Goal: Task Accomplishment & Management: Manage account settings

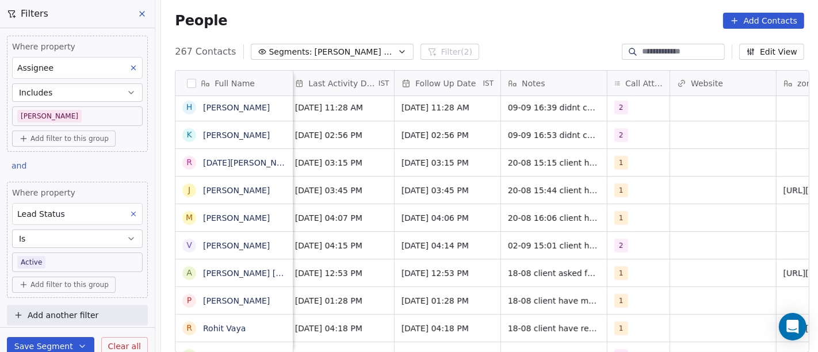
scroll to position [0, 763]
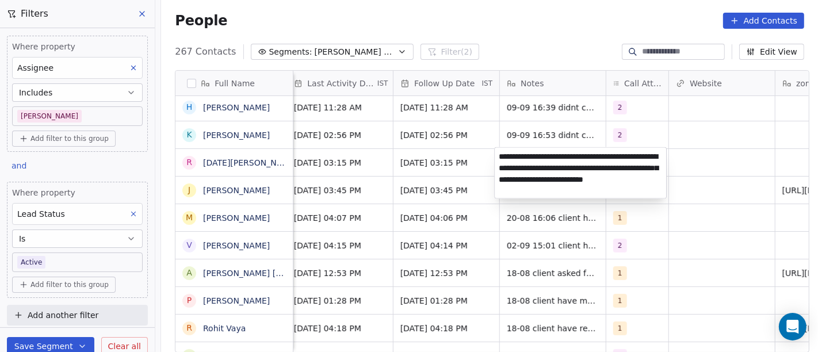
type textarea "**********"
click at [451, 152] on html "On2Cook India Pvt. Ltd. Contacts People Marketing Workflows Campaigns Sales Pip…" at bounding box center [409, 176] width 818 height 352
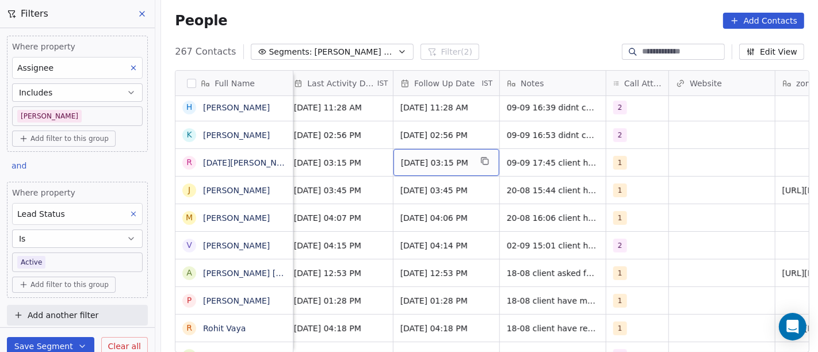
click at [443, 159] on span "27/08/2025 03:15 PM" at bounding box center [436, 162] width 70 height 11
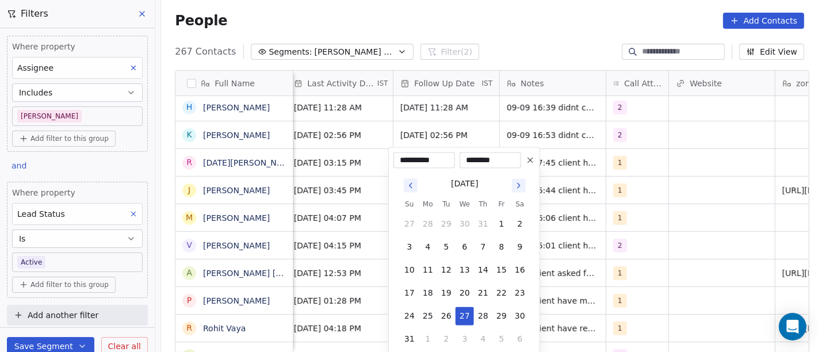
click at [517, 186] on icon "Go to next month" at bounding box center [518, 185] width 9 height 9
click at [497, 246] on button "12" at bounding box center [501, 247] width 18 height 18
type input "**********"
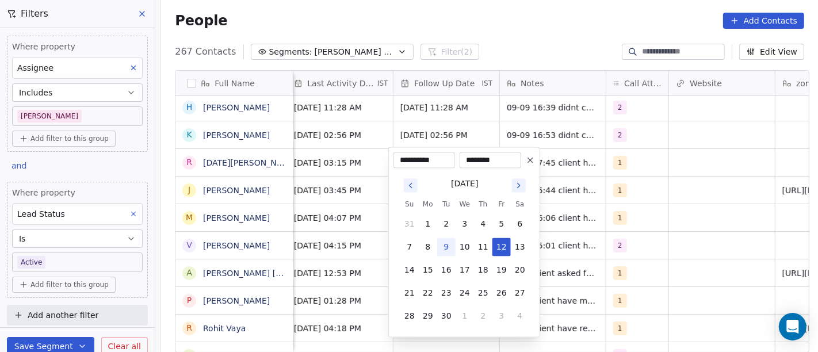
click at [654, 227] on html "On2Cook India Pvt. Ltd. Contacts People Marketing Workflows Campaigns Sales Pip…" at bounding box center [409, 176] width 818 height 352
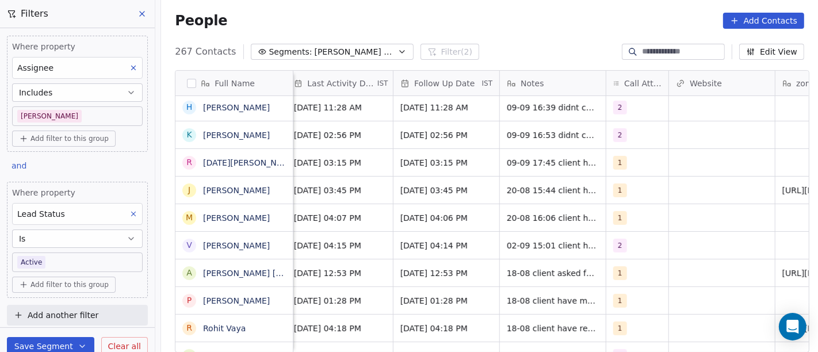
scroll to position [0, 757]
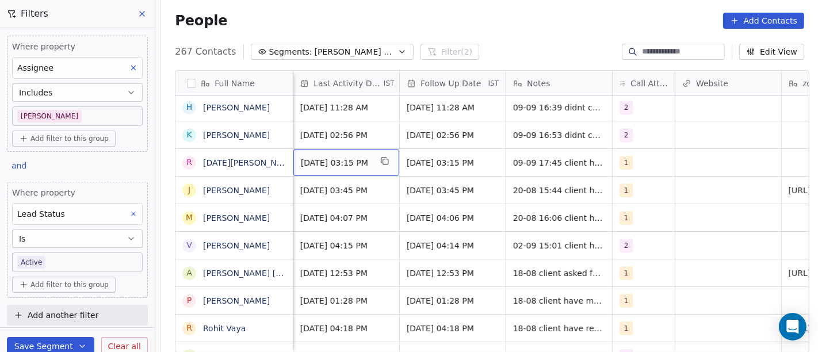
click at [350, 164] on span "Aug 20, 2025 03:15 PM" at bounding box center [336, 162] width 70 height 11
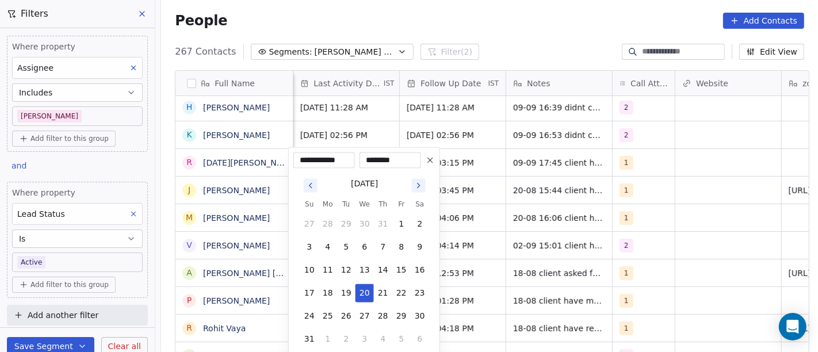
click at [419, 190] on icon "Go to next month" at bounding box center [418, 185] width 9 height 9
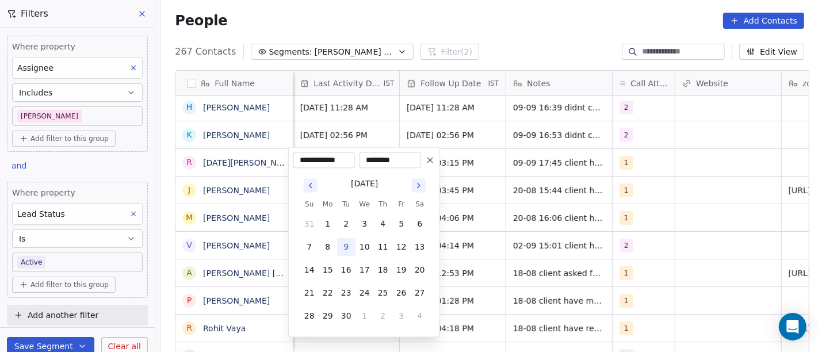
click at [354, 249] on button "9" at bounding box center [346, 247] width 18 height 18
type input "**********"
drag, startPoint x: 494, startPoint y: 173, endPoint x: 402, endPoint y: 170, distance: 92.1
click at [494, 173] on html "On2Cook India Pvt. Ltd. Contacts People Marketing Workflows Campaigns Sales Pip…" at bounding box center [409, 176] width 818 height 352
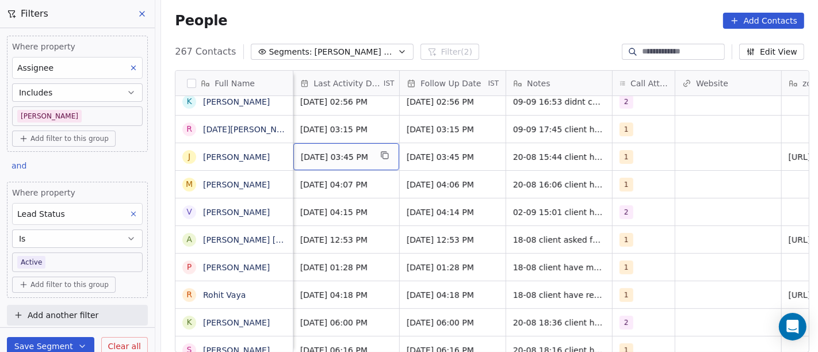
scroll to position [0, 761]
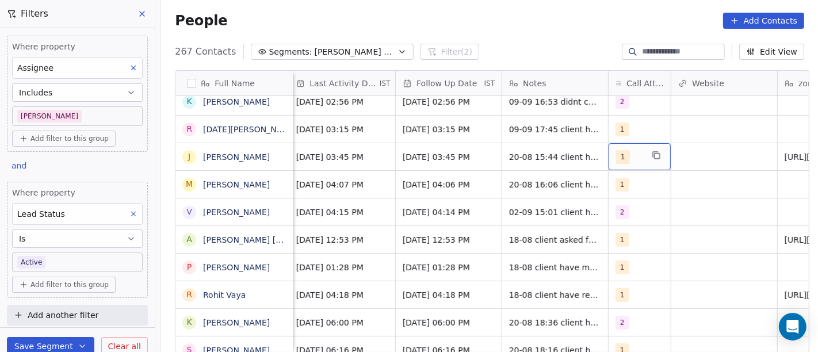
click at [621, 157] on span "1" at bounding box center [623, 157] width 14 height 14
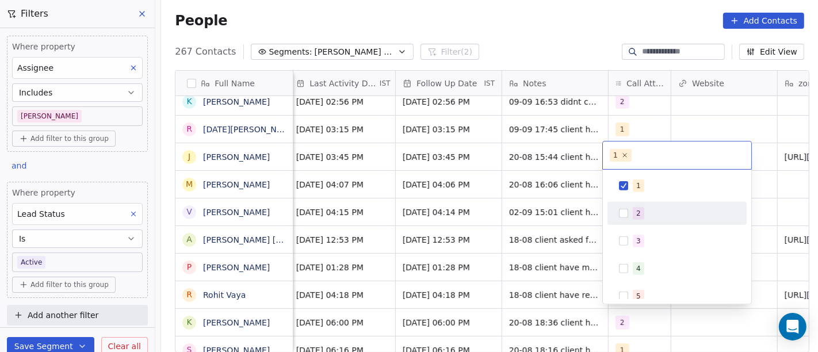
click at [639, 213] on div "2" at bounding box center [638, 213] width 5 height 10
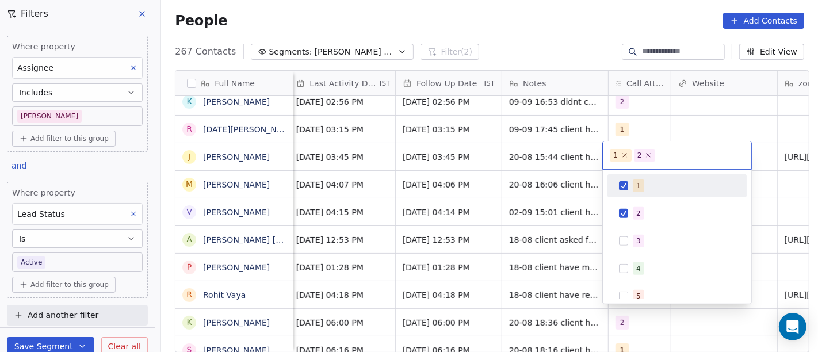
click at [638, 193] on div "1" at bounding box center [677, 185] width 130 height 18
click at [662, 122] on html "On2Cook India Pvt. Ltd. Contacts People Marketing Workflows Campaigns Sales Pip…" at bounding box center [409, 176] width 818 height 352
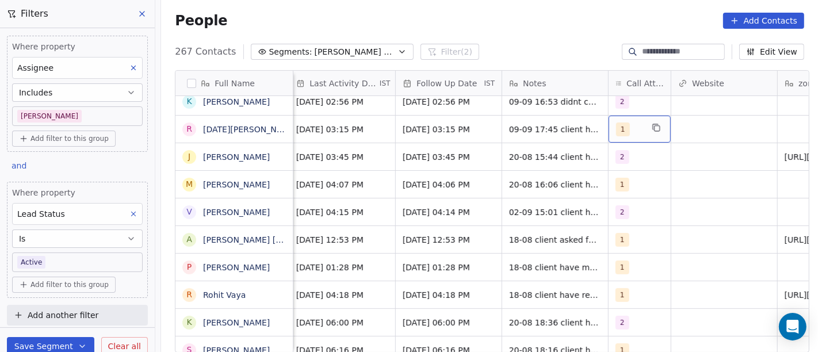
click at [635, 124] on div "1" at bounding box center [629, 129] width 26 height 14
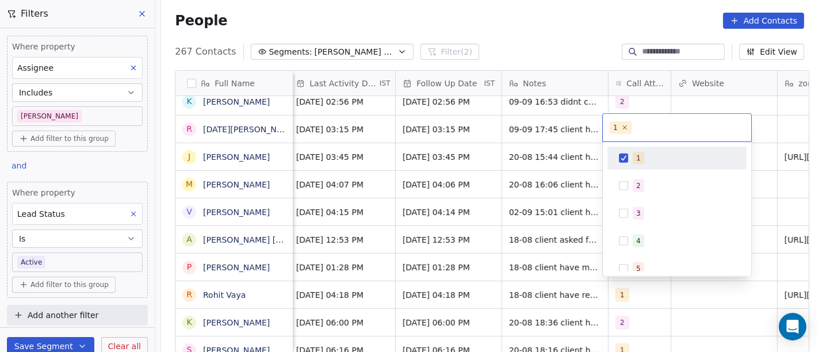
click at [635, 124] on input "text" at bounding box center [689, 127] width 110 height 13
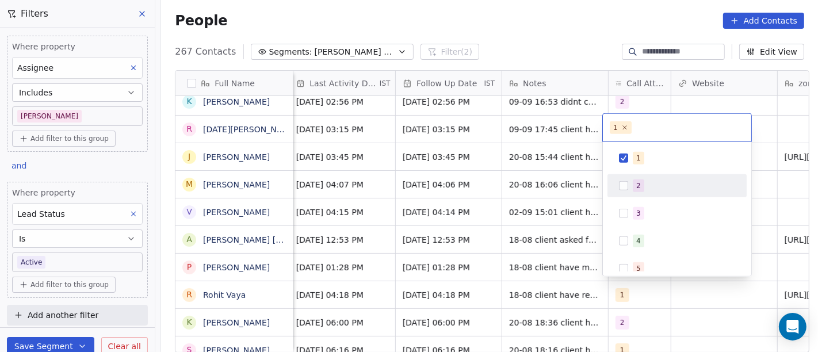
click at [652, 178] on div "2" at bounding box center [677, 185] width 130 height 18
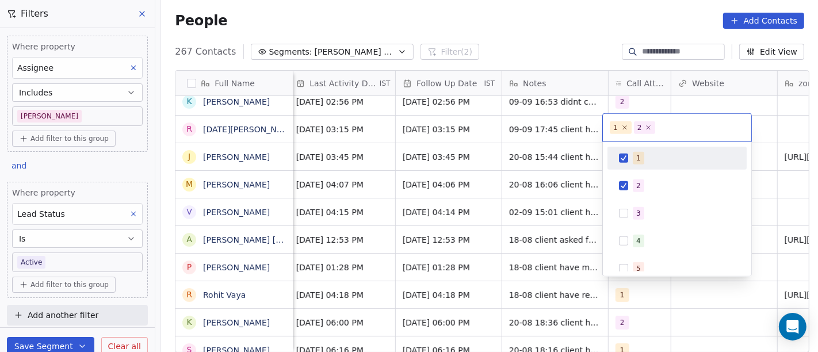
click at [643, 158] on div "1" at bounding box center [683, 158] width 102 height 13
click at [698, 105] on html "On2Cook India Pvt. Ltd. Contacts People Marketing Workflows Campaigns Sales Pip…" at bounding box center [409, 176] width 818 height 352
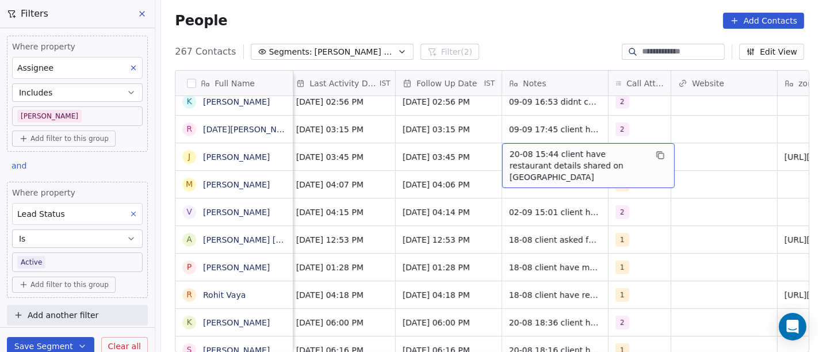
click at [554, 154] on span "20-08 15:44 client have restaurant details shared on WA" at bounding box center [577, 165] width 137 height 34
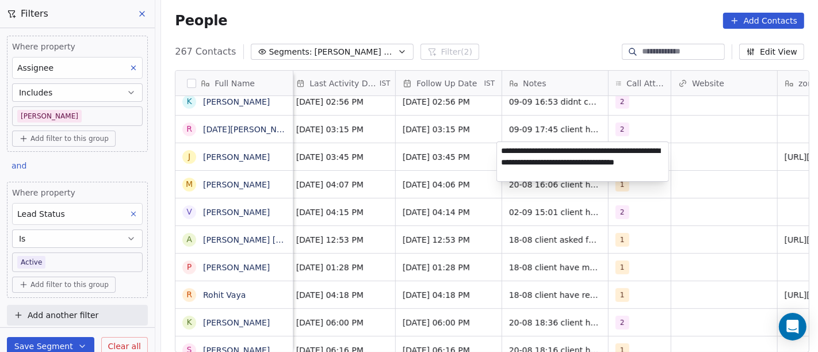
type textarea "**********"
click at [680, 244] on html "On2Cook India Pvt. Ltd. Contacts People Marketing Workflows Campaigns Sales Pip…" at bounding box center [409, 176] width 818 height 352
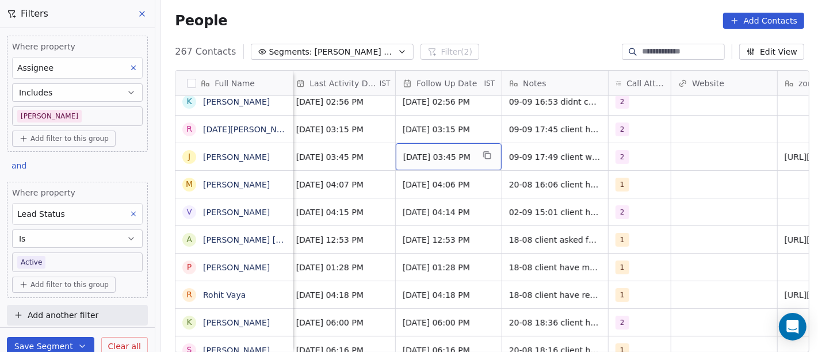
click at [403, 151] on span "27/08/2025 03:45 PM" at bounding box center [438, 156] width 70 height 11
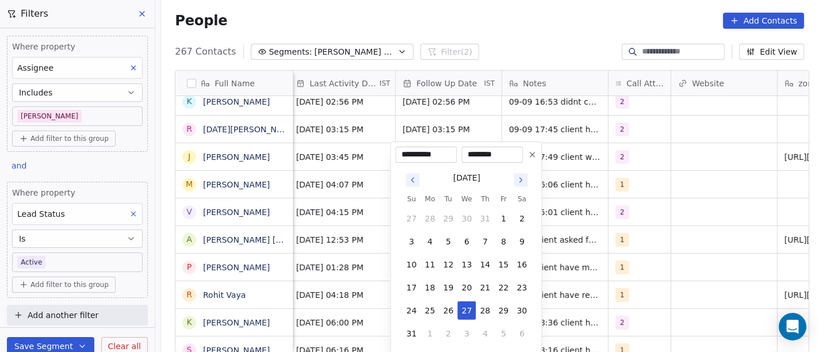
click at [520, 174] on button "Go to next month" at bounding box center [521, 180] width 14 height 14
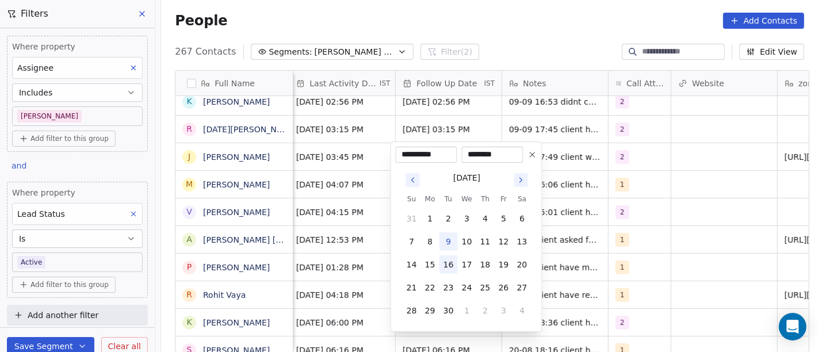
click at [448, 261] on button "16" at bounding box center [448, 264] width 18 height 18
type input "**********"
click at [594, 210] on html "On2Cook India Pvt. Ltd. Contacts People Marketing Workflows Campaigns Sales Pip…" at bounding box center [409, 176] width 818 height 352
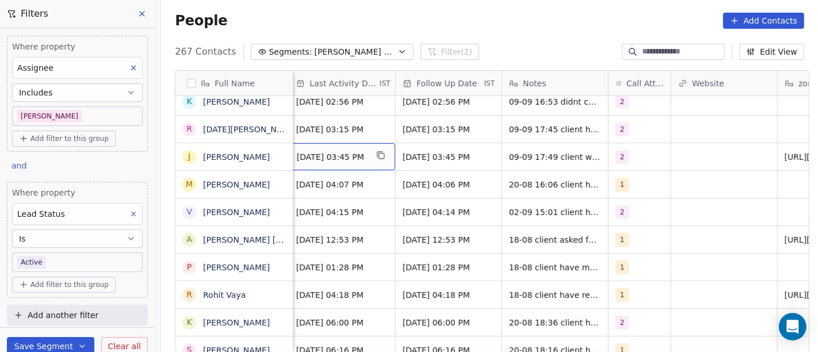
scroll to position [0, 757]
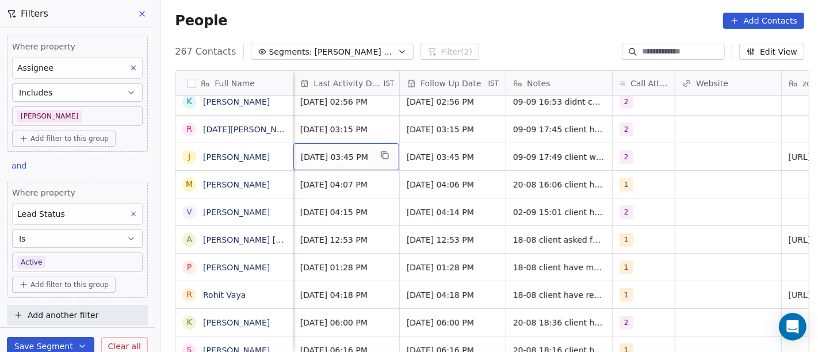
click at [350, 162] on div "Aug 20, 2025 03:45 PM" at bounding box center [346, 156] width 106 height 27
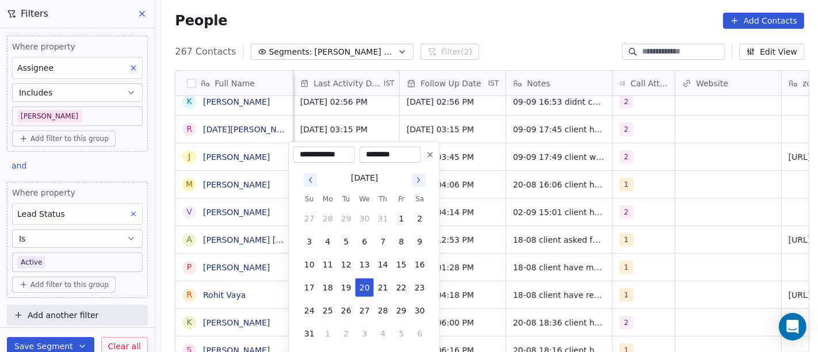
click at [417, 175] on icon "Go to next month" at bounding box center [418, 179] width 9 height 9
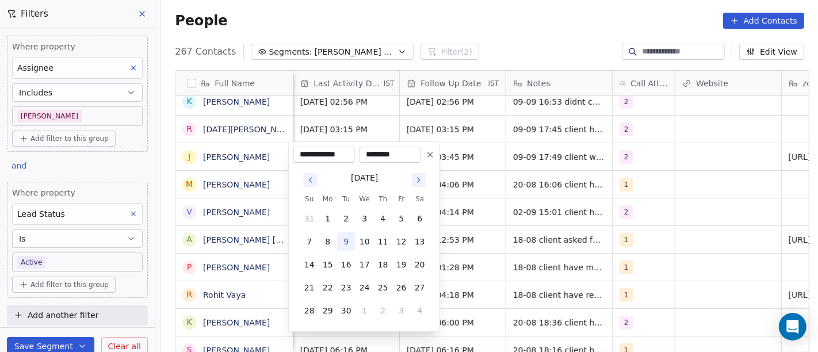
click at [348, 242] on button "9" at bounding box center [346, 241] width 18 height 18
type input "**********"
click at [543, 207] on html "On2Cook India Pvt. Ltd. Contacts People Marketing Workflows Campaigns Sales Pip…" at bounding box center [409, 176] width 818 height 352
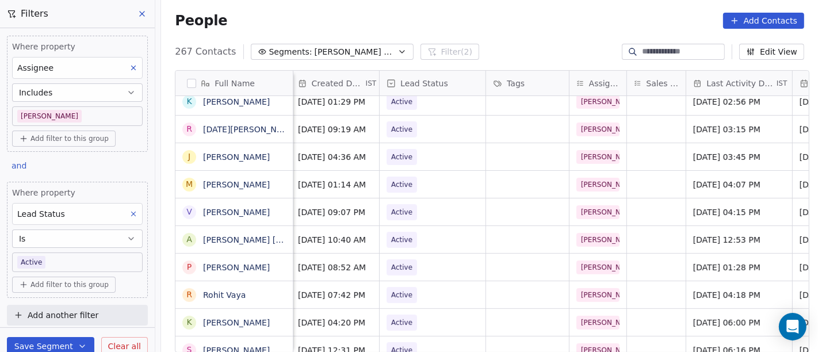
scroll to position [0, 363]
click at [437, 160] on span "Active" at bounding box center [423, 157] width 70 height 16
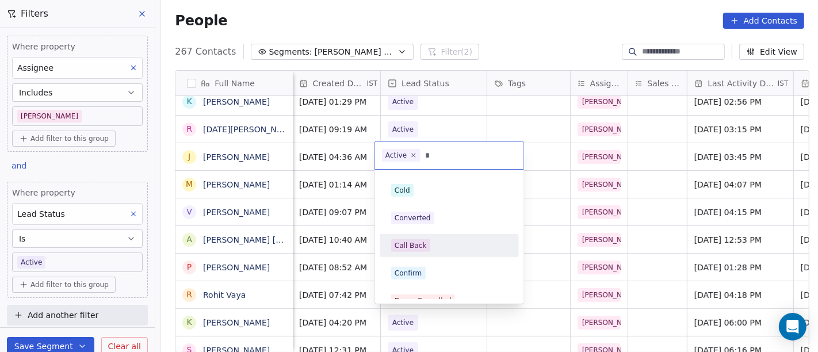
type input "*"
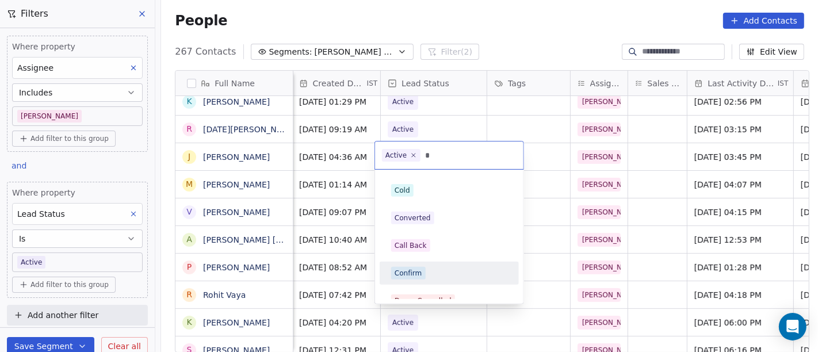
click at [438, 271] on div "Confirm" at bounding box center [449, 273] width 116 height 13
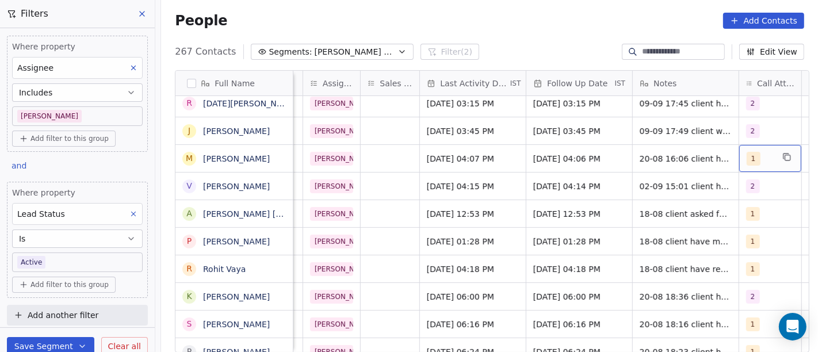
scroll to position [0, 634]
click at [755, 163] on div "1" at bounding box center [756, 159] width 26 height 14
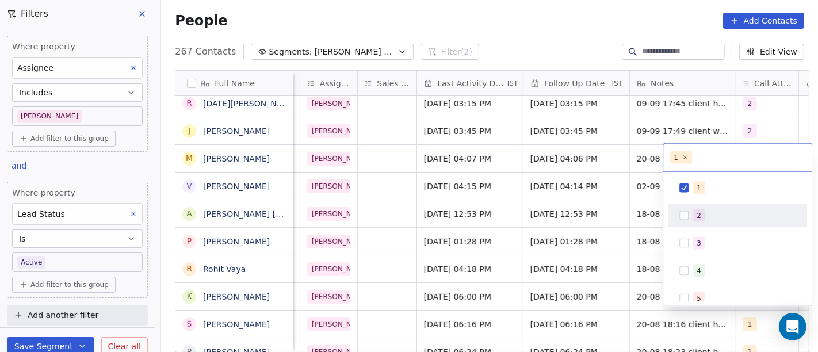
click at [747, 216] on div "2" at bounding box center [744, 215] width 102 height 13
click at [714, 193] on div "1" at bounding box center [744, 188] width 102 height 13
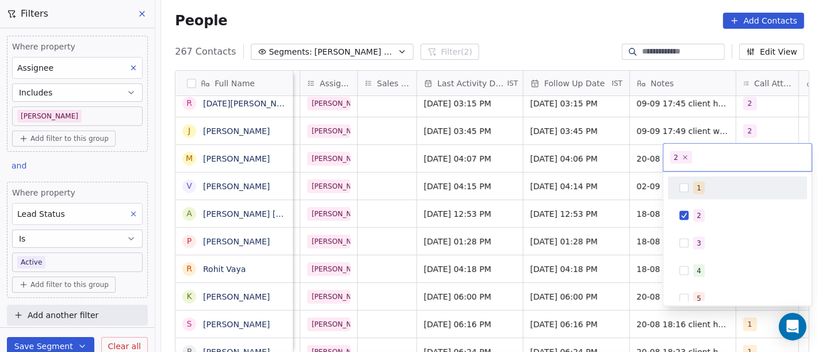
click at [681, 117] on html "On2Cook India Pvt. Ltd. Contacts People Marketing Workflows Campaigns Sales Pip…" at bounding box center [409, 176] width 818 height 352
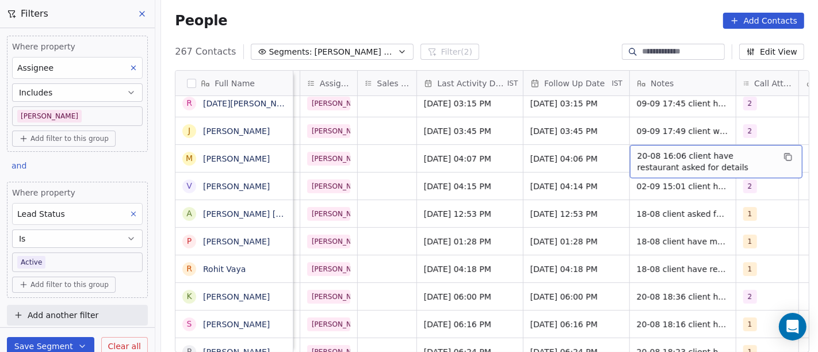
click at [665, 160] on span "20-08 16:06 client have restaurant asked for details" at bounding box center [705, 161] width 137 height 23
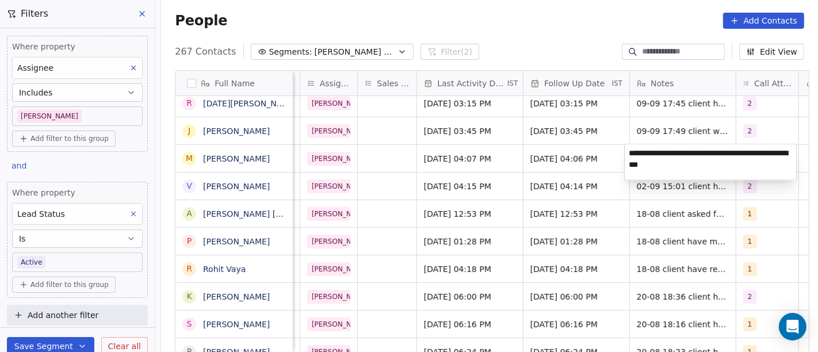
type textarea "**********"
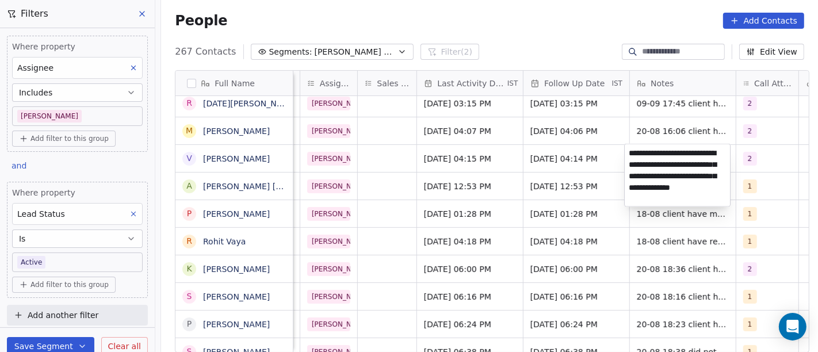
scroll to position [1, 0]
type textarea "**********"
click at [542, 160] on html "On2Cook India Pvt. Ltd. Contacts People Marketing Workflows Campaigns Sales Pip…" at bounding box center [409, 176] width 818 height 352
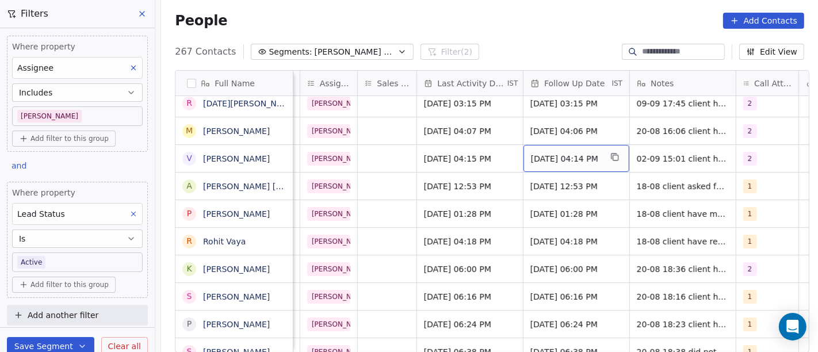
click at [571, 166] on div "09/09/2025 04:14 PM" at bounding box center [576, 158] width 106 height 27
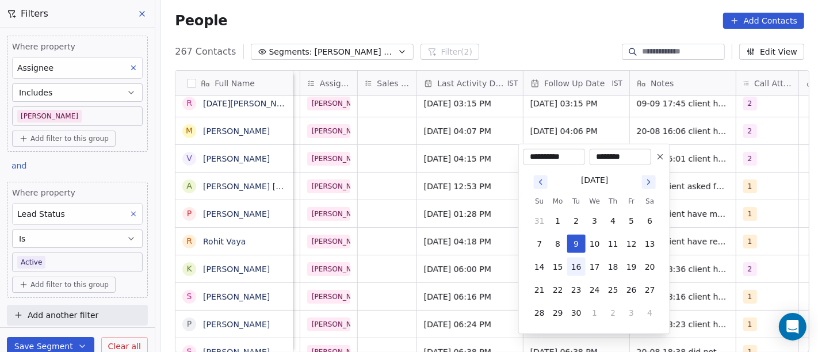
click at [579, 271] on button "16" at bounding box center [576, 267] width 18 height 18
type input "**********"
click at [723, 212] on html "On2Cook India Pvt. Ltd. Contacts People Marketing Workflows Campaigns Sales Pip…" at bounding box center [409, 176] width 818 height 352
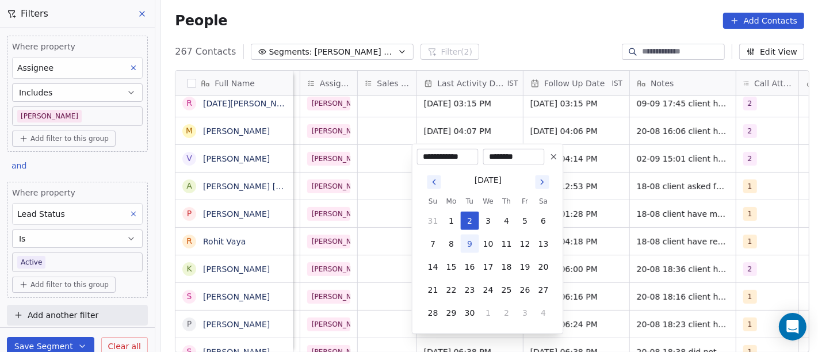
click at [470, 245] on button "9" at bounding box center [470, 244] width 18 height 18
type input "**********"
click at [598, 236] on html "On2Cook India Pvt. Ltd. Contacts People Marketing Workflows Campaigns Sales Pip…" at bounding box center [409, 176] width 818 height 352
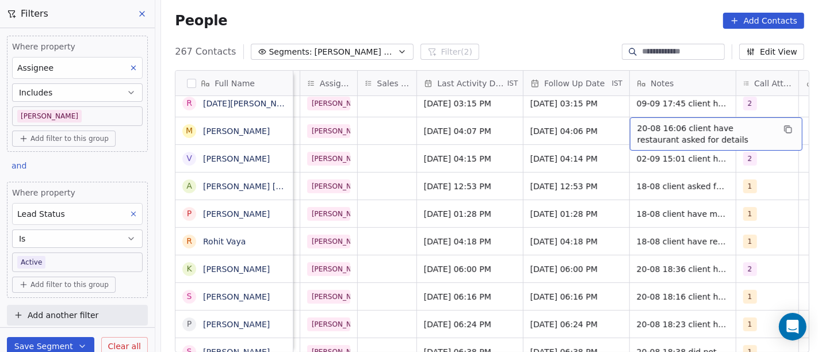
click at [685, 135] on span "20-08 16:06 client have restaurant asked for details" at bounding box center [705, 133] width 137 height 23
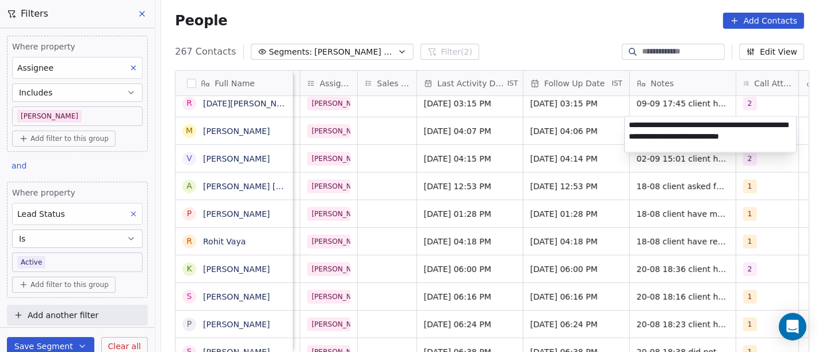
type textarea "**********"
click at [567, 128] on html "On2Cook India Pvt. Ltd. Contacts People Marketing Workflows Campaigns Sales Pip…" at bounding box center [409, 176] width 818 height 352
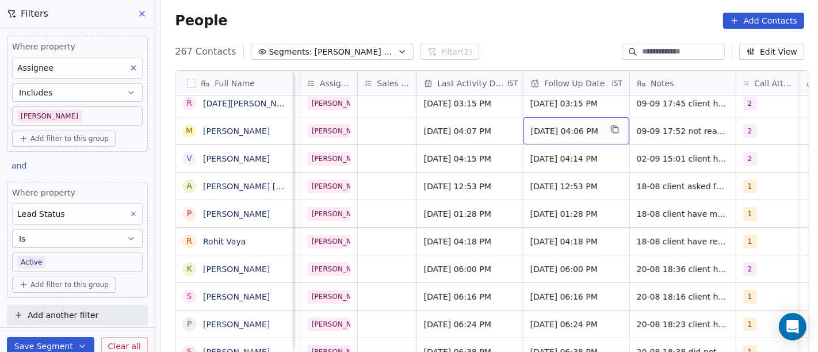
click at [567, 128] on span "27/08/2025 04:06 PM" at bounding box center [566, 130] width 70 height 11
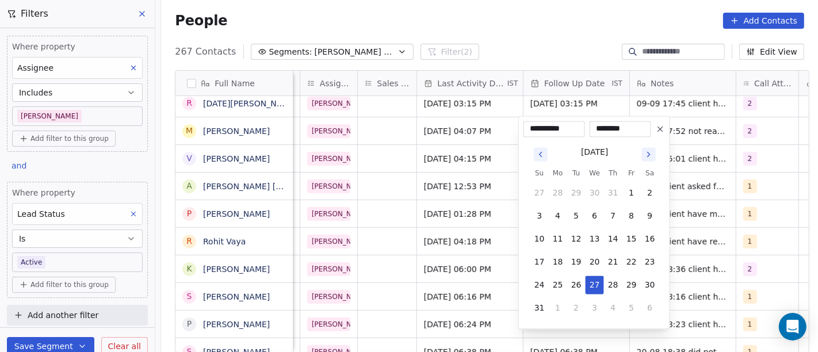
click at [646, 151] on icon "Go to next month" at bounding box center [648, 153] width 9 height 9
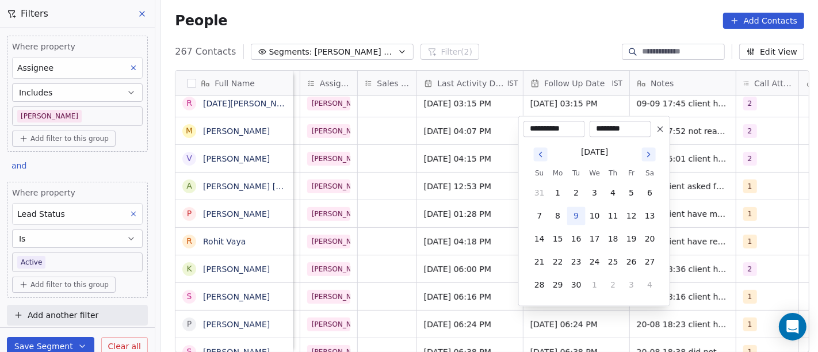
click at [574, 214] on button "9" at bounding box center [576, 215] width 18 height 18
type input "**********"
click at [686, 191] on html "On2Cook India Pvt. Ltd. Contacts People Marketing Workflows Campaigns Sales Pip…" at bounding box center [409, 176] width 818 height 352
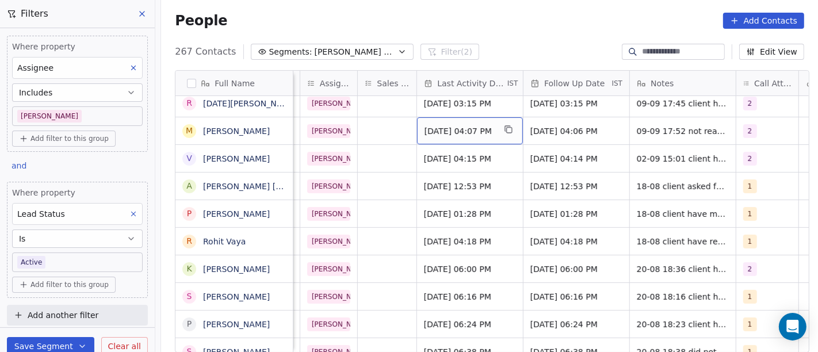
click at [432, 131] on span "Aug 20, 2025 04:07 PM" at bounding box center [459, 130] width 70 height 11
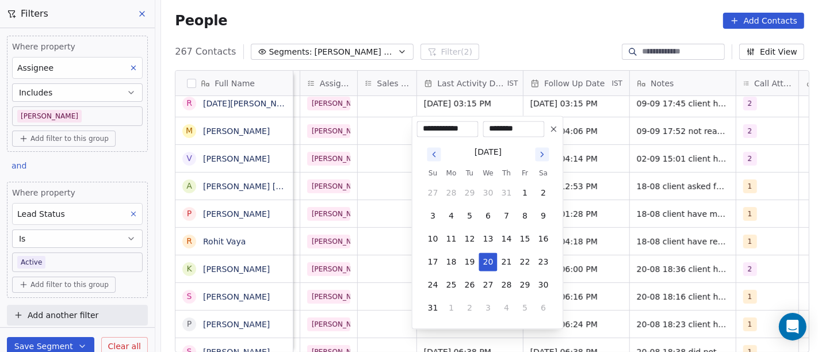
click at [545, 152] on icon "Go to next month" at bounding box center [542, 153] width 9 height 9
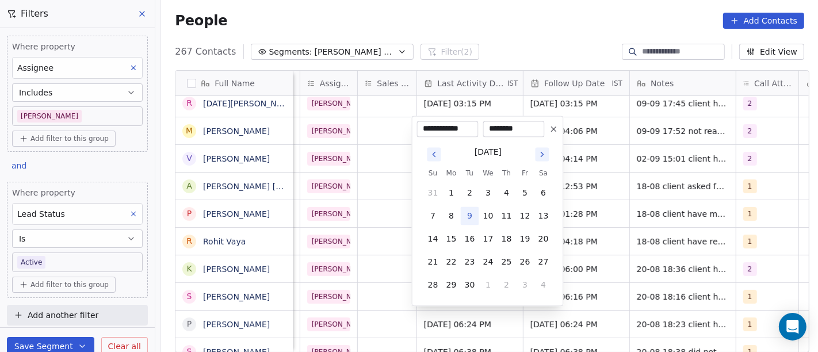
click at [466, 214] on button "9" at bounding box center [470, 215] width 18 height 18
type input "**********"
click at [617, 171] on html "On2Cook India Pvt. Ltd. Contacts People Marketing Workflows Campaigns Sales Pip…" at bounding box center [409, 176] width 818 height 352
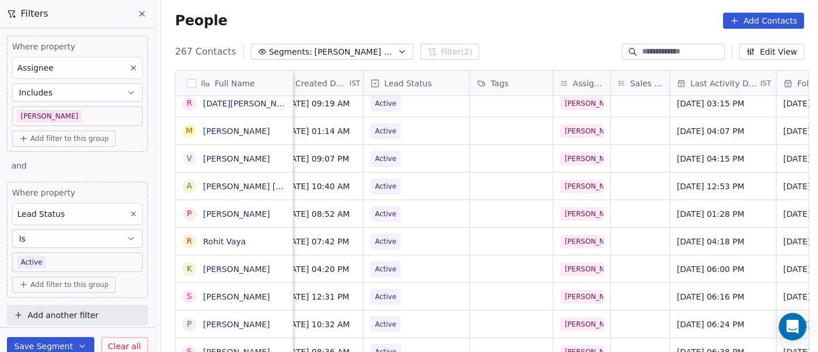
scroll to position [0, 378]
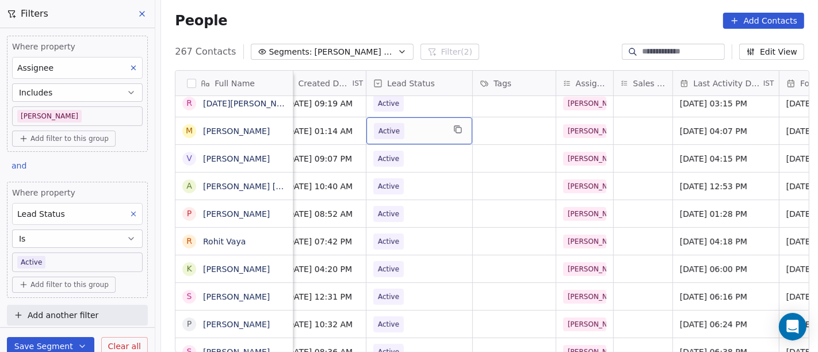
click at [420, 131] on span "Active" at bounding box center [409, 131] width 70 height 16
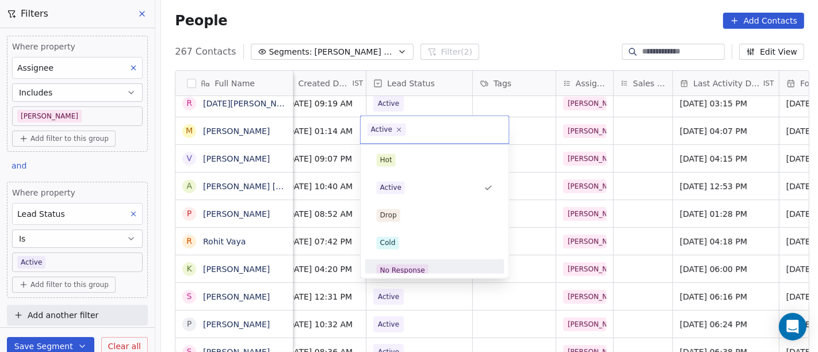
click at [422, 264] on span "No Response" at bounding box center [403, 270] width 52 height 13
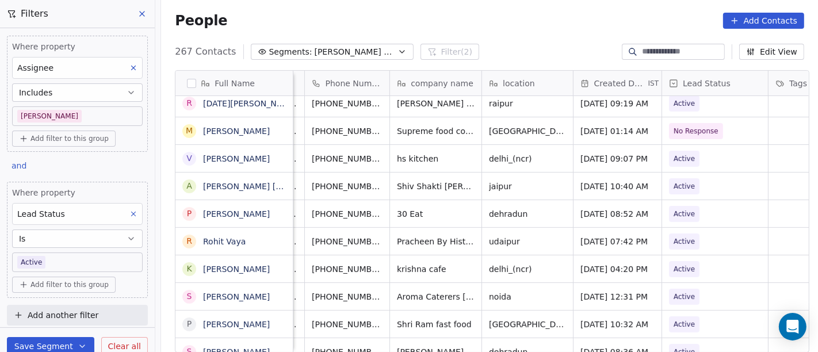
scroll to position [0, 81]
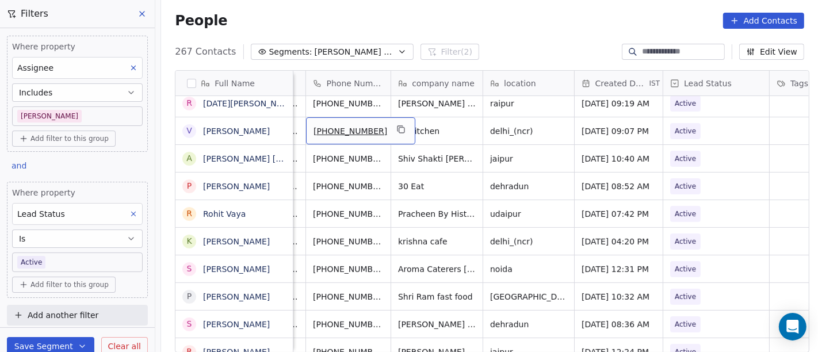
click at [389, 128] on div "[PHONE_NUMBER]" at bounding box center [360, 130] width 109 height 27
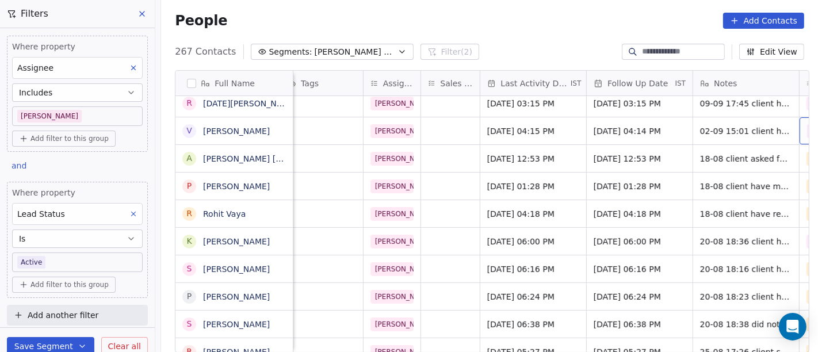
scroll to position [0, 634]
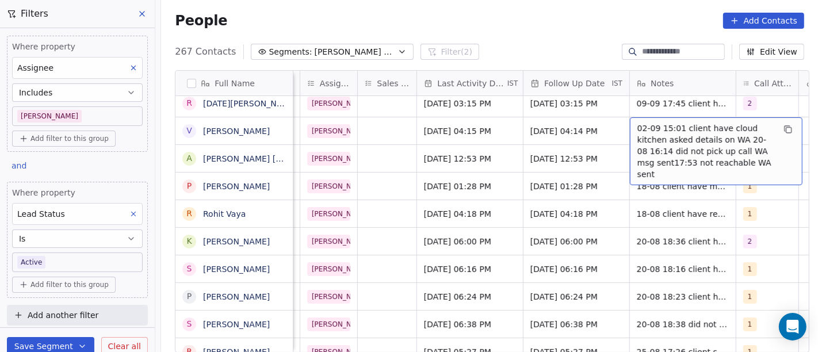
click at [674, 133] on span "02-09 15:01 client have cloud kitchen asked details on WA 20-08 16:14 did not p…" at bounding box center [705, 150] width 137 height 57
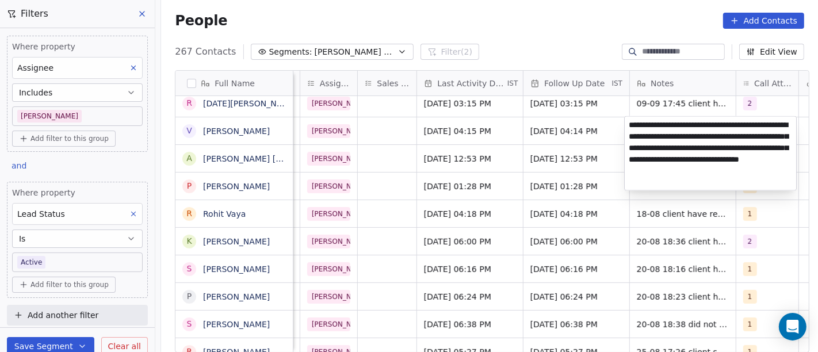
type textarea "**********"
click at [517, 140] on html "On2Cook India Pvt. Ltd. Contacts People Marketing Workflows Campaigns Sales Pip…" at bounding box center [409, 176] width 818 height 352
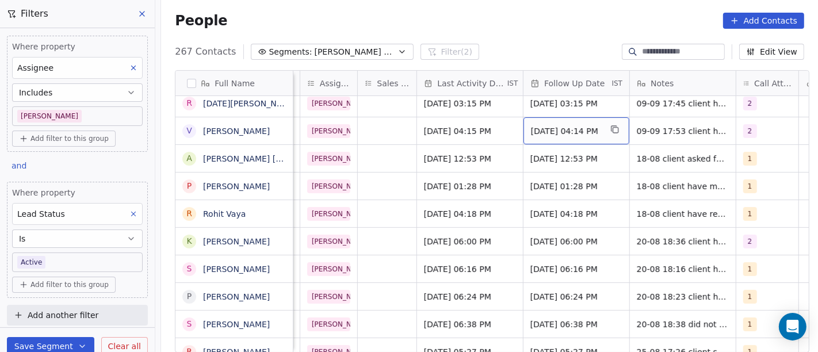
click at [569, 137] on div "16/09/2025 04:14 PM" at bounding box center [576, 130] width 106 height 27
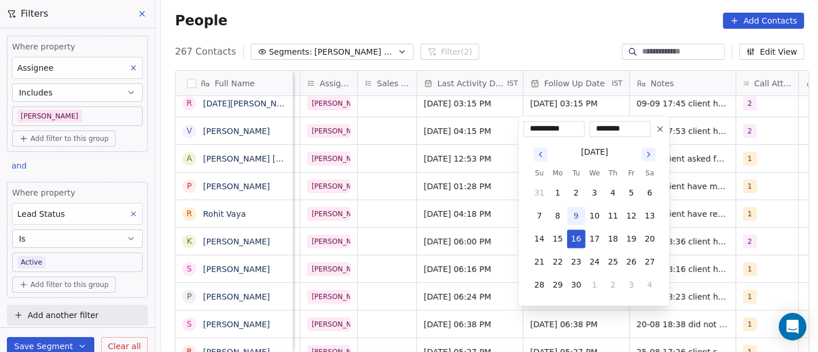
click at [659, 125] on icon at bounding box center [659, 128] width 9 height 9
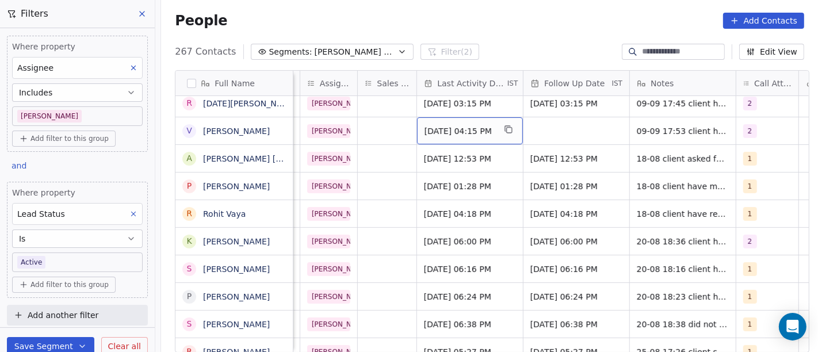
click at [436, 127] on span "Sep 09, 2025 04:15 PM" at bounding box center [459, 130] width 70 height 11
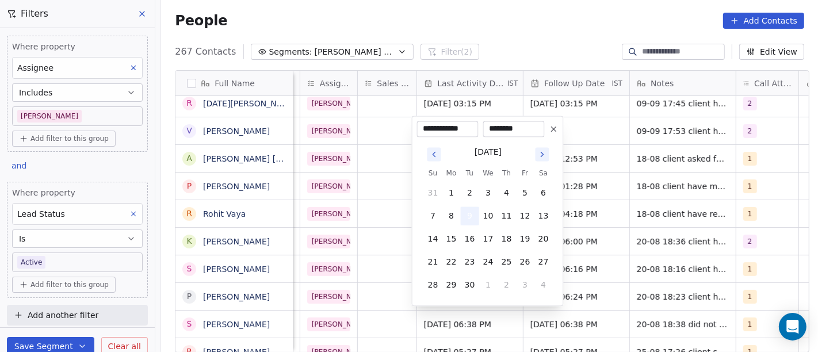
click at [468, 214] on button "9" at bounding box center [470, 215] width 18 height 18
click at [668, 145] on html "On2Cook India Pvt. Ltd. Contacts People Marketing Workflows Campaigns Sales Pip…" at bounding box center [409, 176] width 818 height 352
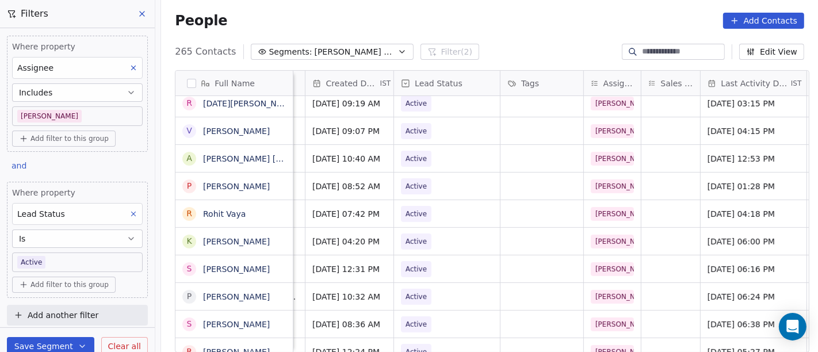
scroll to position [5, 349]
click at [434, 130] on span "Active" at bounding box center [437, 131] width 70 height 16
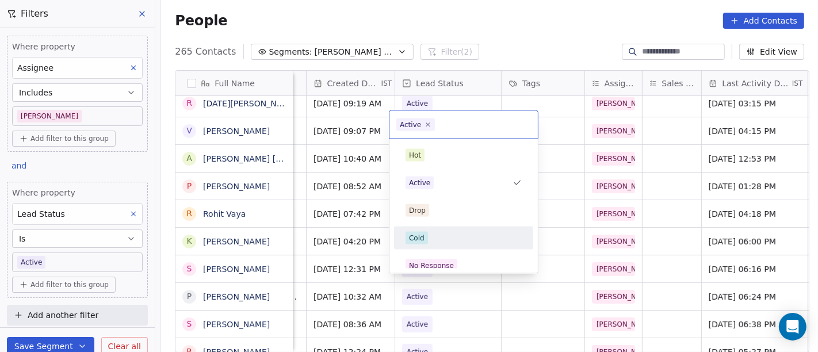
click at [448, 233] on div "Cold" at bounding box center [463, 238] width 116 height 13
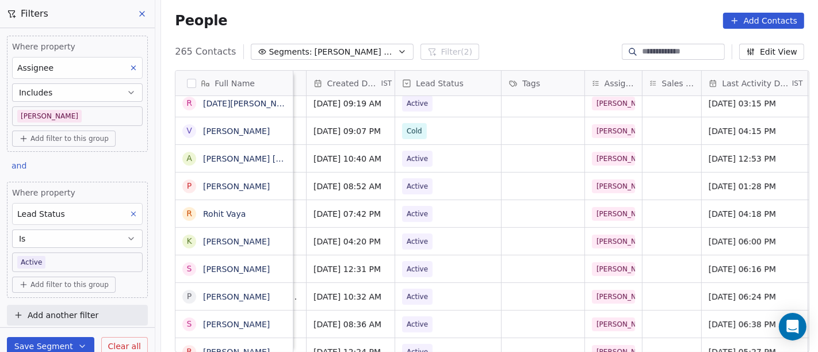
click at [527, 27] on div "People Add Contacts" at bounding box center [489, 21] width 629 height 16
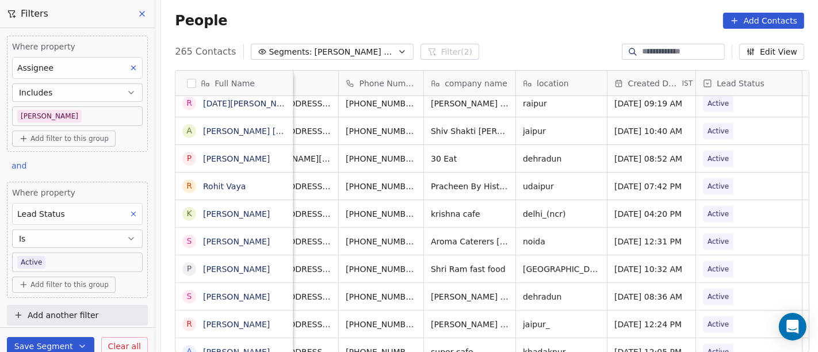
scroll to position [5, 33]
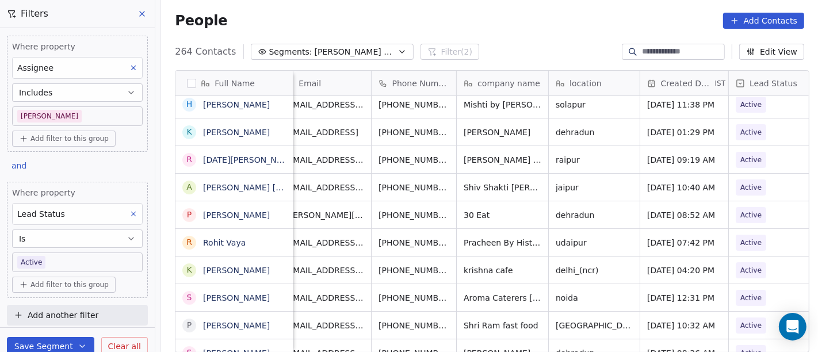
scroll to position [5, 15]
click at [462, 181] on icon "grid" at bounding box center [466, 185] width 9 height 9
click at [505, 41] on div "People Add Contacts" at bounding box center [489, 21] width 657 height 44
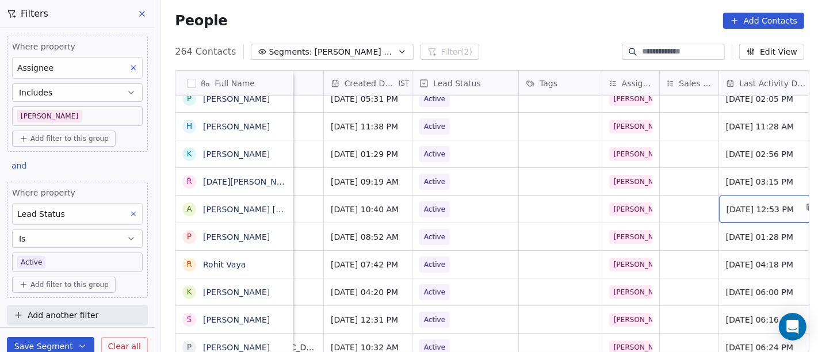
scroll to position [5, 358]
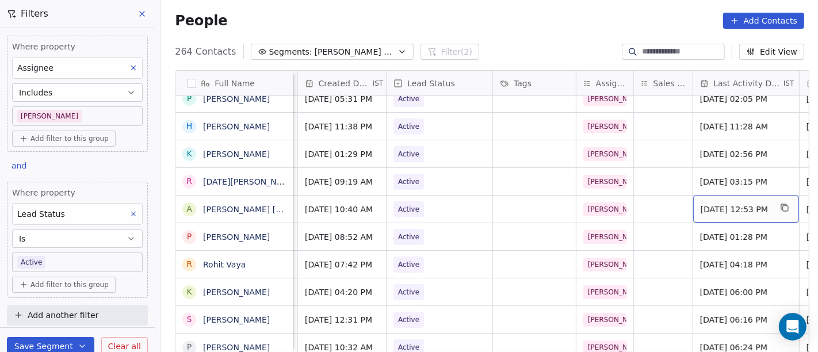
click at [755, 209] on div "Aug 18, 2025 12:53 PM" at bounding box center [746, 208] width 106 height 27
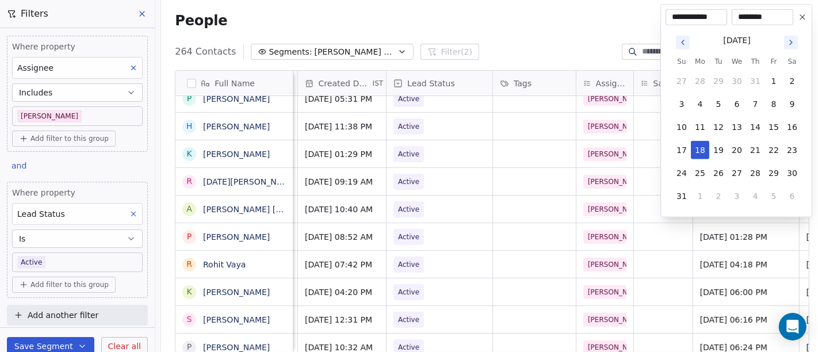
click at [792, 47] on icon "Go to next month" at bounding box center [790, 42] width 9 height 9
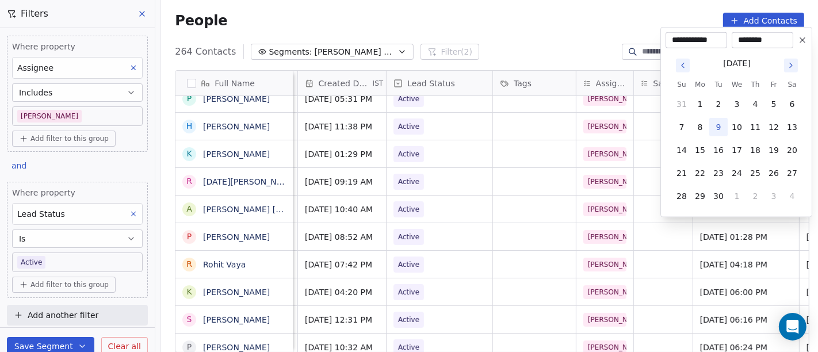
click at [713, 128] on button "9" at bounding box center [718, 127] width 18 height 18
type input "**********"
click at [545, 33] on html "On2Cook India Pvt. Ltd. Contacts People Marketing Workflows Campaigns Sales Pip…" at bounding box center [409, 176] width 818 height 352
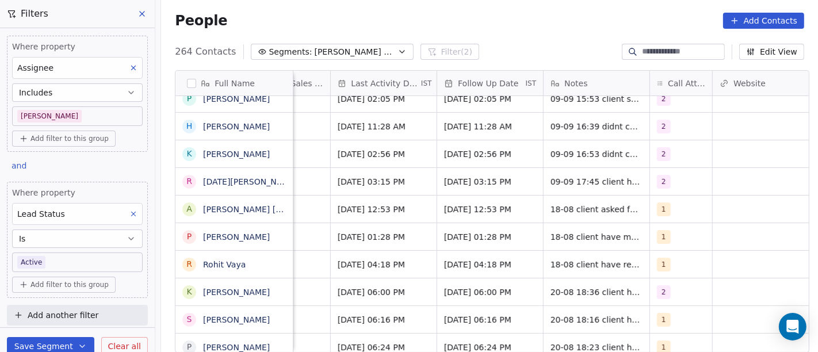
scroll to position [5, 721]
click at [656, 202] on span "1" at bounding box center [663, 209] width 14 height 14
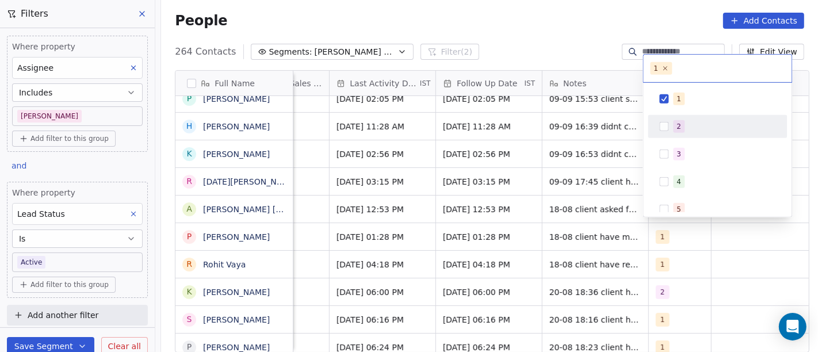
click at [671, 133] on div "2" at bounding box center [718, 126] width 130 height 18
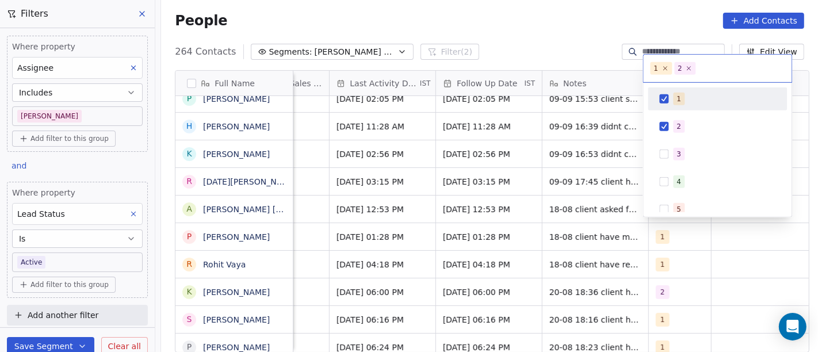
click at [675, 98] on span "1" at bounding box center [678, 99] width 11 height 13
click at [596, 50] on html "On2Cook India Pvt. Ltd. Contacts People Marketing Workflows Campaigns Sales Pip…" at bounding box center [409, 176] width 818 height 352
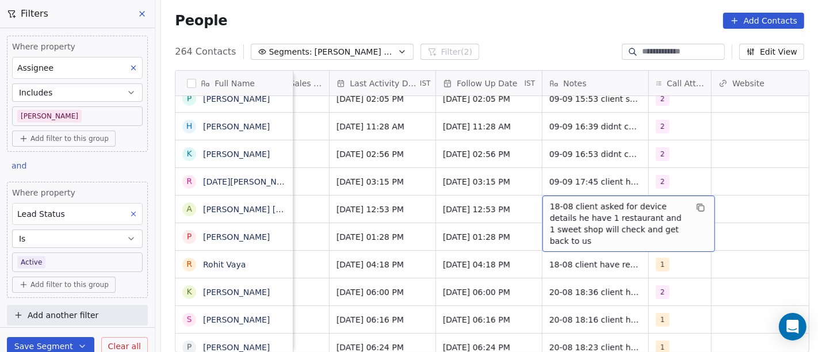
click at [574, 204] on span "18-08 client asked for device details he have 1 restaurant and 1 sweet shop wil…" at bounding box center [618, 224] width 137 height 46
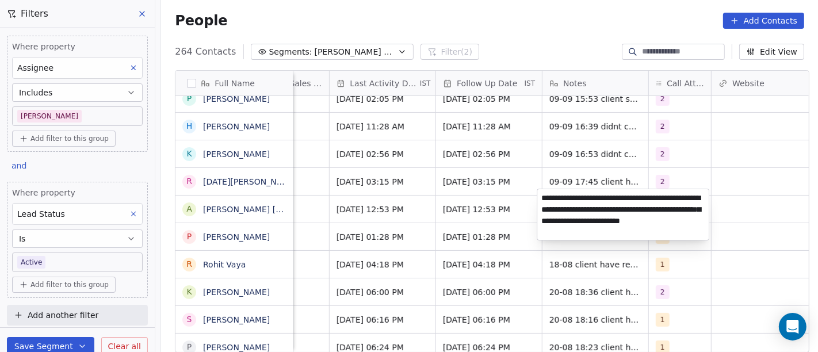
type textarea "**********"
click at [506, 201] on html "On2Cook India Pvt. Ltd. Contacts People Marketing Workflows Campaigns Sales Pip…" at bounding box center [409, 176] width 818 height 352
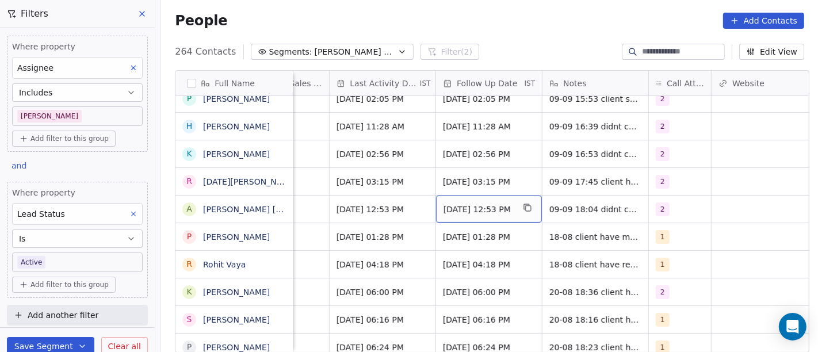
click at [447, 204] on span "21/08/2025 12:53 PM" at bounding box center [478, 209] width 70 height 11
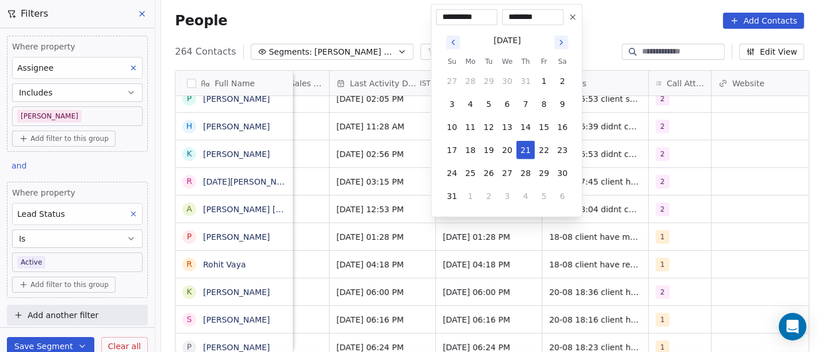
click at [565, 39] on icon "Go to next month" at bounding box center [561, 42] width 9 height 9
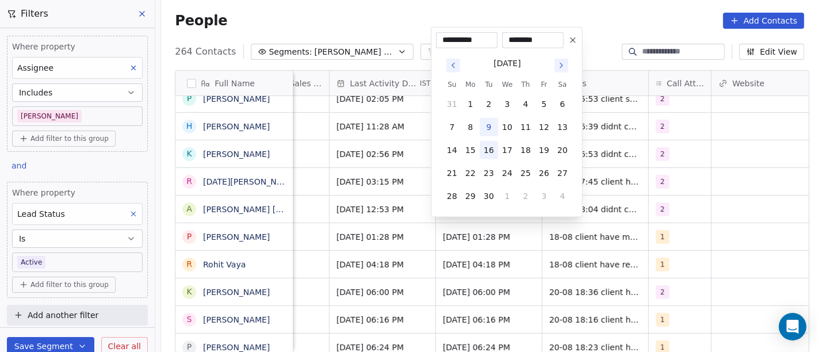
click at [488, 158] on button "16" at bounding box center [488, 150] width 18 height 18
type input "**********"
click at [727, 174] on html "On2Cook India Pvt. Ltd. Contacts People Marketing Workflows Campaigns Sales Pip…" at bounding box center [409, 176] width 818 height 352
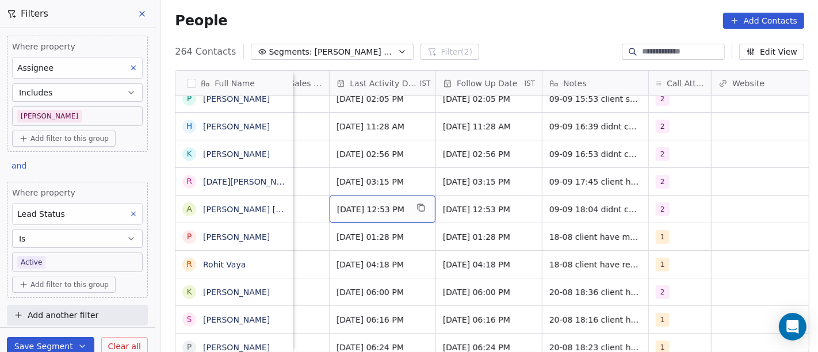
click at [356, 208] on span "Sep 09, 2025 12:53 PM" at bounding box center [372, 209] width 70 height 11
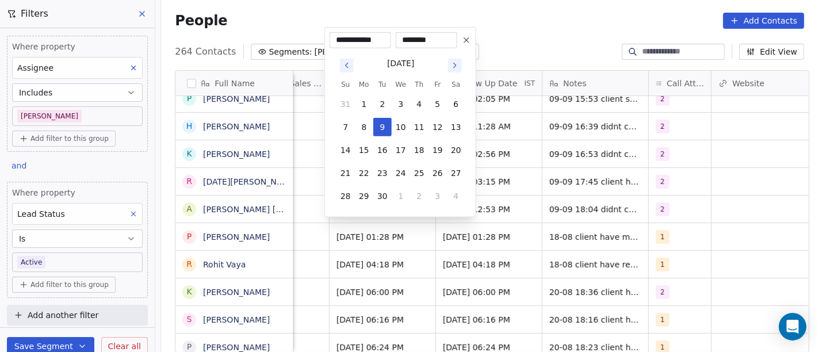
click at [542, 206] on html "On2Cook India Pvt. Ltd. Contacts People Marketing Workflows Campaigns Sales Pip…" at bounding box center [409, 176] width 818 height 352
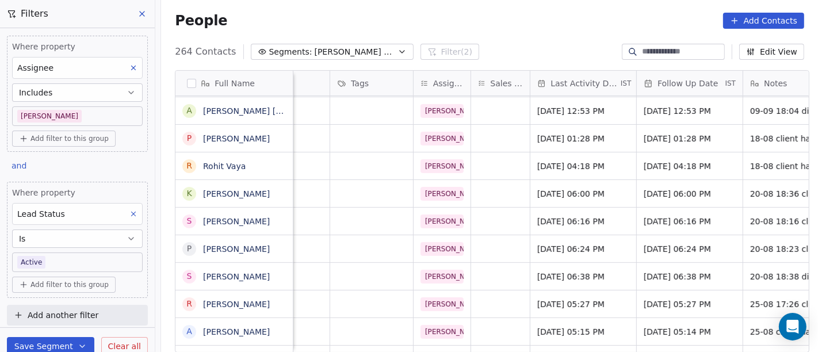
scroll to position [5, 773]
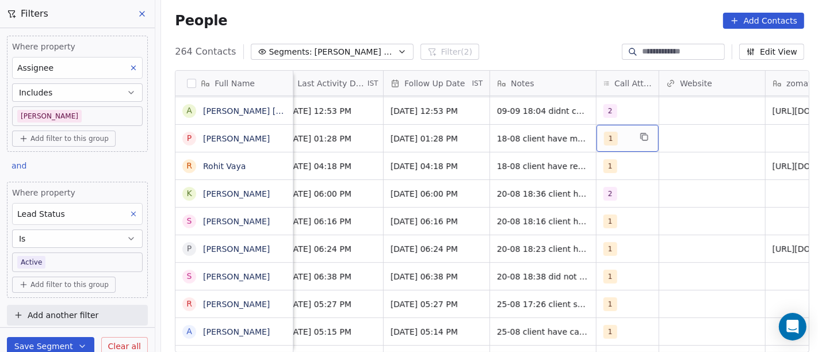
click at [616, 132] on div "1" at bounding box center [617, 139] width 26 height 14
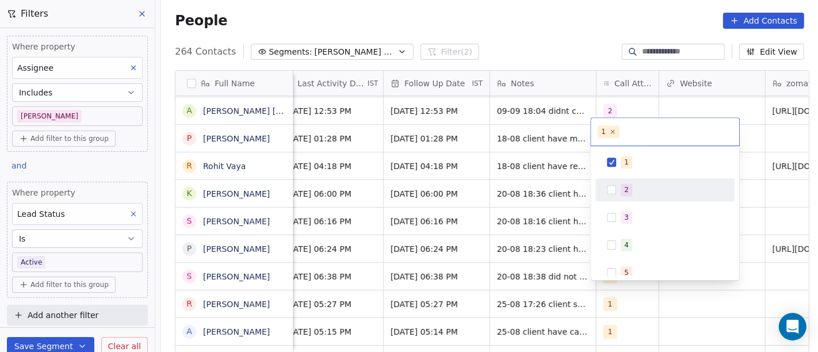
click at [627, 191] on div "2" at bounding box center [626, 190] width 5 height 10
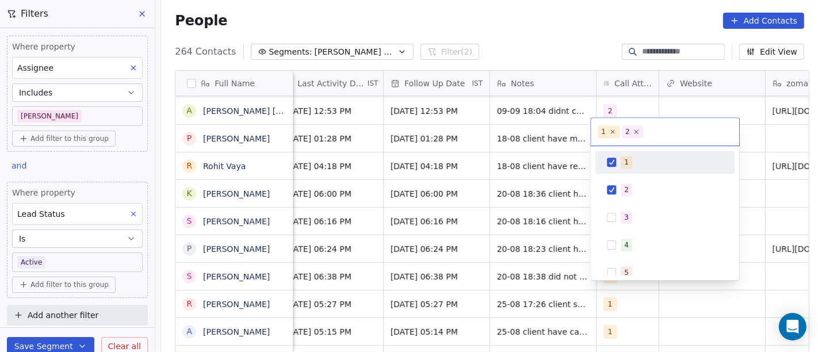
click at [617, 162] on div "1" at bounding box center [665, 162] width 130 height 18
click at [577, 52] on html "On2Cook India Pvt. Ltd. Contacts People Marketing Workflows Campaigns Sales Pip…" at bounding box center [409, 176] width 818 height 352
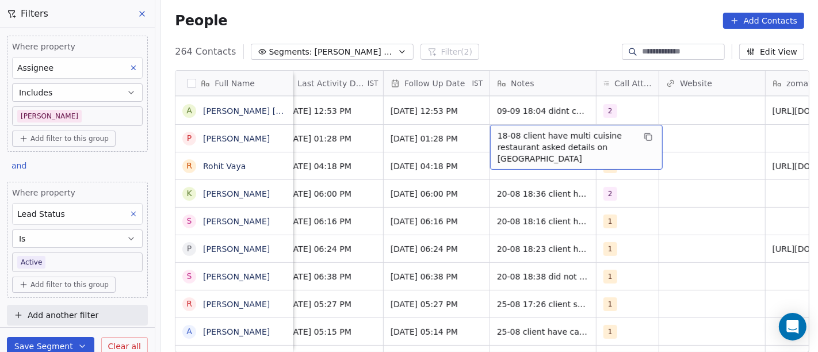
click at [523, 132] on span "18-08 client have multi cuisine restaurant asked details on WA" at bounding box center [565, 147] width 137 height 34
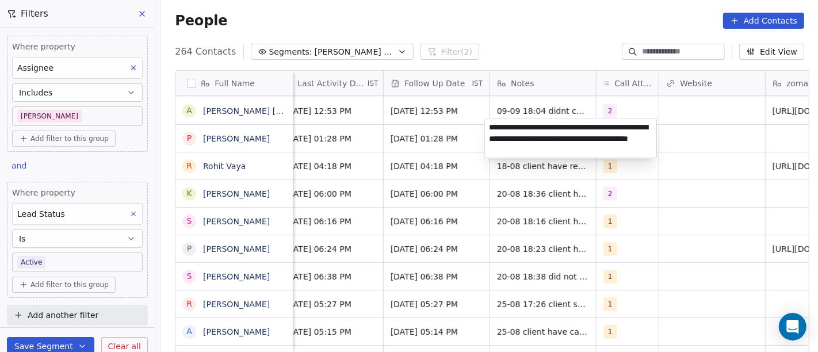
type textarea "**********"
click at [546, 45] on html "On2Cook India Pvt. Ltd. Contacts People Marketing Workflows Campaigns Sales Pip…" at bounding box center [409, 176] width 818 height 352
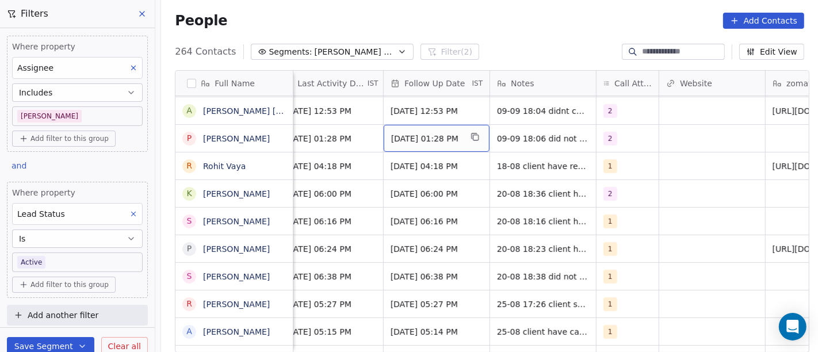
click at [405, 133] on span "25/08/2025 01:28 PM" at bounding box center [426, 138] width 70 height 11
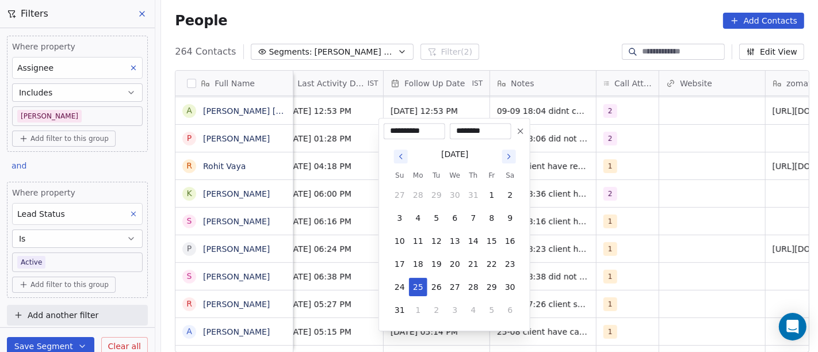
click at [508, 155] on icon "Go to next month" at bounding box center [509, 156] width 2 height 5
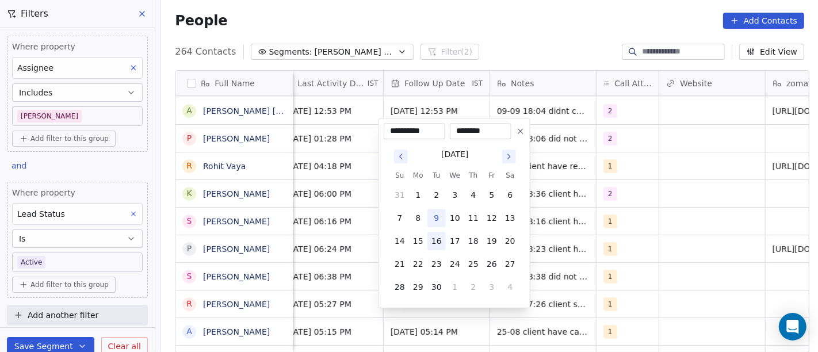
click at [437, 235] on button "16" at bounding box center [436, 241] width 18 height 18
type input "**********"
click at [492, 25] on html "On2Cook India Pvt. Ltd. Contacts People Marketing Workflows Campaigns Sales Pip…" at bounding box center [409, 176] width 818 height 352
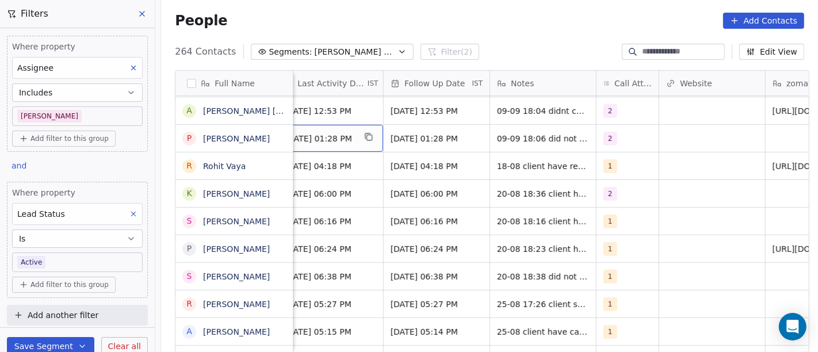
scroll to position [5, 757]
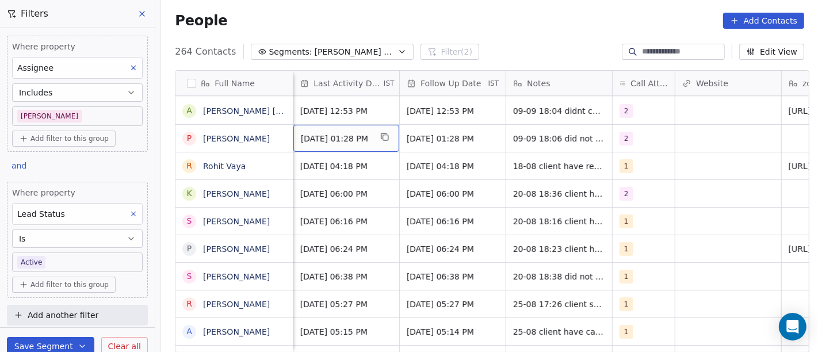
click at [327, 136] on span "Aug 18, 2025 01:28 PM" at bounding box center [336, 138] width 70 height 11
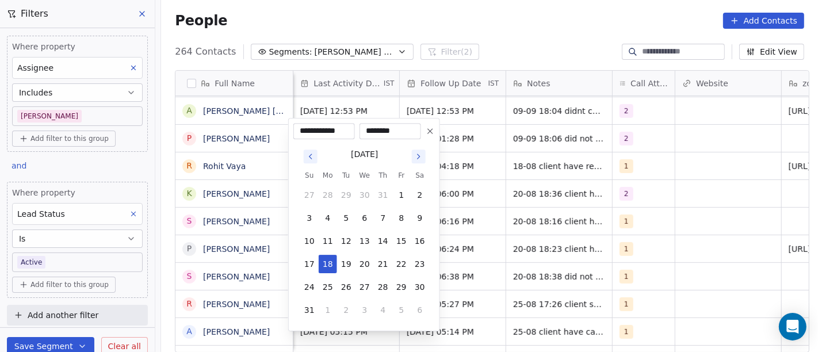
click at [415, 158] on icon "Go to next month" at bounding box center [418, 156] width 9 height 9
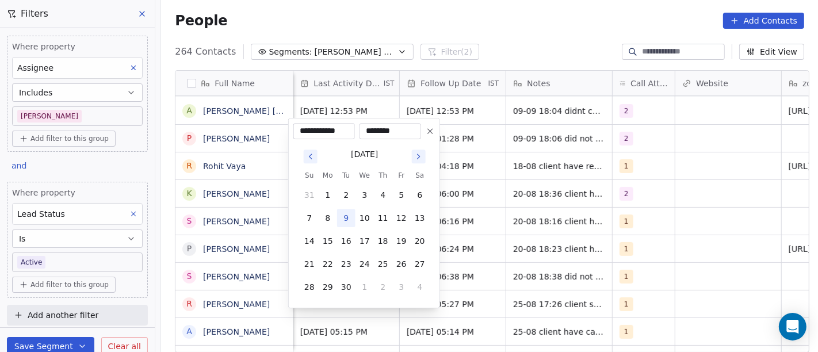
click at [343, 221] on button "9" at bounding box center [346, 218] width 18 height 18
type input "**********"
click at [445, 46] on html "On2Cook India Pvt. Ltd. Contacts People Marketing Workflows Campaigns Sales Pip…" at bounding box center [409, 176] width 818 height 352
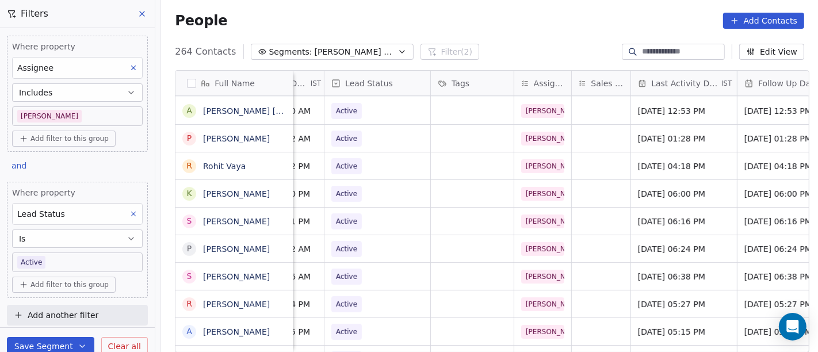
scroll to position [5, 410]
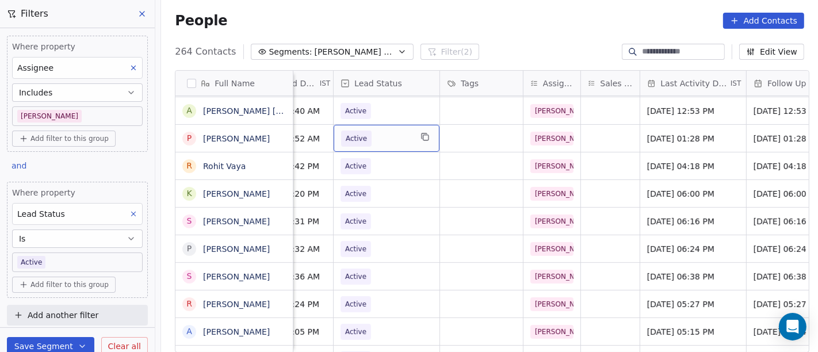
click at [370, 133] on span "Active" at bounding box center [376, 139] width 70 height 16
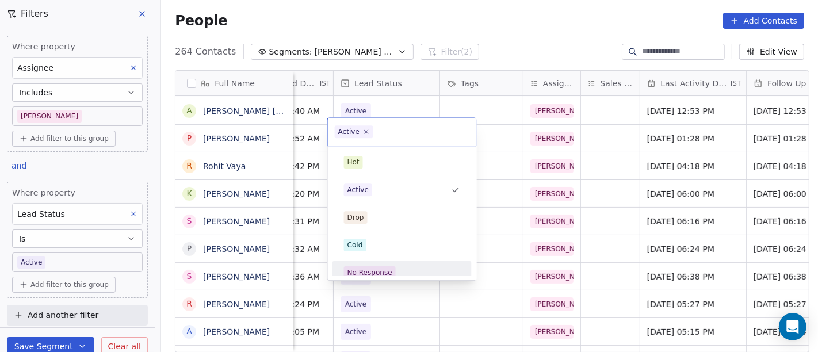
click at [400, 263] on div "No Response" at bounding box center [402, 272] width 130 height 18
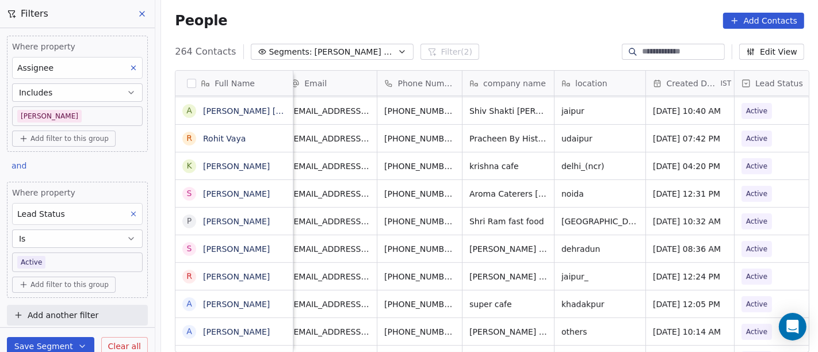
scroll to position [5, 10]
click at [467, 134] on icon "grid" at bounding box center [471, 136] width 9 height 9
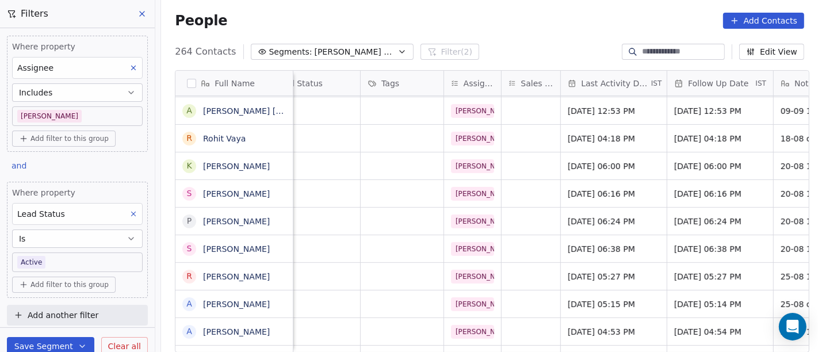
scroll to position [5, 761]
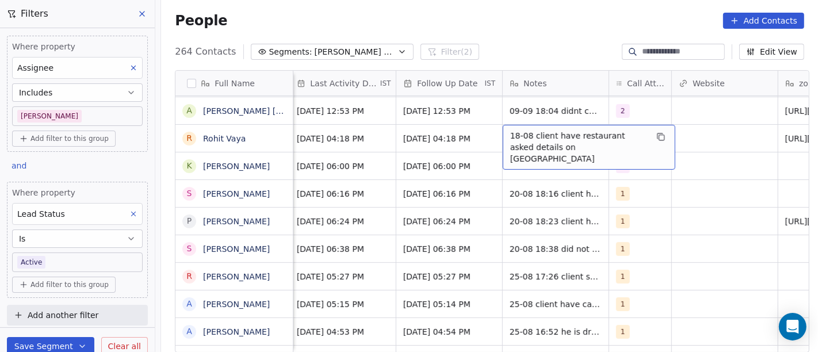
click at [543, 147] on div "18-08 client have restaurant asked details on WA" at bounding box center [588, 147] width 172 height 45
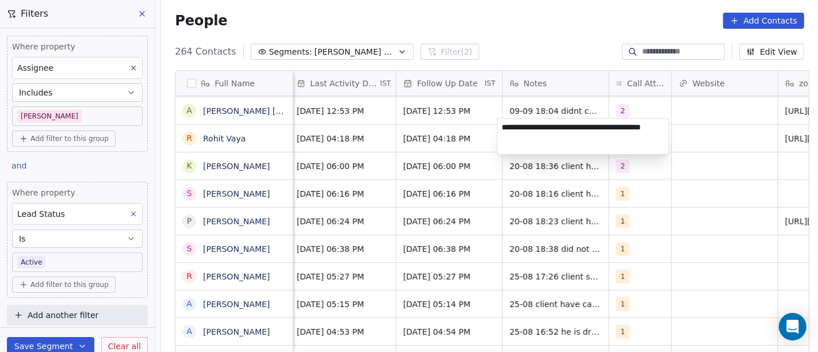
click at [539, 135] on textarea "**********" at bounding box center [582, 136] width 171 height 36
type textarea "**********"
click at [674, 231] on html "On2Cook India Pvt. Ltd. Contacts People Marketing Workflows Campaigns Sales Pip…" at bounding box center [409, 176] width 818 height 352
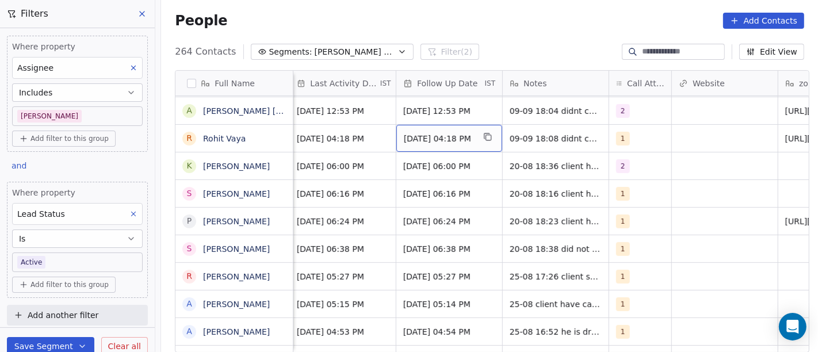
click at [429, 137] on span "25/08/2025 04:18 PM" at bounding box center [439, 138] width 70 height 11
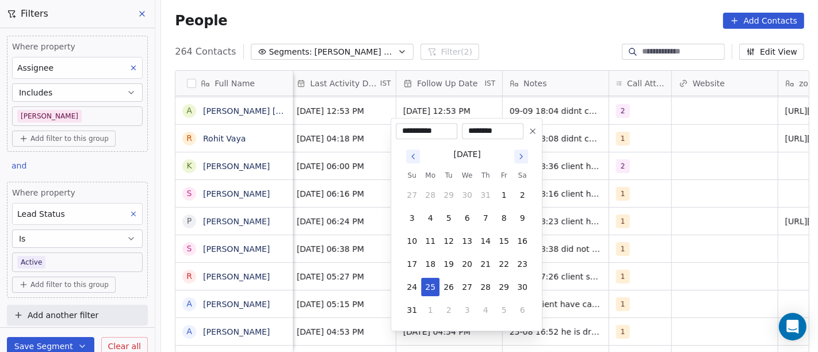
click at [519, 152] on icon "Go to next month" at bounding box center [520, 156] width 9 height 9
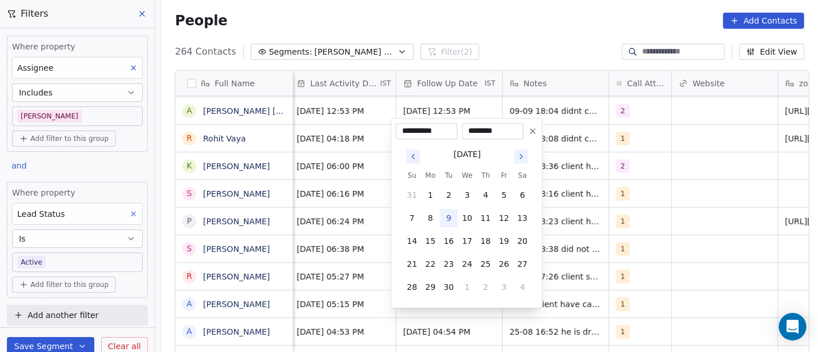
click at [448, 217] on button "9" at bounding box center [448, 218] width 18 height 18
type input "**********"
click at [649, 181] on html "On2Cook India Pvt. Ltd. Contacts People Marketing Workflows Campaigns Sales Pip…" at bounding box center [409, 176] width 818 height 352
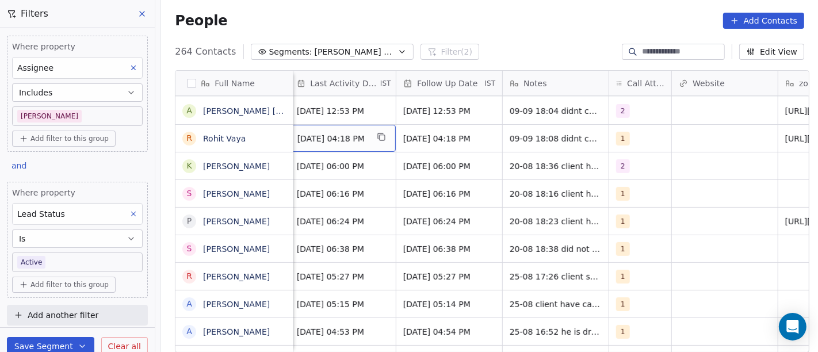
scroll to position [5, 757]
click at [339, 125] on div "Aug 18, 2025 04:18 PM" at bounding box center [346, 138] width 106 height 27
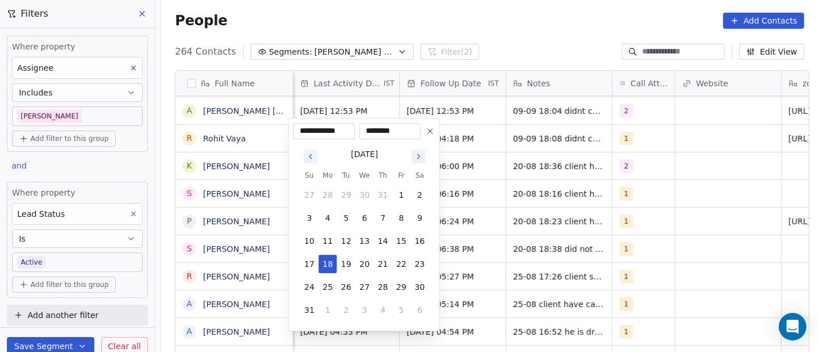
click at [423, 156] on button "Go to next month" at bounding box center [419, 156] width 14 height 14
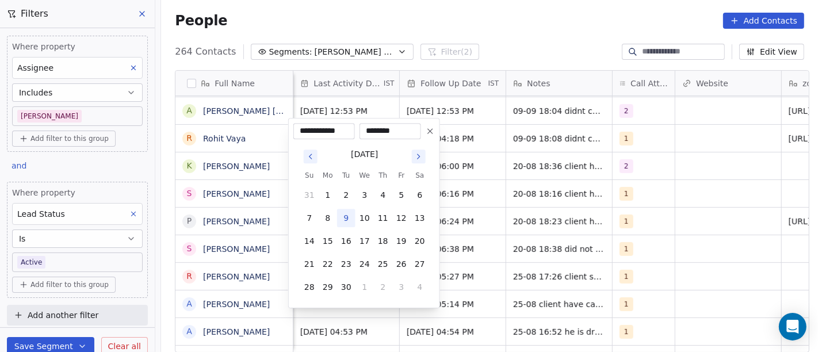
click at [346, 213] on button "9" at bounding box center [346, 218] width 18 height 18
type input "**********"
click at [550, 162] on html "On2Cook India Pvt. Ltd. Contacts People Marketing Workflows Campaigns Sales Pip…" at bounding box center [409, 176] width 818 height 352
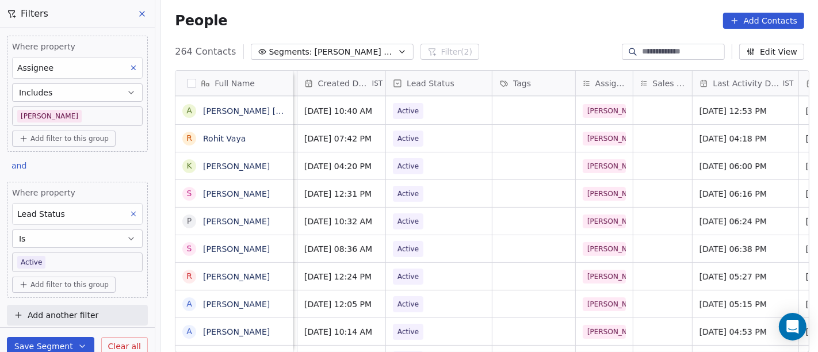
scroll to position [5, 351]
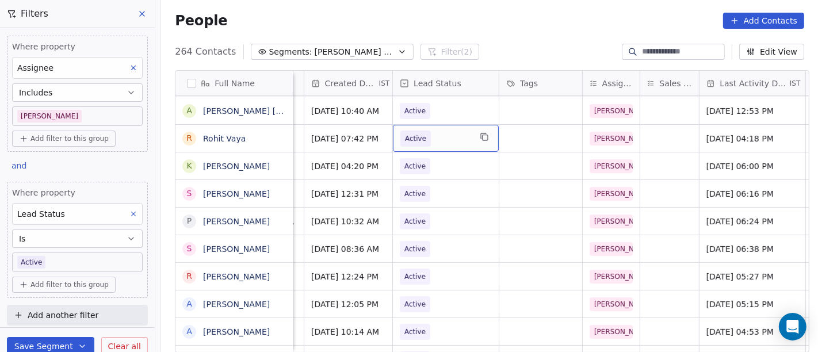
click at [443, 131] on span "Active" at bounding box center [435, 139] width 70 height 16
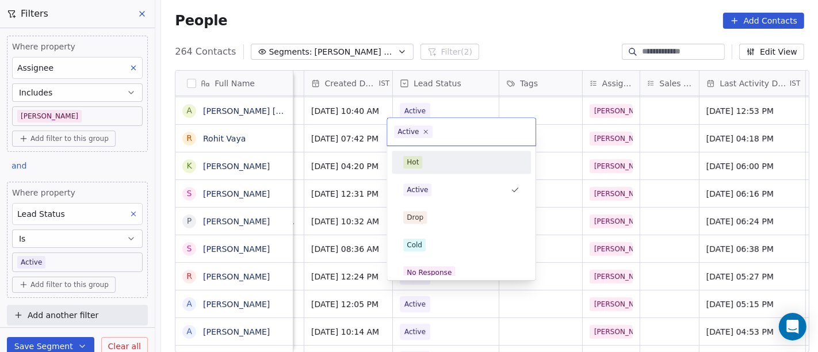
click at [525, 36] on html "On2Cook India Pvt. Ltd. Contacts People Marketing Workflows Campaigns Sales Pip…" at bounding box center [409, 176] width 818 height 352
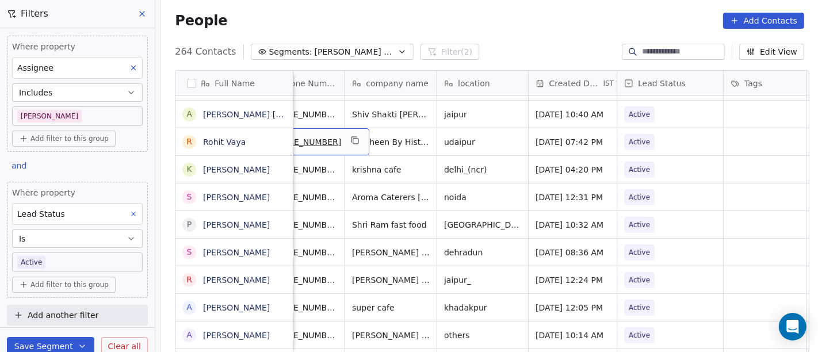
scroll to position [5, 93]
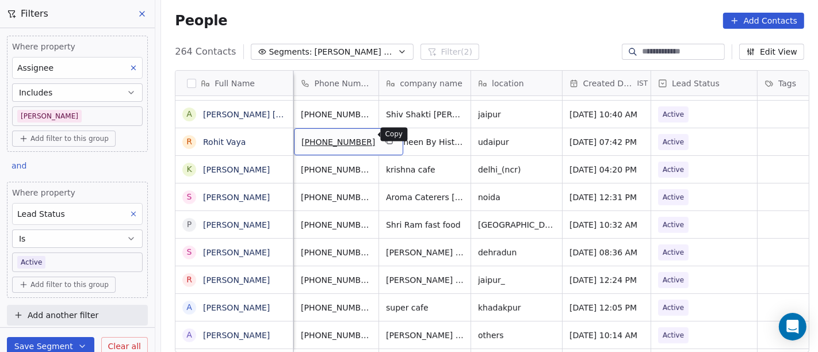
click at [382, 133] on button "grid" at bounding box center [389, 140] width 14 height 14
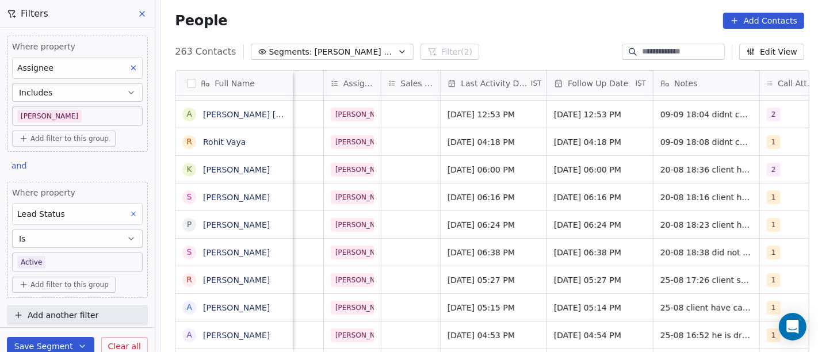
scroll to position [5, 651]
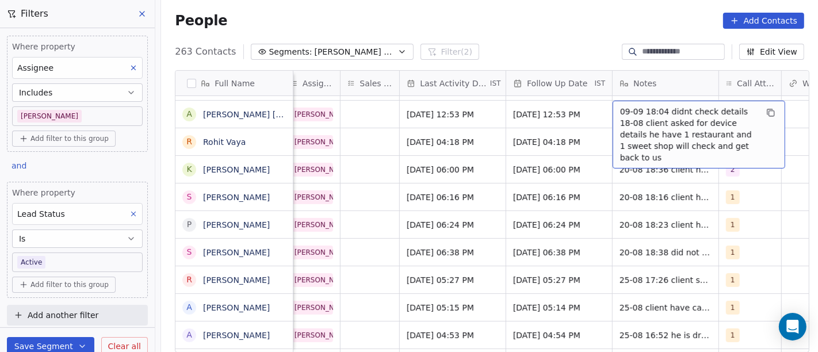
click at [513, 23] on div "People Add Contacts" at bounding box center [489, 21] width 629 height 16
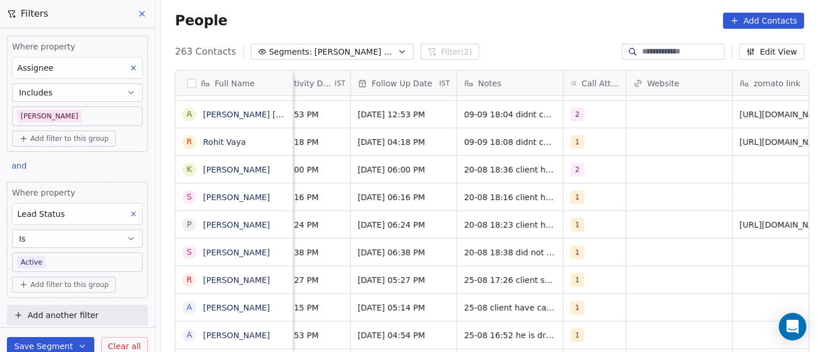
scroll to position [5, 807]
click at [573, 135] on span "1" at bounding box center [577, 142] width 14 height 14
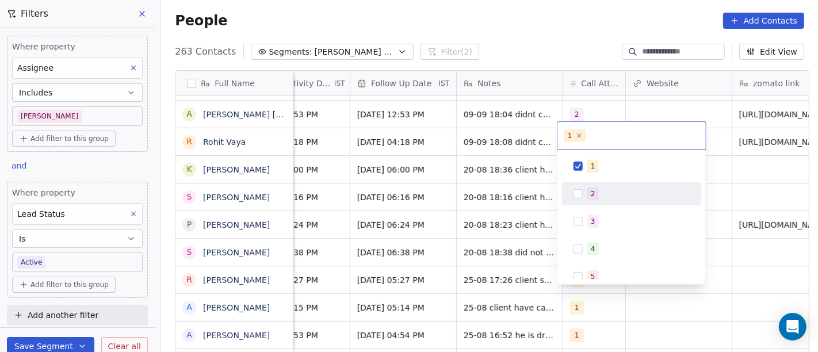
click at [589, 187] on span "2" at bounding box center [592, 193] width 11 height 13
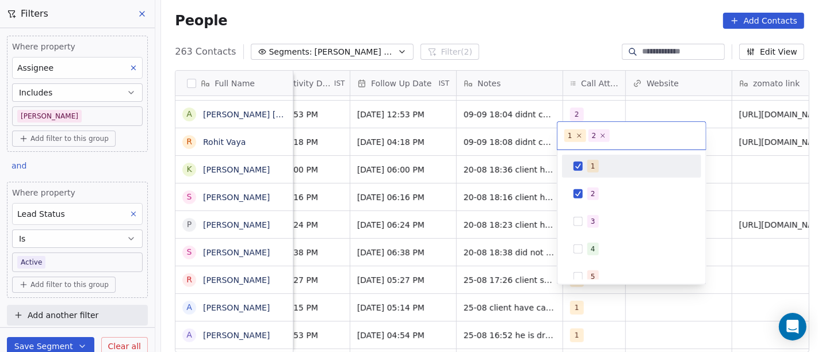
click at [585, 165] on div "1" at bounding box center [631, 166] width 130 height 18
click at [635, 92] on html "On2Cook India Pvt. Ltd. Contacts People Marketing Workflows Campaigns Sales Pip…" at bounding box center [409, 176] width 818 height 352
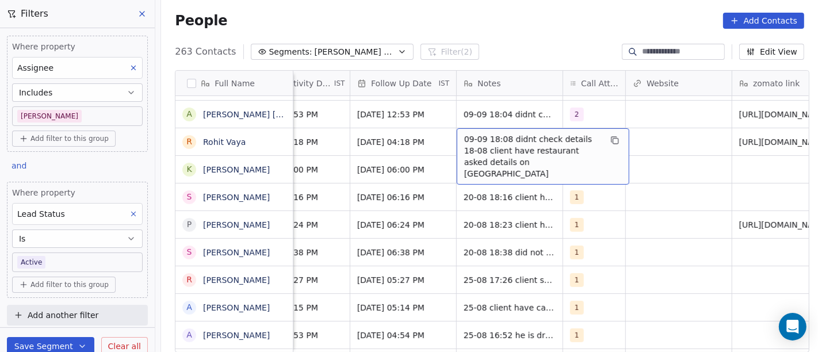
click at [473, 137] on span "09-09 18:08 didnt check details 18-08 client have restaurant asked details on WA" at bounding box center [532, 156] width 137 height 46
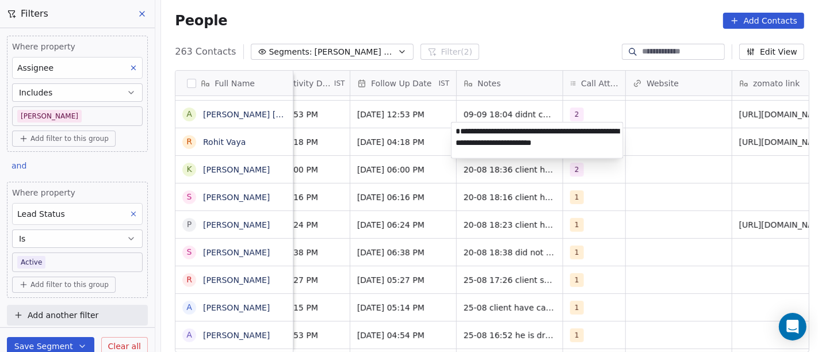
type textarea "**********"
click at [646, 214] on html "On2Cook India Pvt. Ltd. Contacts People Marketing Workflows Campaigns Sales Pip…" at bounding box center [409, 176] width 818 height 352
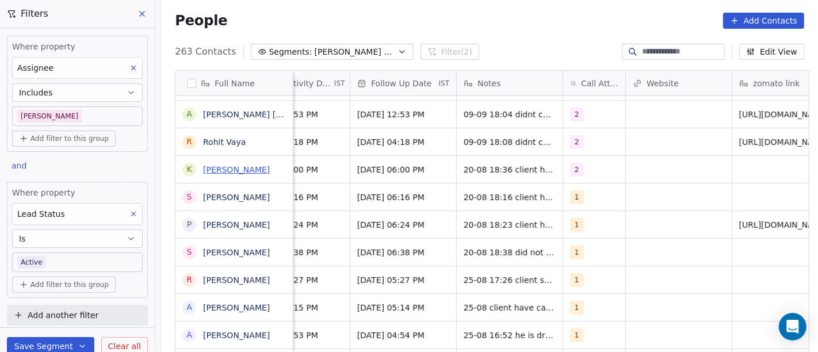
click at [238, 165] on link "[PERSON_NAME]" at bounding box center [236, 169] width 67 height 9
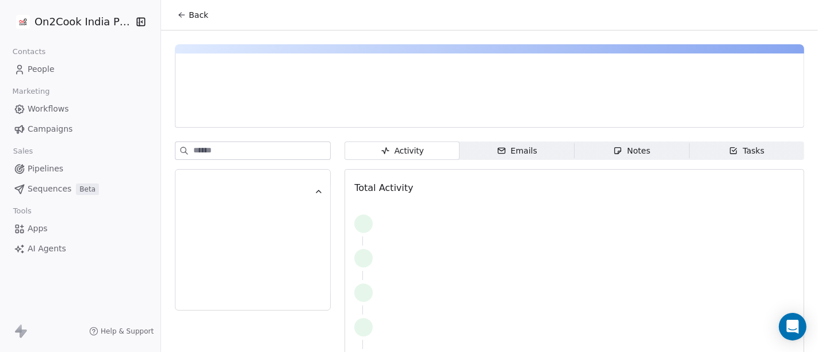
click at [170, 19] on button "Back" at bounding box center [192, 15] width 45 height 21
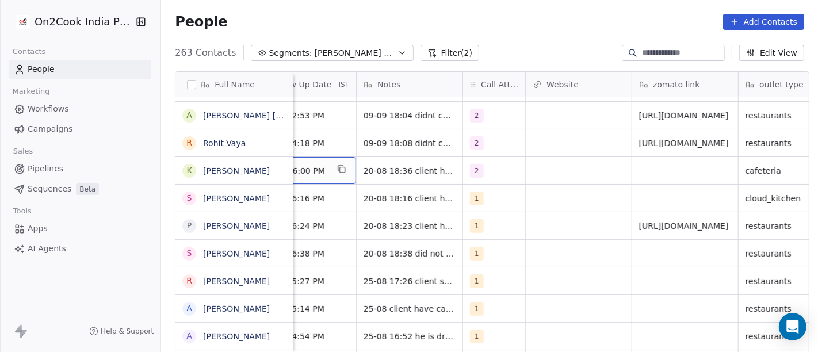
scroll to position [0, 864]
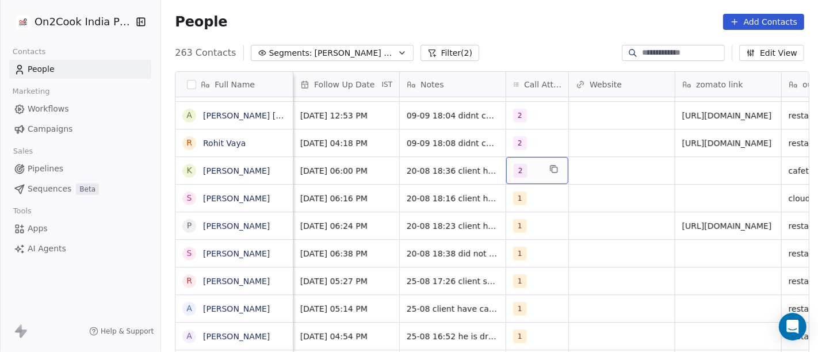
click at [525, 171] on div "2" at bounding box center [526, 171] width 26 height 14
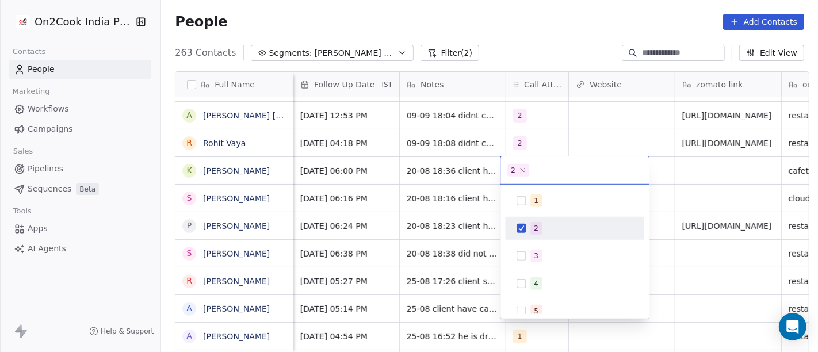
click at [513, 229] on div "2" at bounding box center [574, 228] width 130 height 18
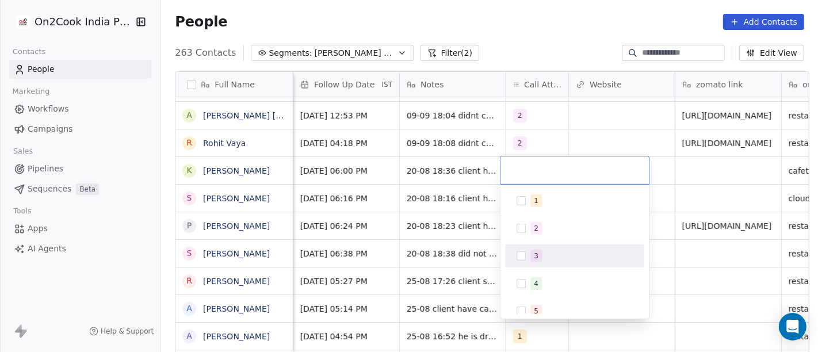
click at [517, 254] on button "Suggestions" at bounding box center [520, 255] width 9 height 9
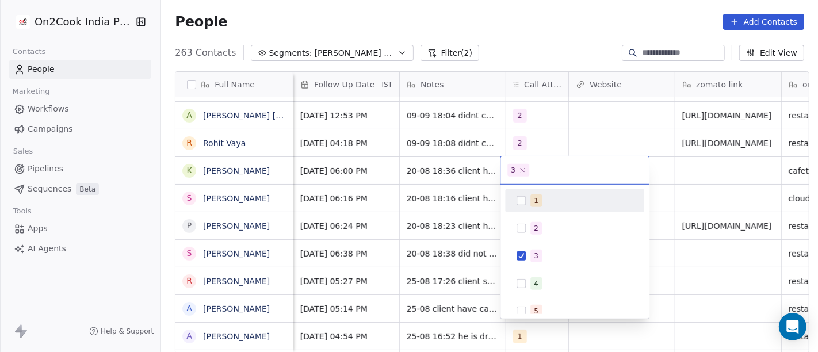
click at [659, 178] on html "On2Cook India Pvt. Ltd. Contacts People Marketing Workflows Campaigns Sales Pip…" at bounding box center [409, 176] width 818 height 352
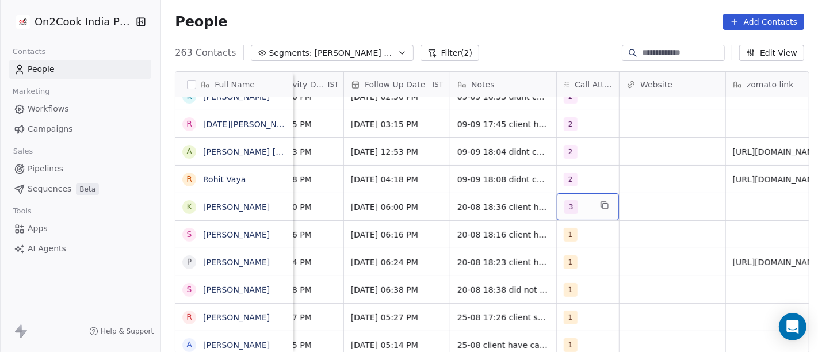
scroll to position [0, 814]
click at [555, 206] on div "3" at bounding box center [586, 206] width 62 height 27
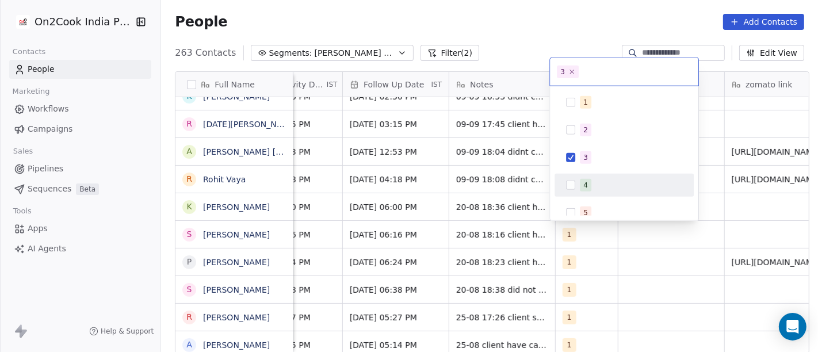
click at [578, 182] on div "4" at bounding box center [624, 185] width 130 height 18
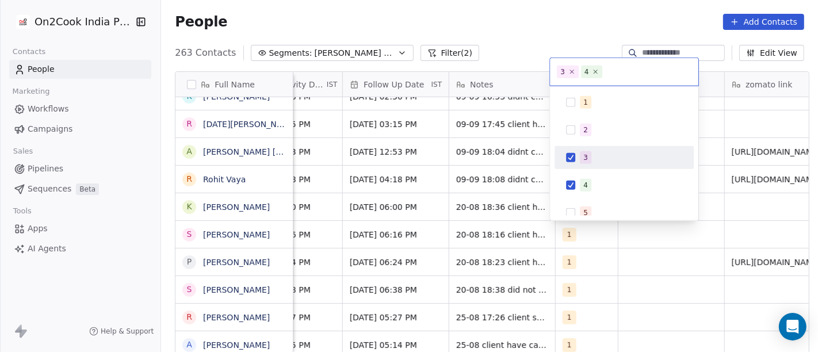
click at [578, 168] on div "3" at bounding box center [623, 157] width 139 height 23
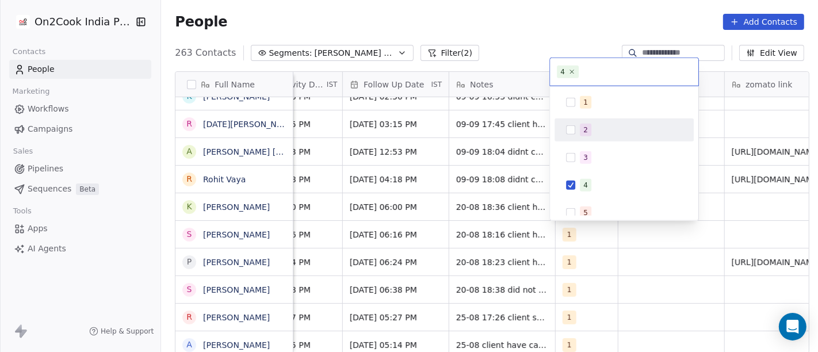
click at [491, 10] on html "On2Cook India Pvt. Ltd. Contacts People Marketing Workflows Campaigns Sales Pip…" at bounding box center [409, 176] width 818 height 352
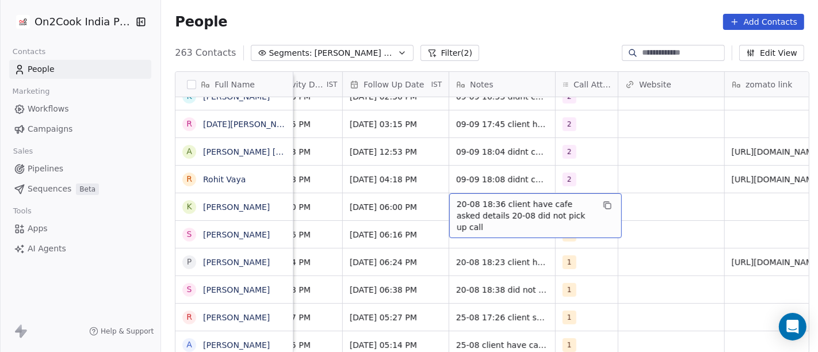
click at [472, 209] on span "20-08 18:36 client have cafe asked details 20-08 did not pick up call" at bounding box center [524, 215] width 137 height 34
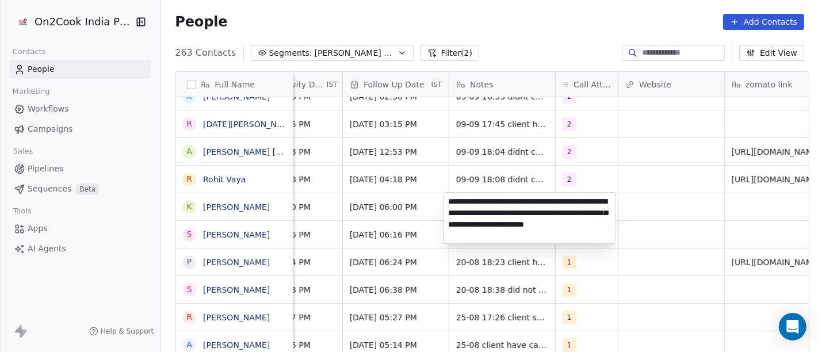
type textarea "**********"
click at [674, 238] on html "On2Cook India Pvt. Ltd. Contacts People Marketing Workflows Campaigns Sales Pip…" at bounding box center [409, 176] width 818 height 352
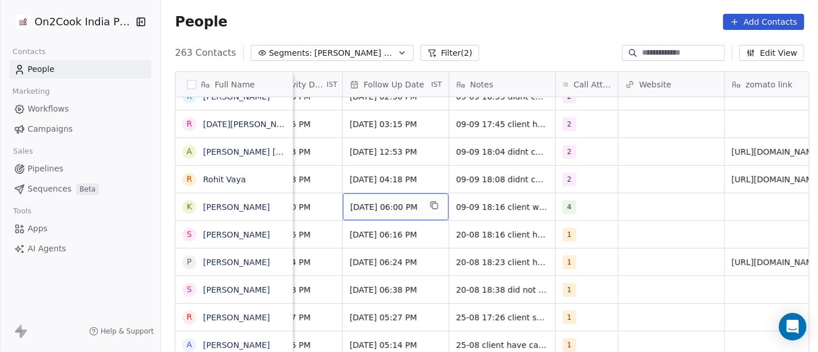
click at [385, 204] on span "27/08/2025 06:00 PM" at bounding box center [385, 206] width 70 height 11
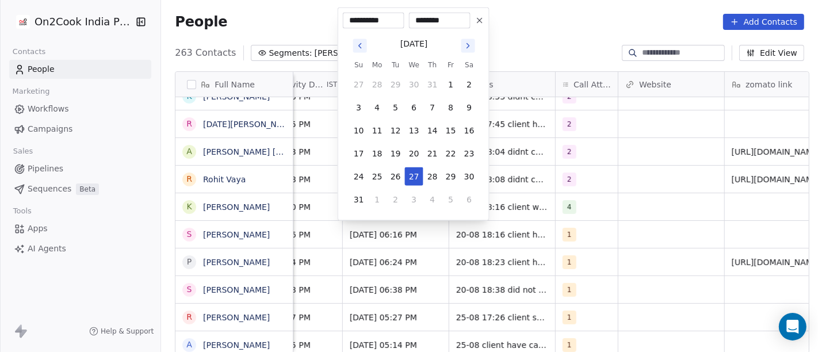
click at [466, 48] on icon "Go to next month" at bounding box center [467, 45] width 9 height 9
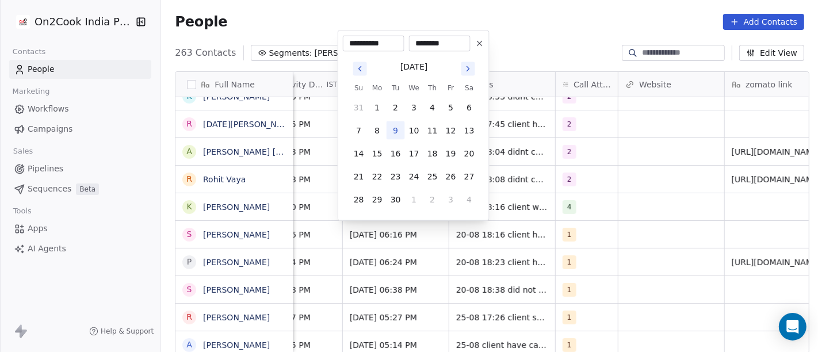
click at [389, 131] on button "9" at bounding box center [395, 130] width 18 height 18
click at [411, 126] on button "10" at bounding box center [414, 130] width 18 height 18
type input "**********"
click at [660, 160] on html "On2Cook India Pvt. Ltd. Contacts People Marketing Workflows Campaigns Sales Pip…" at bounding box center [409, 176] width 818 height 352
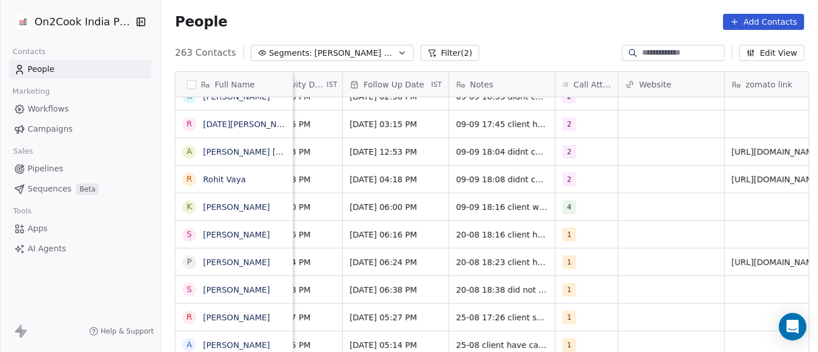
scroll to position [0, 757]
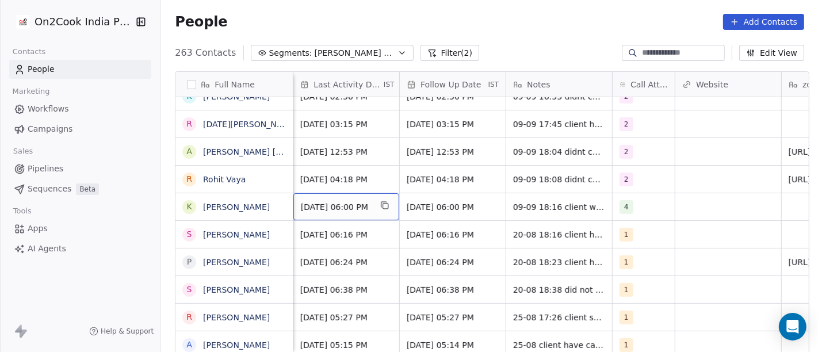
click at [327, 214] on div "Aug 20, 2025 06:00 PM" at bounding box center [346, 206] width 106 height 27
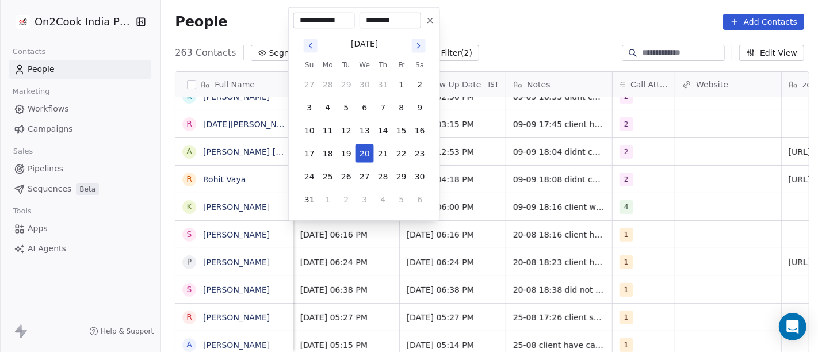
click at [418, 43] on icon "Go to next month" at bounding box center [418, 45] width 9 height 9
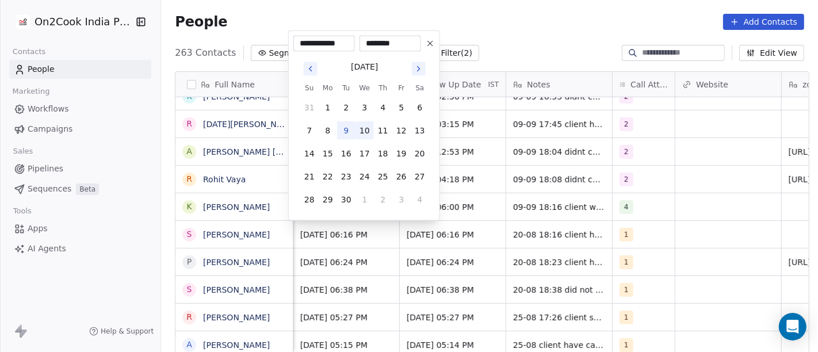
click at [355, 132] on button "10" at bounding box center [364, 130] width 18 height 18
click at [340, 132] on button "9" at bounding box center [346, 130] width 18 height 18
type input "**********"
click at [477, 184] on html "On2Cook India Pvt. Ltd. Contacts People Marketing Workflows Campaigns Sales Pip…" at bounding box center [409, 176] width 818 height 352
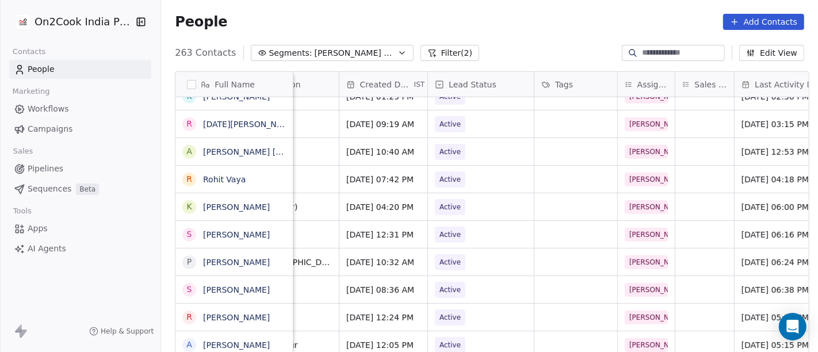
scroll to position [0, 313]
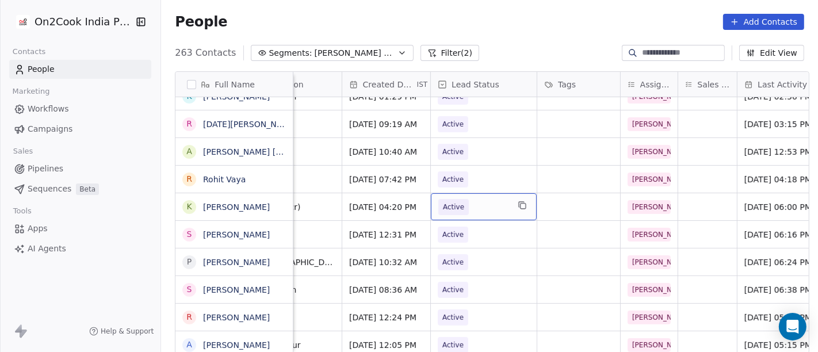
click at [459, 203] on span "Active" at bounding box center [453, 207] width 30 height 16
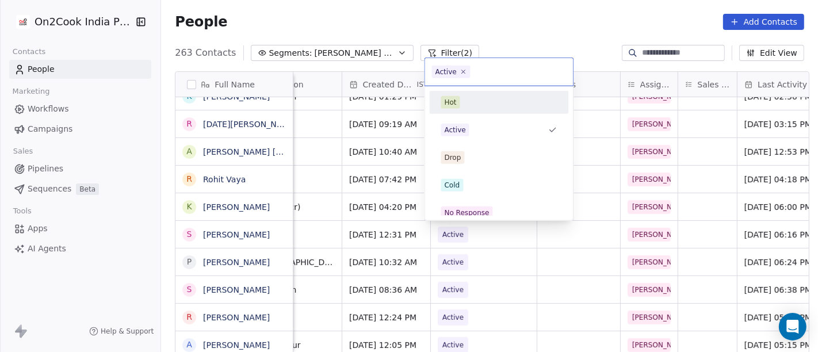
click at [445, 97] on div "Hot" at bounding box center [450, 102] width 12 height 10
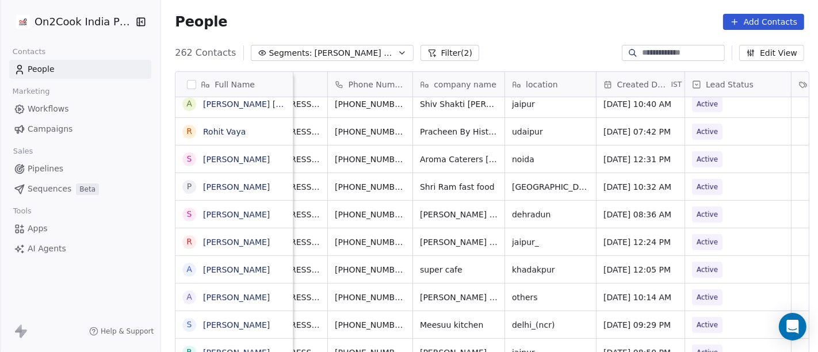
scroll to position [0, 59]
click at [416, 160] on button "grid" at bounding box center [423, 158] width 14 height 14
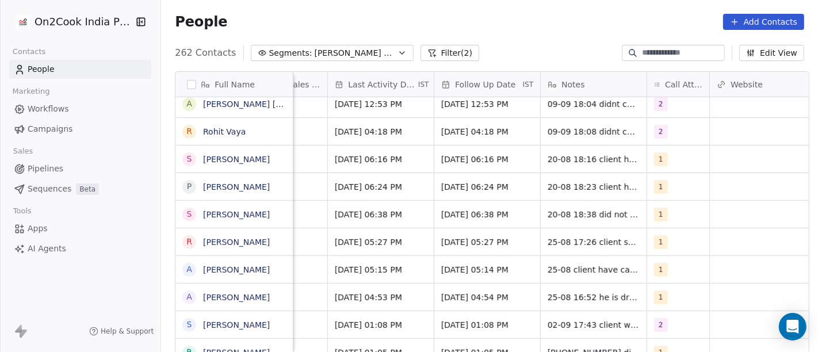
scroll to position [0, 723]
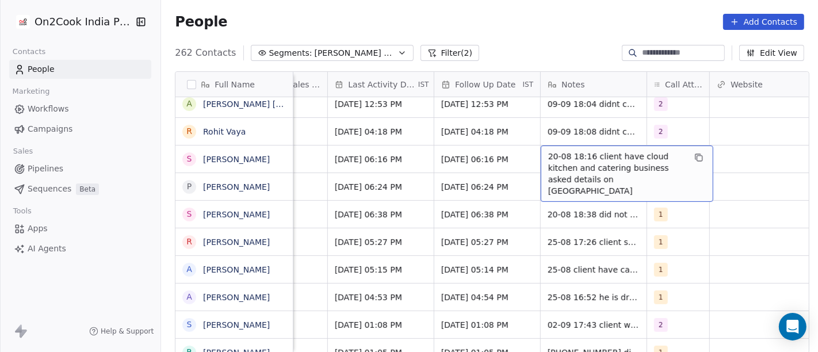
click at [634, 164] on span "20-08 18:16 client have cloud kitchen and catering business asked details on WA" at bounding box center [616, 174] width 137 height 46
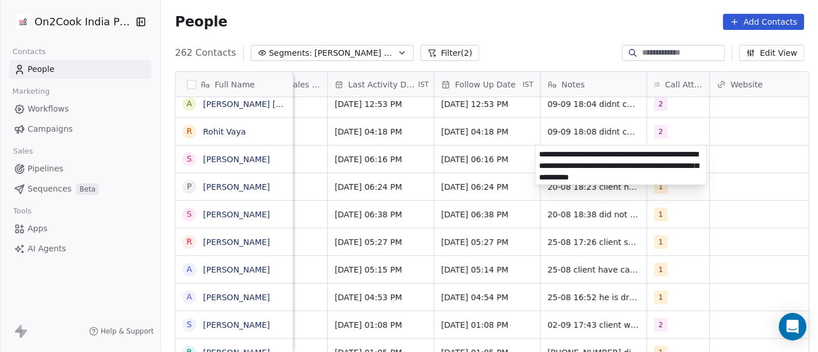
type textarea "**********"
click at [734, 222] on html "On2Cook India Pvt. Ltd. Contacts People Marketing Workflows Campaigns Sales Pip…" at bounding box center [409, 176] width 818 height 352
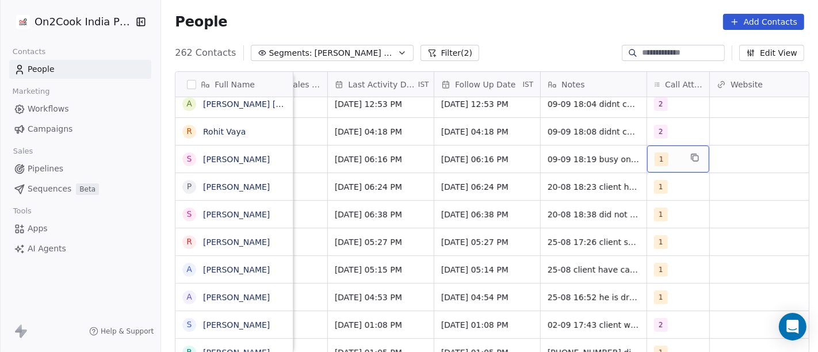
click at [669, 158] on div "1" at bounding box center [667, 159] width 26 height 14
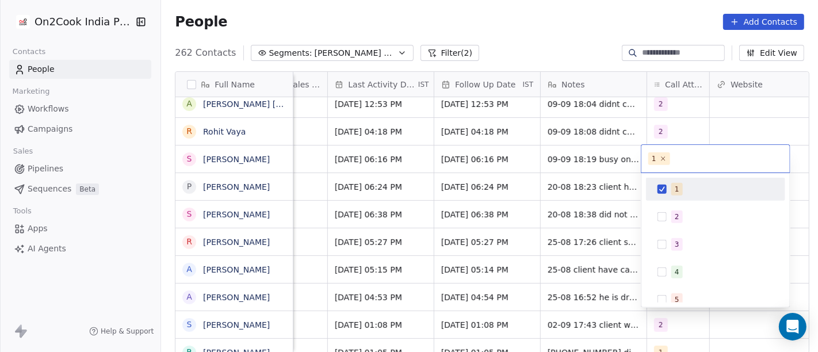
click at [664, 199] on div "1" at bounding box center [715, 189] width 139 height 23
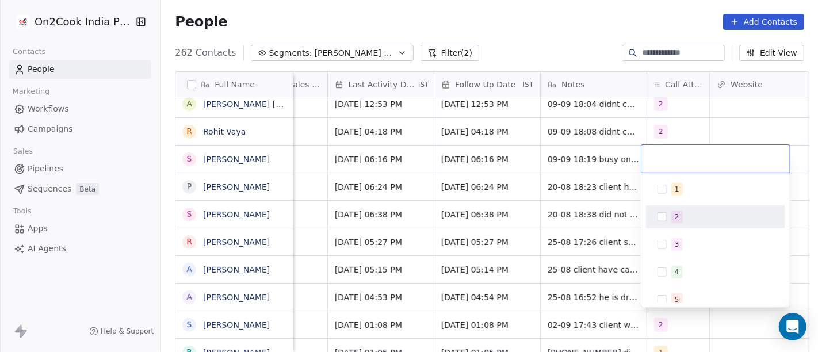
click at [668, 212] on div "2" at bounding box center [715, 217] width 130 height 18
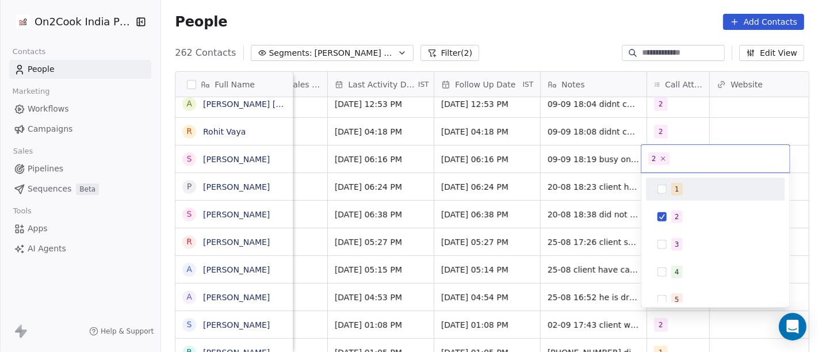
click at [685, 113] on html "On2Cook India Pvt. Ltd. Contacts People Marketing Workflows Campaigns Sales Pip…" at bounding box center [409, 176] width 818 height 352
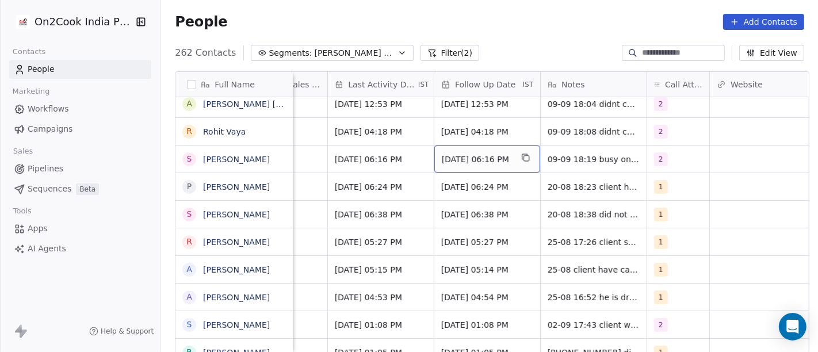
click at [460, 160] on span "27/08/2025 06:16 PM" at bounding box center [477, 159] width 70 height 11
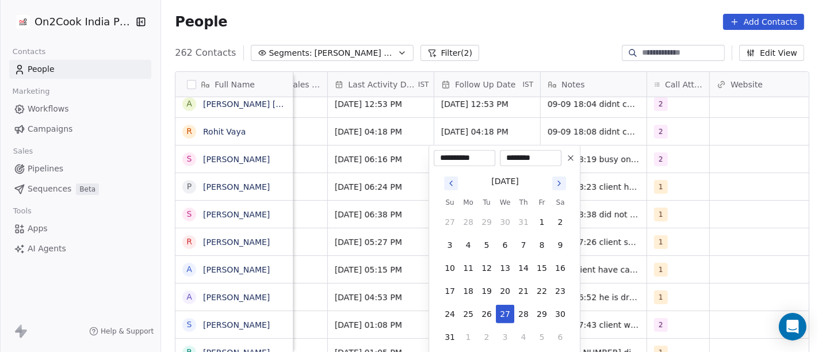
click at [559, 184] on icon "Go to next month" at bounding box center [558, 183] width 9 height 9
click at [454, 185] on icon "Go to previous month" at bounding box center [450, 183] width 9 height 9
click at [485, 262] on button "16" at bounding box center [486, 268] width 18 height 18
type input "**********"
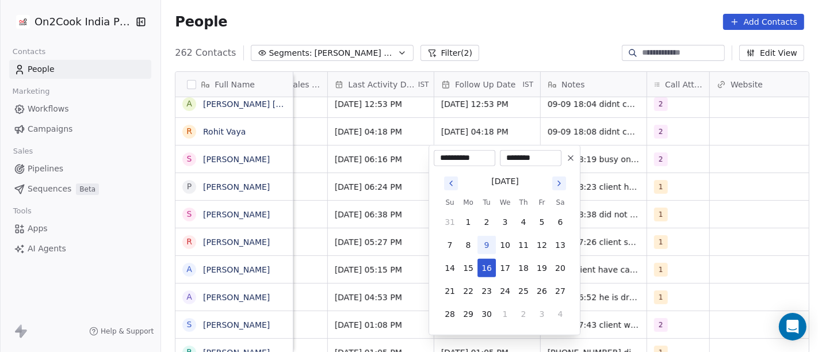
click at [793, 218] on html "On2Cook India Pvt. Ltd. Contacts People Marketing Workflows Campaigns Sales Pip…" at bounding box center [409, 176] width 818 height 352
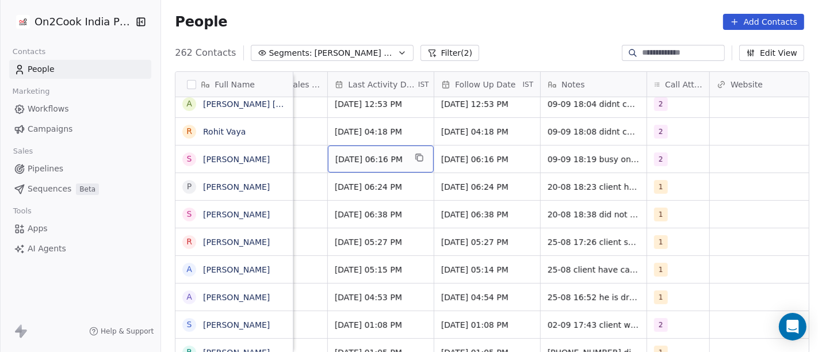
click at [379, 165] on div "Aug 20, 2025 06:16 PM" at bounding box center [381, 158] width 106 height 27
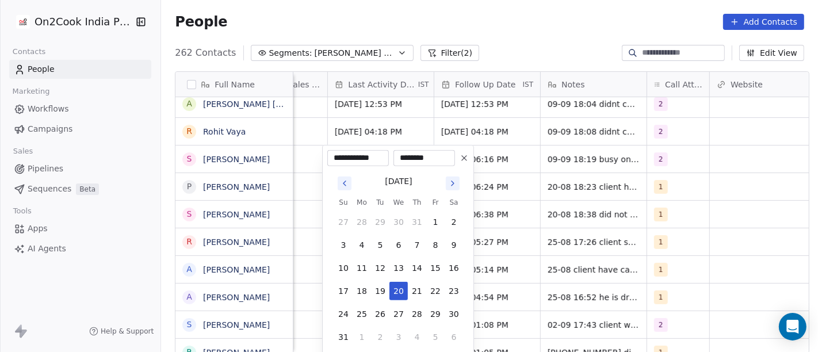
click at [453, 179] on icon "Go to next month" at bounding box center [452, 183] width 9 height 9
click at [382, 247] on button "9" at bounding box center [380, 245] width 18 height 18
type input "**********"
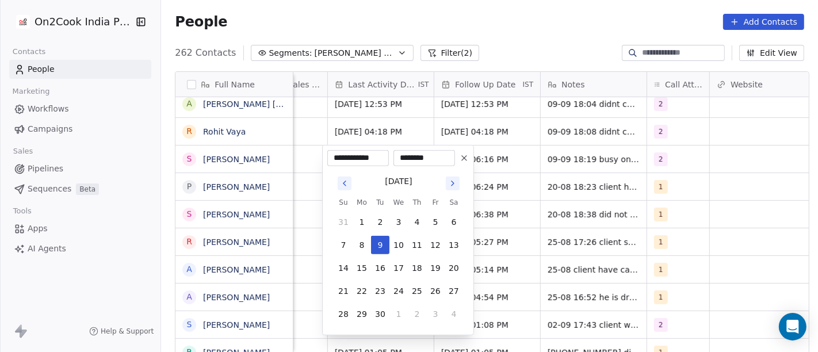
click at [598, 208] on html "On2Cook India Pvt. Ltd. Contacts People Marketing Workflows Campaigns Sales Pip…" at bounding box center [409, 176] width 818 height 352
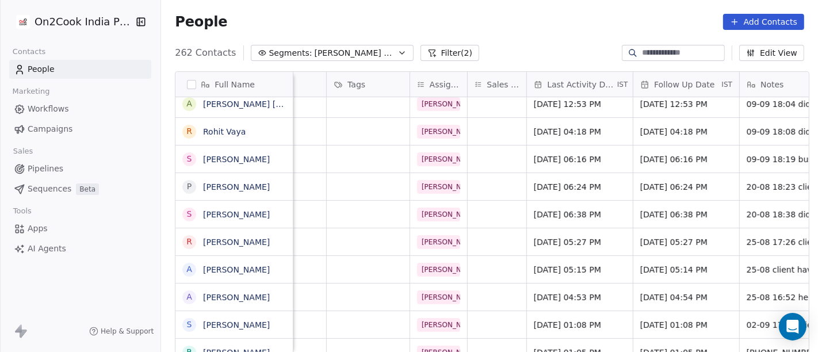
scroll to position [0, 312]
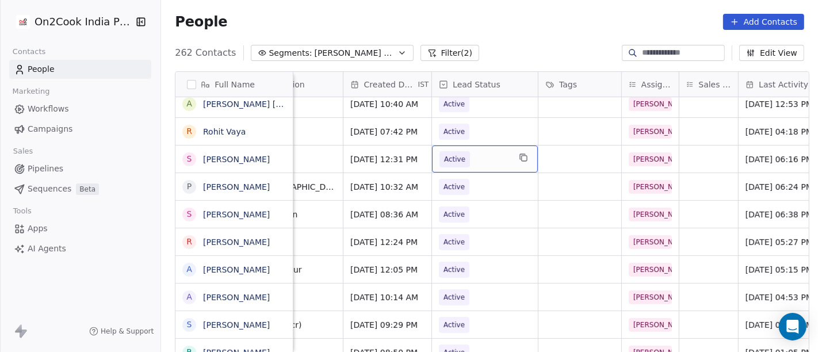
click at [466, 163] on span "Active" at bounding box center [474, 159] width 70 height 16
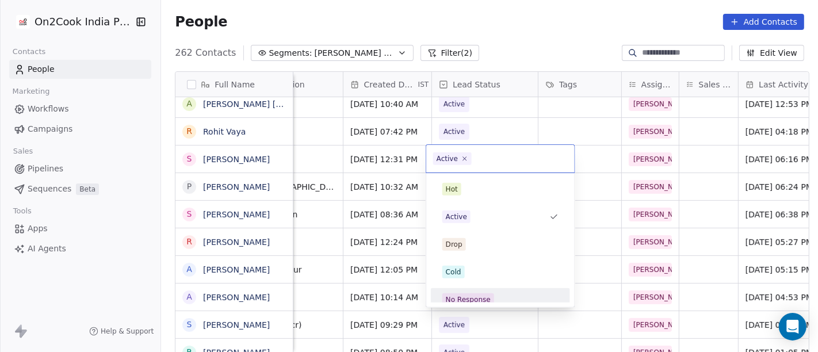
click at [471, 296] on div "No Response" at bounding box center [468, 299] width 45 height 10
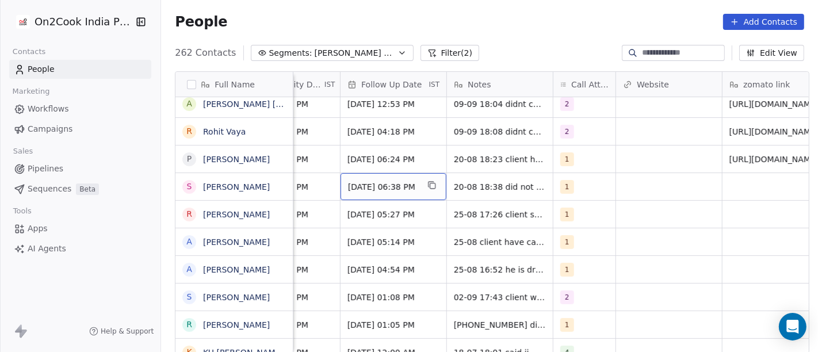
scroll to position [0, 820]
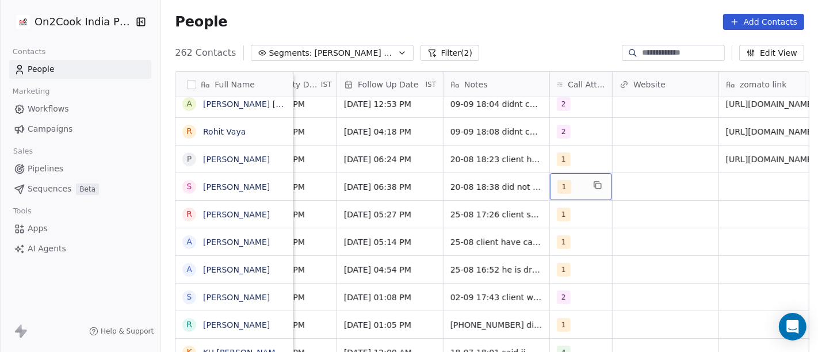
click at [558, 184] on span "1" at bounding box center [564, 187] width 14 height 14
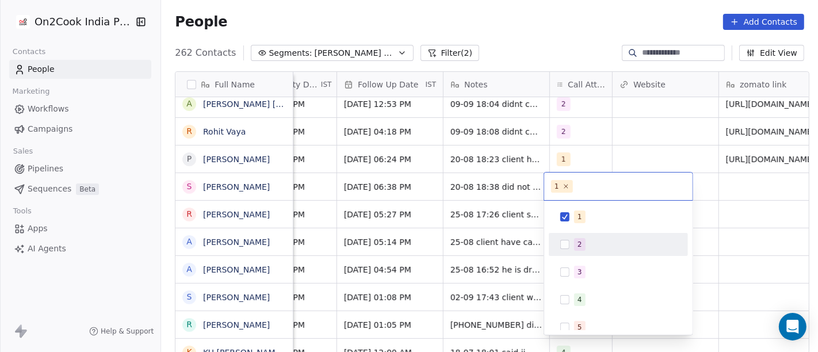
click at [561, 245] on button "Suggestions" at bounding box center [564, 244] width 9 height 9
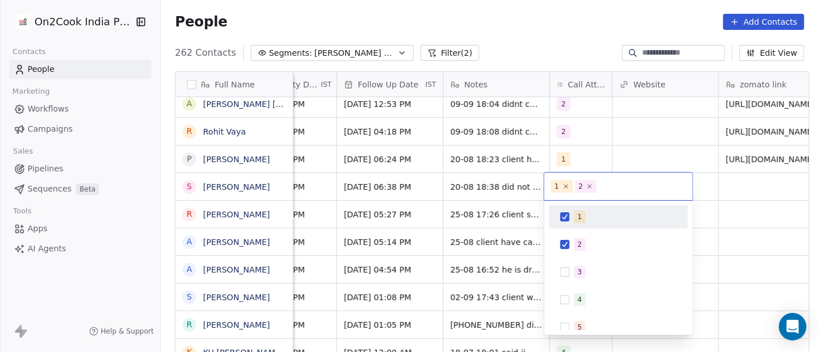
click at [571, 216] on div "1" at bounding box center [618, 217] width 130 height 18
click at [514, 184] on html "On2Cook India Pvt. Ltd. Contacts People Marketing Workflows Campaigns Sales Pip…" at bounding box center [409, 176] width 818 height 352
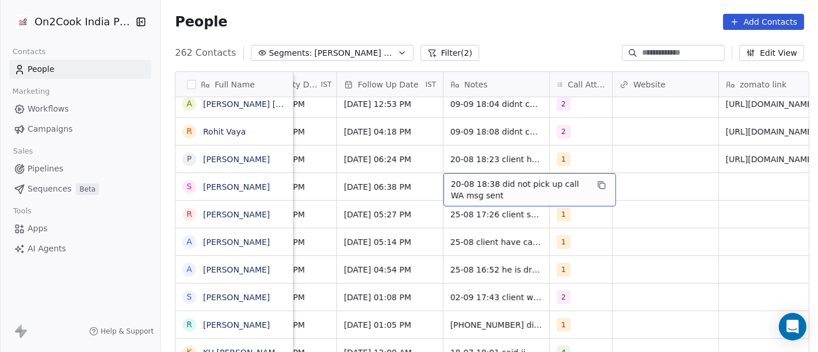
click at [514, 184] on span "20-08 18:38 did not pick up call WA msg sent" at bounding box center [519, 189] width 137 height 23
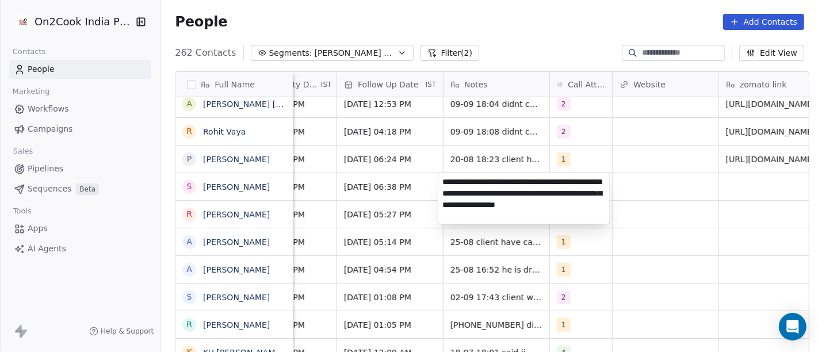
type textarea "**********"
click at [686, 270] on html "On2Cook India Pvt. Ltd. Contacts People Marketing Workflows Campaigns Sales Pip…" at bounding box center [409, 176] width 818 height 352
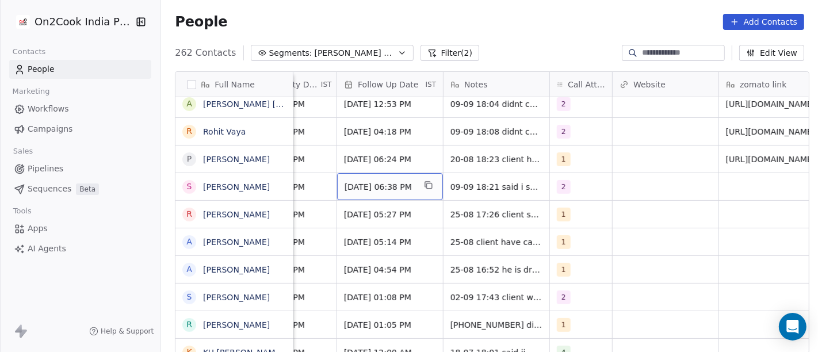
click at [417, 182] on div "27/08/2025 06:38 PM" at bounding box center [390, 186] width 106 height 27
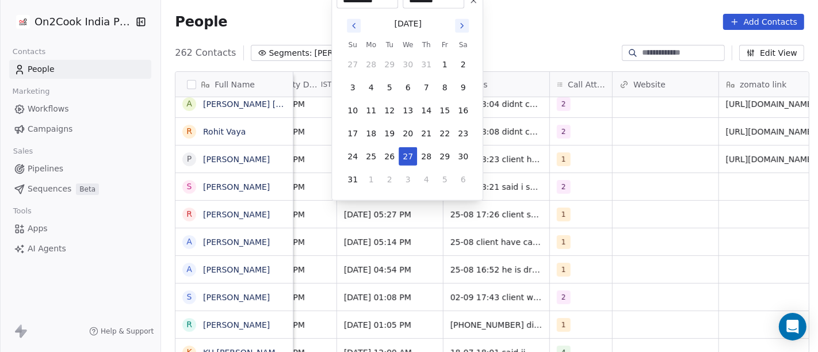
click at [466, 22] on icon "Go to next month" at bounding box center [461, 25] width 9 height 9
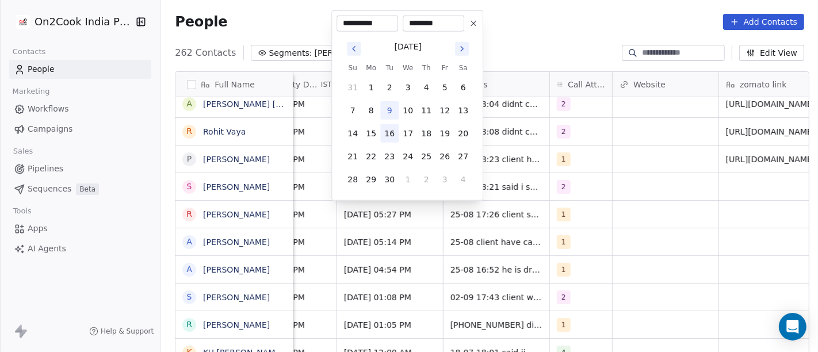
click at [391, 126] on button "16" at bounding box center [389, 133] width 18 height 18
type input "**********"
click at [731, 225] on html "On2Cook India Pvt. Ltd. Contacts People Marketing Workflows Campaigns Sales Pip…" at bounding box center [409, 176] width 818 height 352
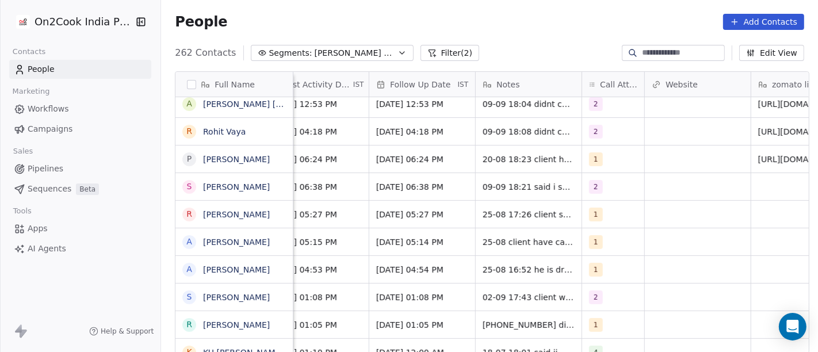
scroll to position [0, 732]
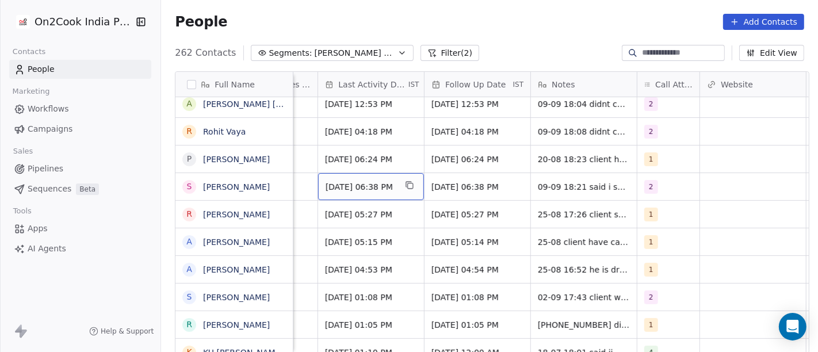
click at [345, 187] on span "Sep 02, 2025 06:38 PM" at bounding box center [360, 186] width 70 height 11
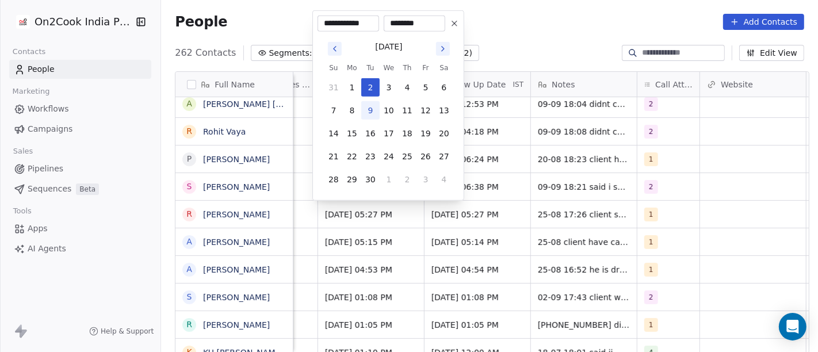
click at [367, 109] on button "9" at bounding box center [370, 110] width 18 height 18
type input "**********"
click at [512, 205] on html "On2Cook India Pvt. Ltd. Contacts People Marketing Workflows Campaigns Sales Pip…" at bounding box center [409, 176] width 818 height 352
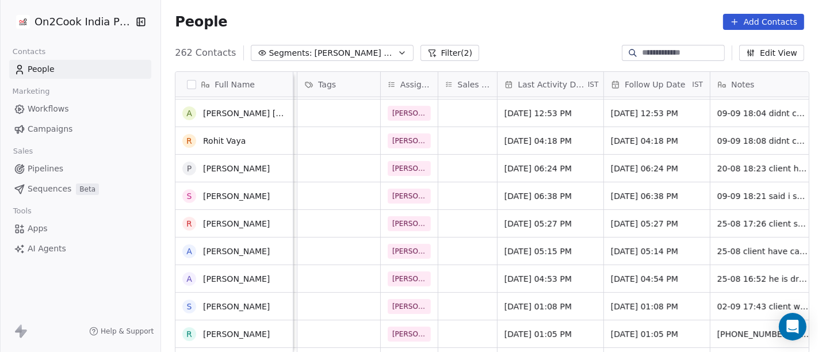
scroll to position [358, 0]
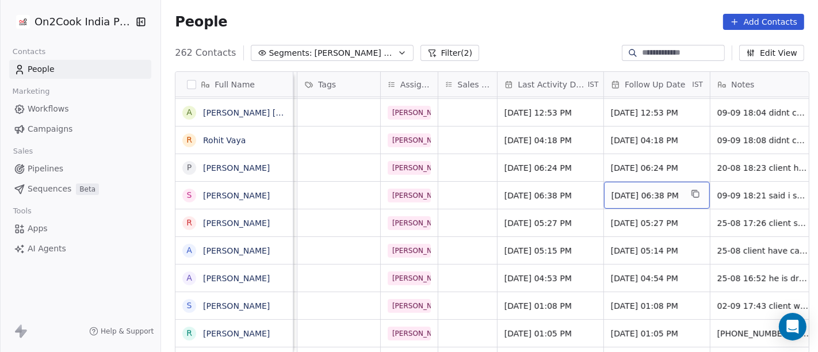
click at [662, 188] on div "16/09/2025 06:38 PM" at bounding box center [657, 195] width 106 height 27
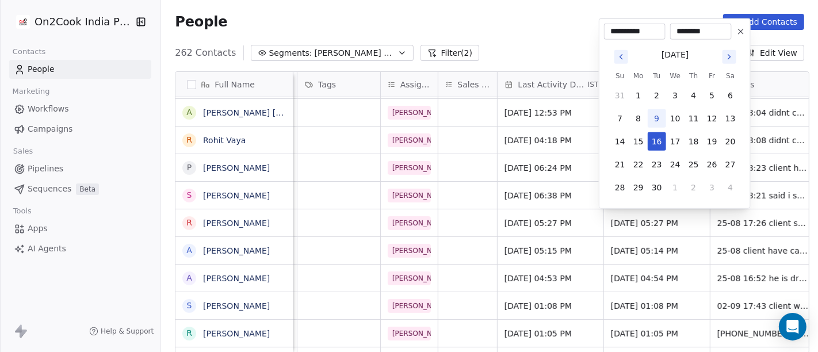
click at [738, 31] on icon at bounding box center [740, 31] width 9 height 9
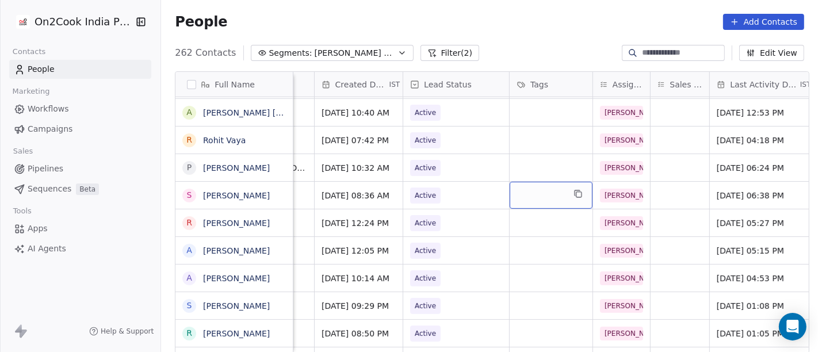
scroll to position [0, 340]
click at [444, 187] on span "Active" at bounding box center [447, 195] width 70 height 16
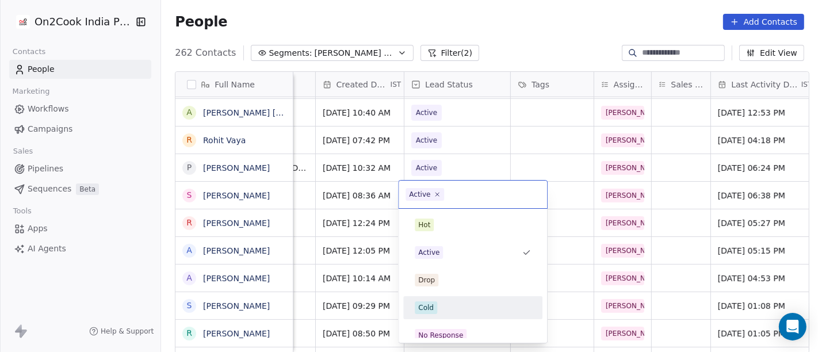
click at [452, 303] on div "Cold" at bounding box center [473, 307] width 116 height 13
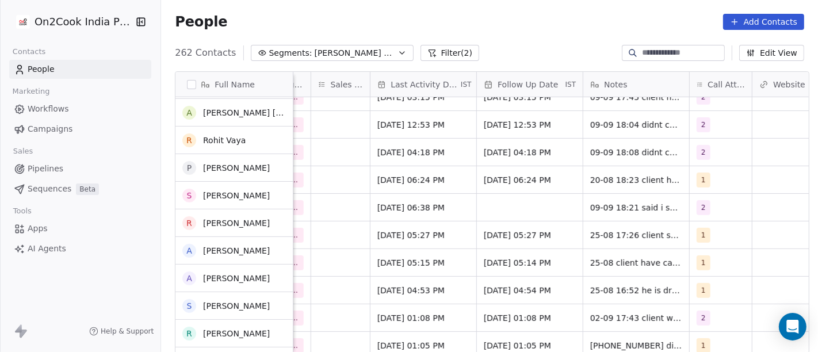
scroll to position [346, 0]
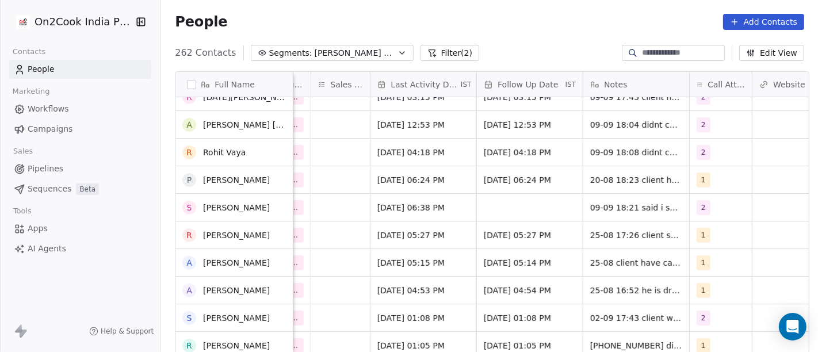
click at [704, 163] on div "Sep 08, 2025 09:39 PM Active Salim Sep 09, 2025 12:02 PM 16/09/2025 12:02 PM 09…" at bounding box center [540, 225] width 1855 height 257
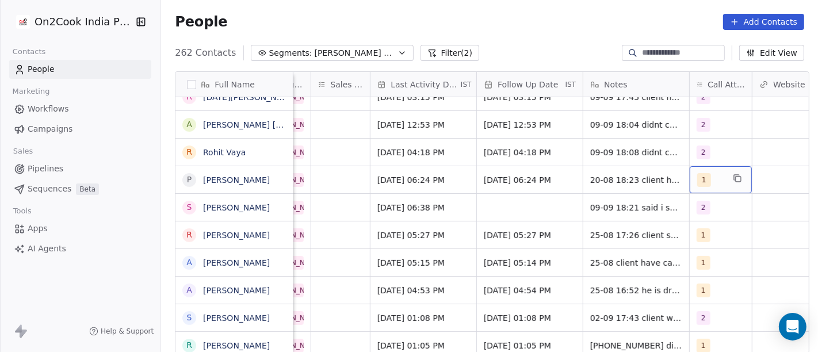
click at [704, 173] on div "1" at bounding box center [710, 180] width 26 height 14
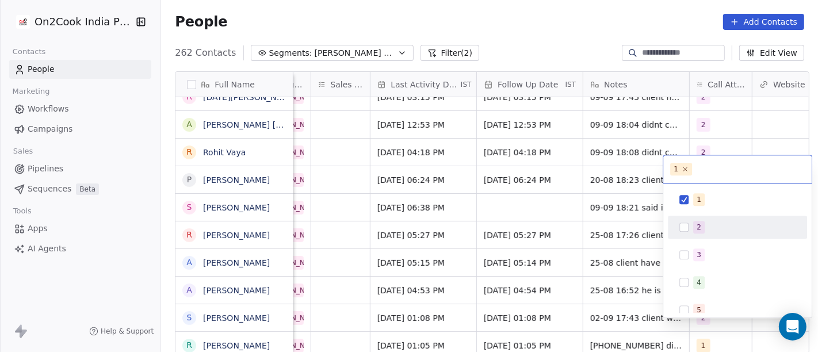
click at [700, 220] on div "2" at bounding box center [737, 227] width 130 height 18
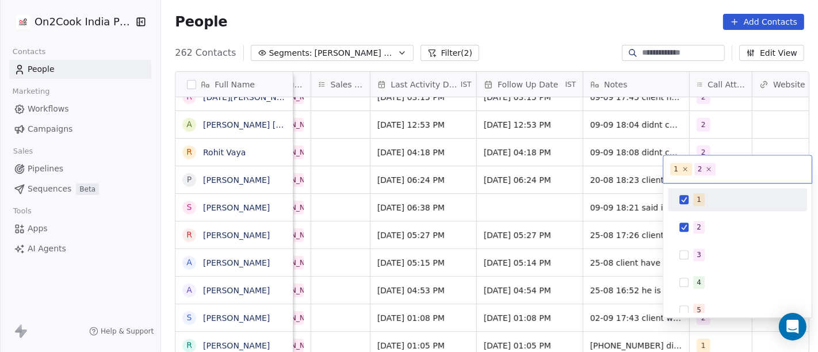
click at [696, 204] on div "1" at bounding box center [698, 199] width 5 height 10
click at [589, 179] on html "On2Cook India Pvt. Ltd. Contacts People Marketing Workflows Campaigns Sales Pip…" at bounding box center [409, 176] width 818 height 352
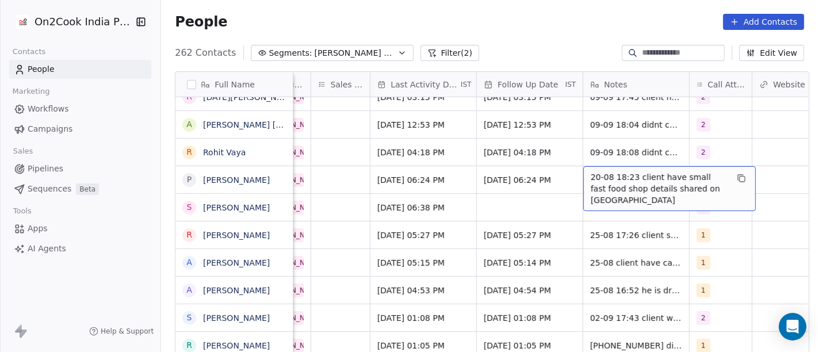
click at [621, 171] on span "20-08 18:23 client have small fast food shop details shared on WA" at bounding box center [658, 188] width 137 height 34
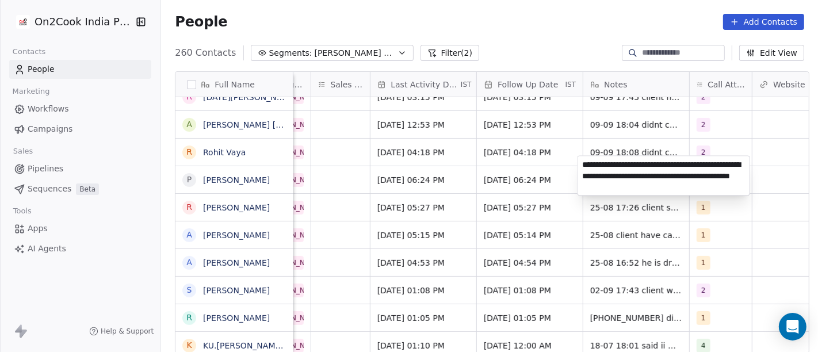
type textarea "**********"
click at [590, 175] on textarea "**********" at bounding box center [663, 175] width 171 height 39
click at [504, 165] on html "On2Cook India Pvt. Ltd. Contacts People Marketing Workflows Campaigns Sales Pip…" at bounding box center [409, 176] width 818 height 352
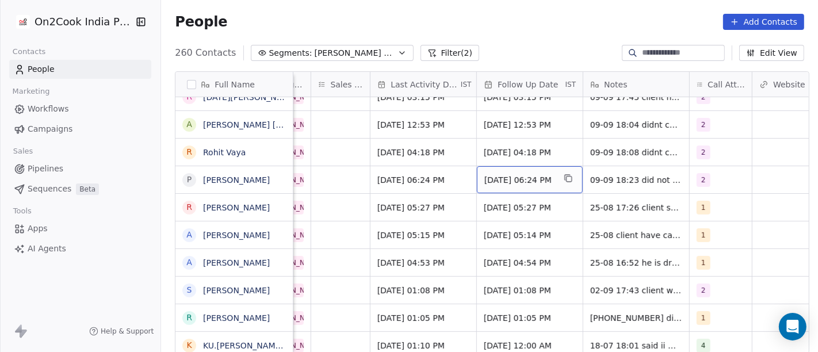
click at [503, 174] on span "27/08/2025 06:24 PM" at bounding box center [519, 179] width 70 height 11
click at [504, 174] on span "27/08/2025 06:24 PM" at bounding box center [519, 179] width 70 height 11
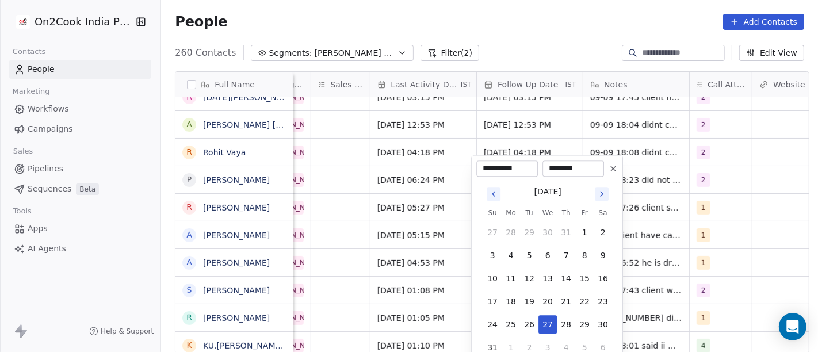
click at [605, 193] on icon "Go to next month" at bounding box center [601, 193] width 9 height 9
click at [530, 276] on button "16" at bounding box center [529, 278] width 18 height 18
type input "**********"
click at [727, 233] on html "On2Cook India Pvt. Ltd. Contacts People Marketing Workflows Campaigns Sales Pip…" at bounding box center [409, 176] width 818 height 352
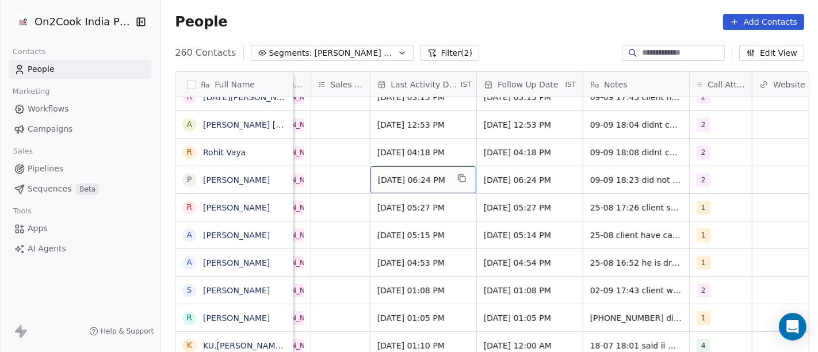
click at [396, 174] on span "Aug 20, 2025 06:24 PM" at bounding box center [413, 179] width 70 height 11
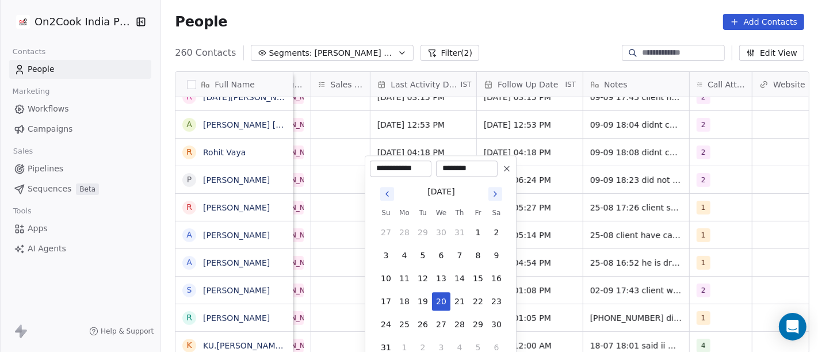
click at [496, 193] on icon "Go to next month" at bounding box center [494, 193] width 9 height 9
click at [419, 260] on button "9" at bounding box center [422, 255] width 18 height 18
type input "**********"
click at [688, 219] on html "On2Cook India Pvt. Ltd. Contacts People Marketing Workflows Campaigns Sales Pip…" at bounding box center [409, 176] width 818 height 352
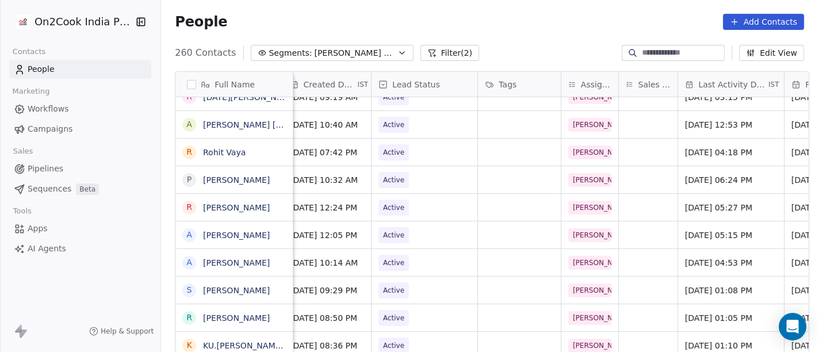
scroll to position [10, 366]
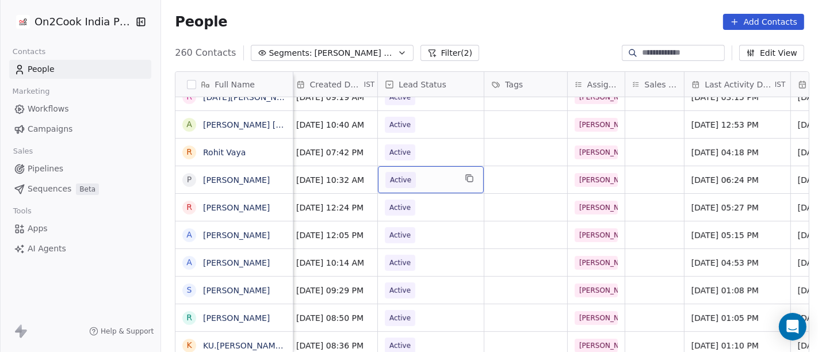
click at [420, 172] on span "Active" at bounding box center [420, 180] width 70 height 16
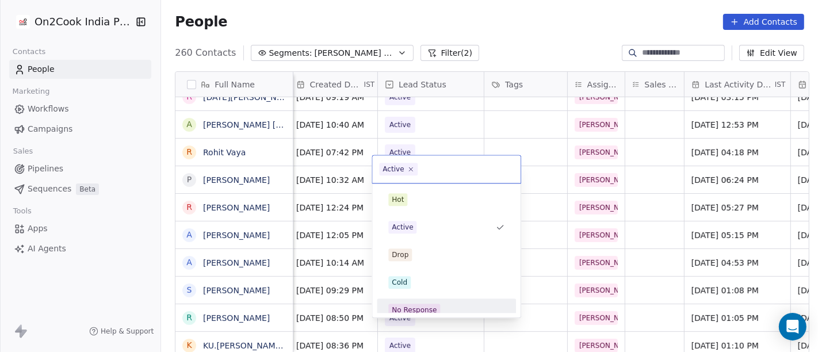
click at [429, 302] on div "No Response" at bounding box center [446, 310] width 130 height 18
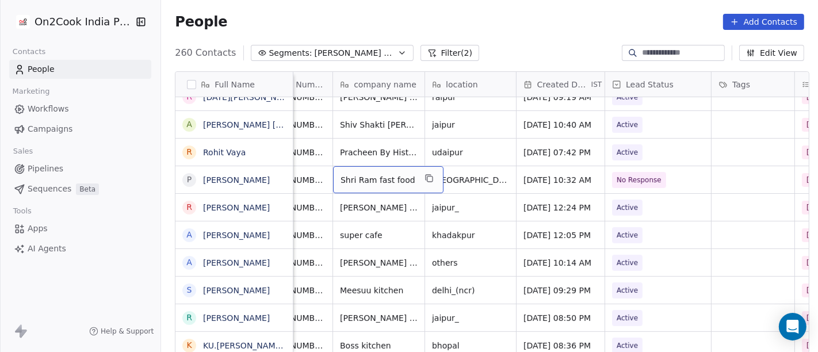
scroll to position [10, 93]
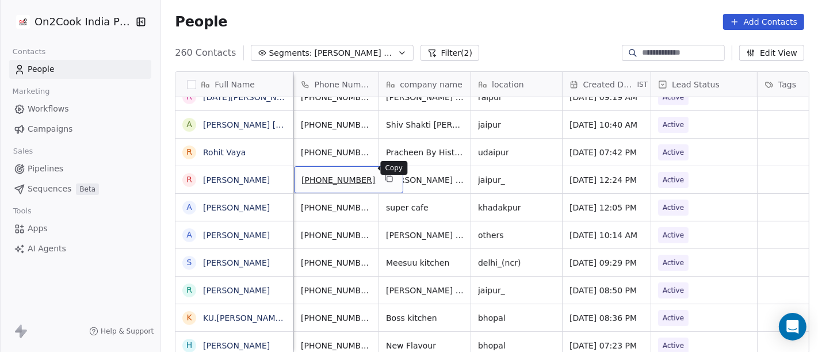
click at [385, 175] on icon "grid" at bounding box center [387, 177] width 5 height 5
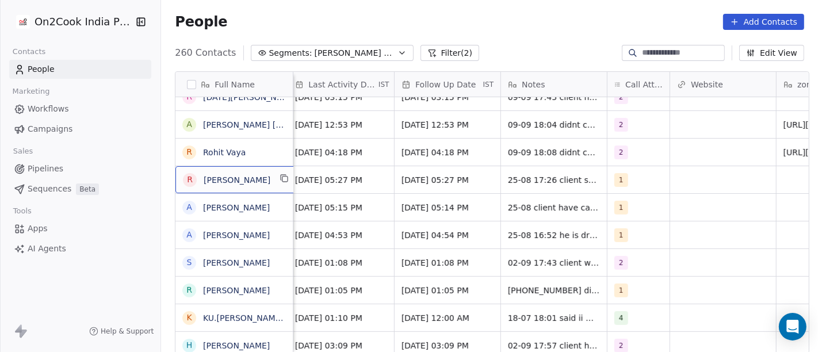
scroll to position [1, 0]
click at [266, 185] on div "R Rekhaa Sharma" at bounding box center [236, 178] width 123 height 27
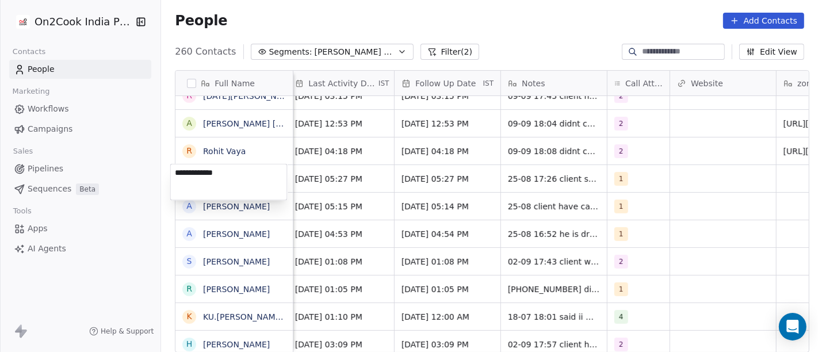
click at [175, 172] on textarea "**********" at bounding box center [229, 182] width 116 height 36
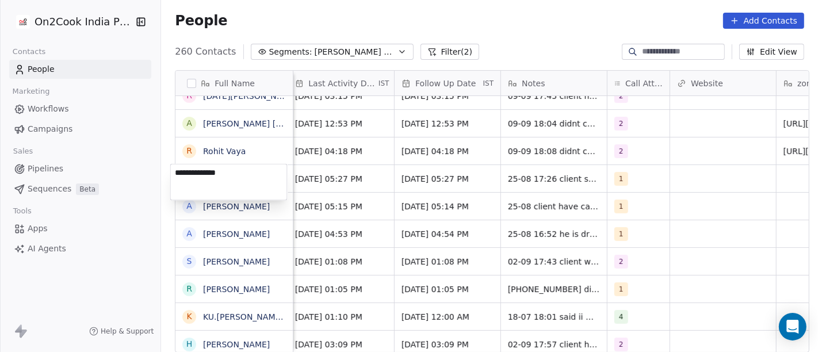
type textarea "**********"
click at [647, 164] on html "On2Cook India Pvt. Ltd. Contacts People Marketing Workflows Campaigns Sales Pip…" at bounding box center [409, 176] width 818 height 352
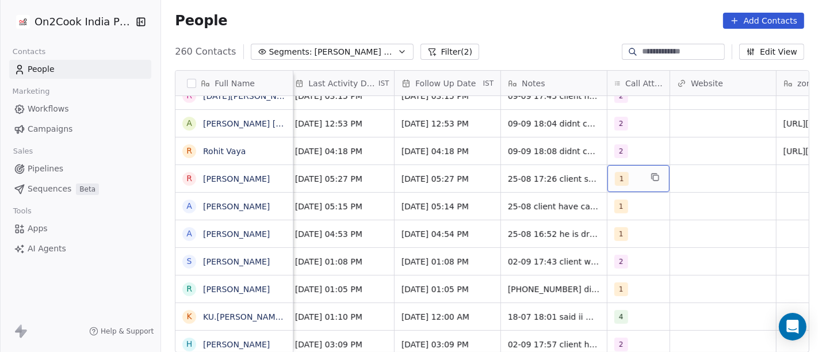
click at [625, 172] on div "1" at bounding box center [628, 179] width 26 height 14
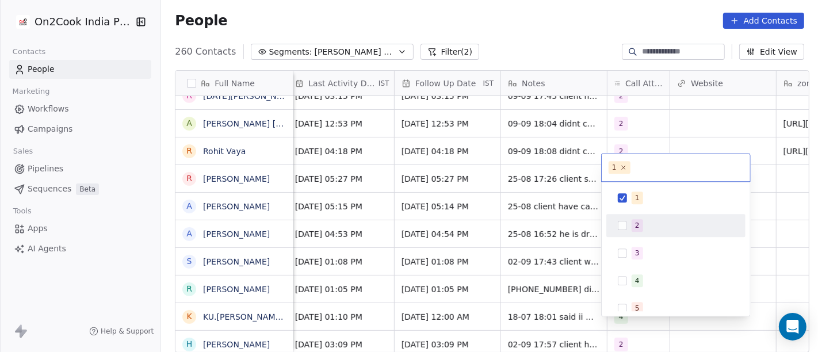
click at [612, 223] on div "2" at bounding box center [676, 225] width 130 height 18
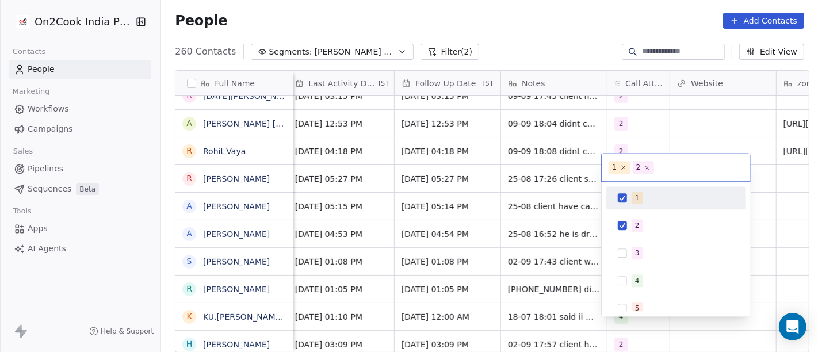
click at [623, 198] on button "Suggestions" at bounding box center [621, 197] width 9 height 9
click at [435, 172] on html "On2Cook India Pvt. Ltd. Contacts People Marketing Workflows Campaigns Sales Pip…" at bounding box center [409, 176] width 818 height 352
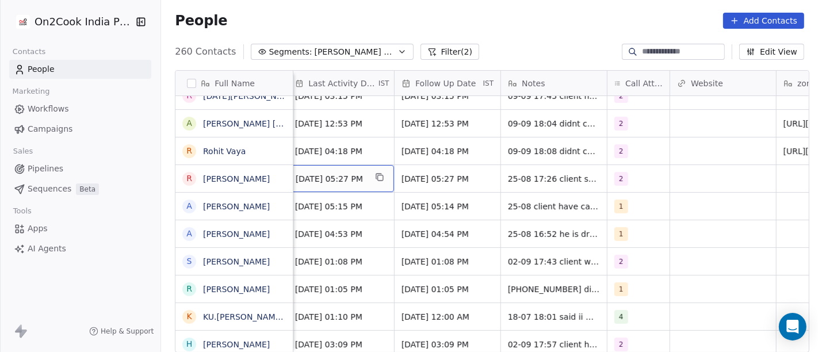
scroll to position [10, 757]
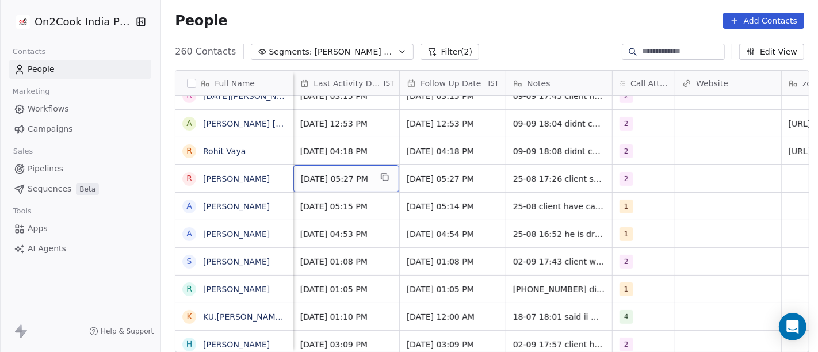
click at [316, 174] on div "Aug 25, 2025 05:27 PM" at bounding box center [346, 178] width 106 height 27
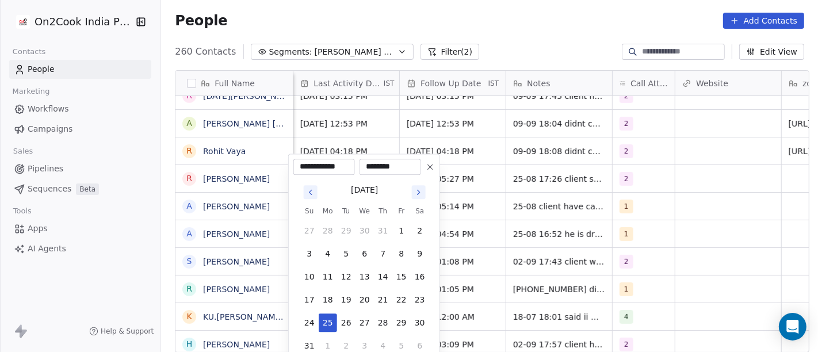
click at [415, 194] on icon "Go to next month" at bounding box center [418, 191] width 9 height 9
click at [343, 252] on button "9" at bounding box center [346, 253] width 18 height 18
type input "**********"
click at [536, 209] on html "On2Cook India Pvt. Ltd. Contacts People Marketing Workflows Campaigns Sales Pip…" at bounding box center [409, 176] width 818 height 352
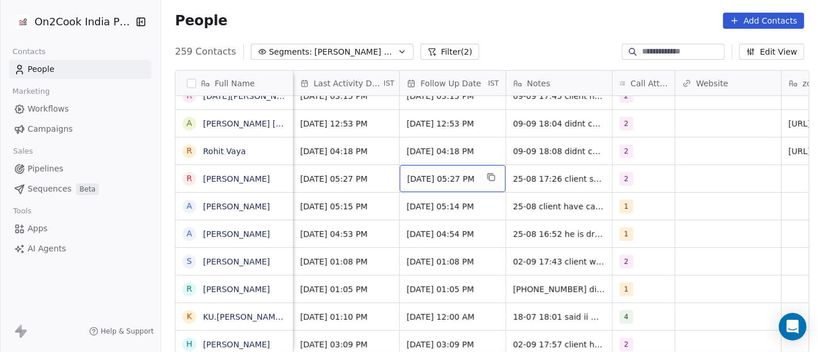
click at [449, 173] on span "01/09/2025 05:27 PM" at bounding box center [442, 178] width 70 height 11
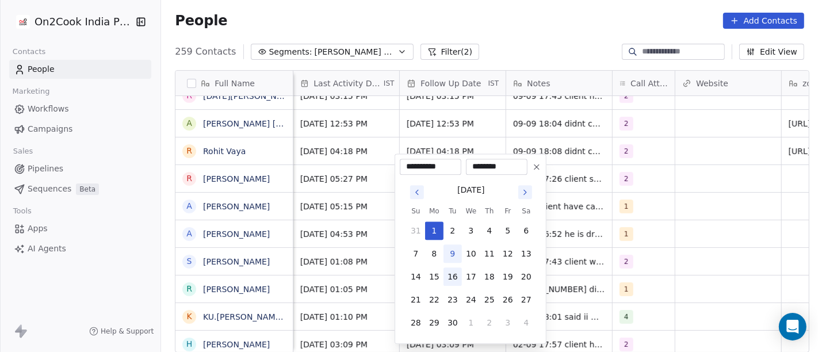
click at [452, 280] on button "16" at bounding box center [452, 276] width 18 height 18
type input "**********"
click at [600, 208] on html "On2Cook India Pvt. Ltd. Contacts People Marketing Workflows Campaigns Sales Pip…" at bounding box center [409, 176] width 818 height 352
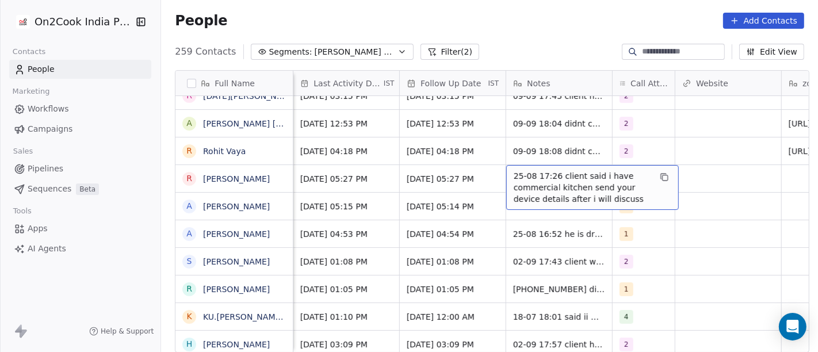
click at [560, 170] on span "25-08 17:26 client said i have commercial kitchen send your device details afte…" at bounding box center [581, 187] width 137 height 34
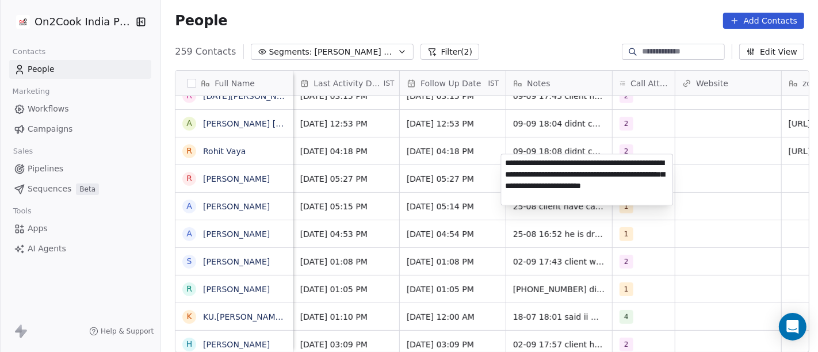
type textarea "**********"
click at [694, 281] on html "On2Cook India Pvt. Ltd. Contacts People Marketing Workflows Campaigns Sales Pip…" at bounding box center [409, 176] width 818 height 352
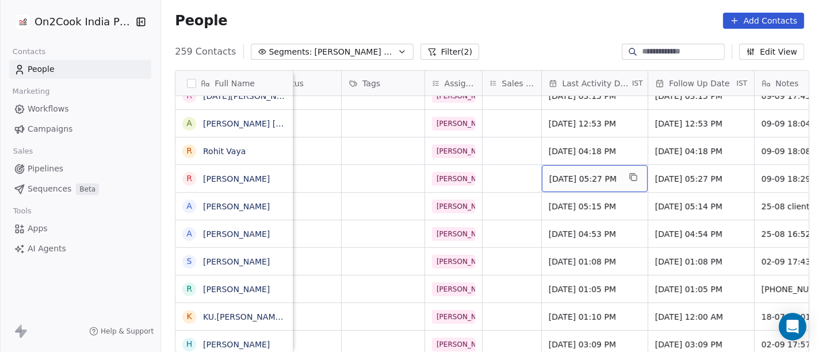
scroll to position [10, 332]
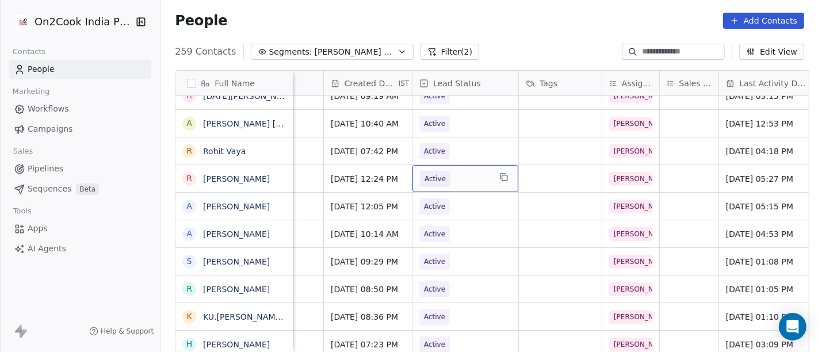
click at [452, 171] on span "Active" at bounding box center [455, 179] width 70 height 16
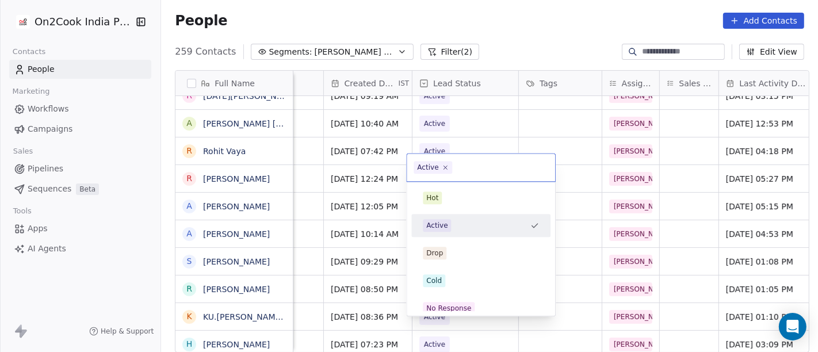
click at [332, 173] on html "On2Cook India Pvt. Ltd. Contacts People Marketing Workflows Campaigns Sales Pip…" at bounding box center [409, 176] width 818 height 352
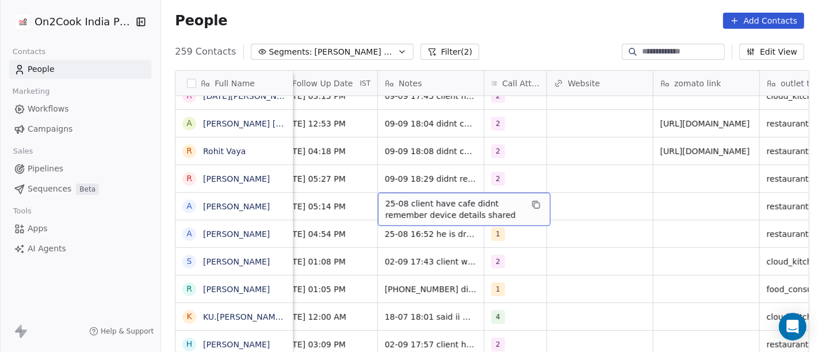
scroll to position [10, 885]
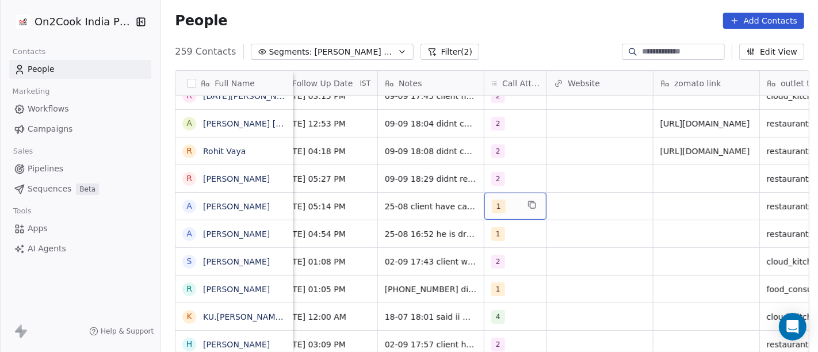
click at [511, 199] on div "1" at bounding box center [505, 206] width 26 height 14
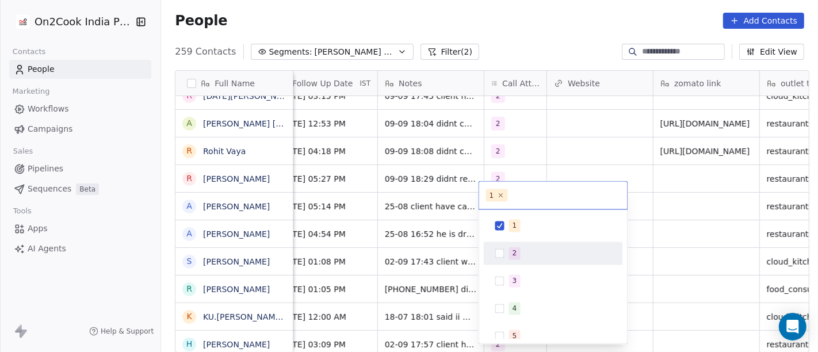
drag, startPoint x: 485, startPoint y: 259, endPoint x: 559, endPoint y: 234, distance: 77.8
click at [500, 254] on div "2" at bounding box center [553, 253] width 139 height 23
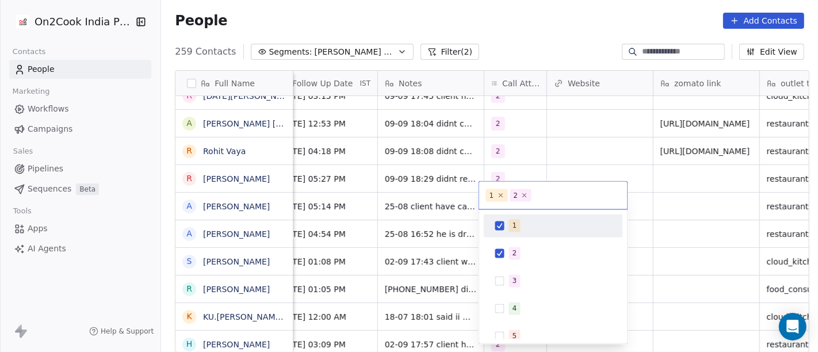
click at [502, 195] on span "1" at bounding box center [497, 195] width 22 height 13
click at [492, 191] on span "1" at bounding box center [497, 195] width 22 height 13
click at [513, 221] on div "1" at bounding box center [514, 226] width 5 height 10
click at [693, 214] on html "On2Cook India Pvt. Ltd. Contacts People Marketing Workflows Campaigns Sales Pip…" at bounding box center [409, 176] width 818 height 352
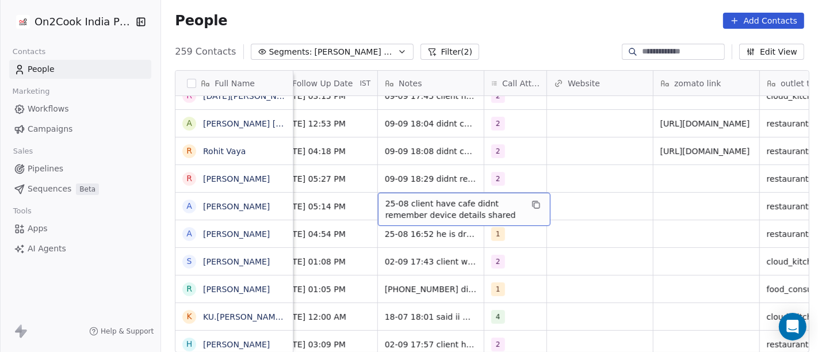
click at [413, 198] on span "25-08 client have cafe didnt remember device details shared" at bounding box center [453, 209] width 137 height 23
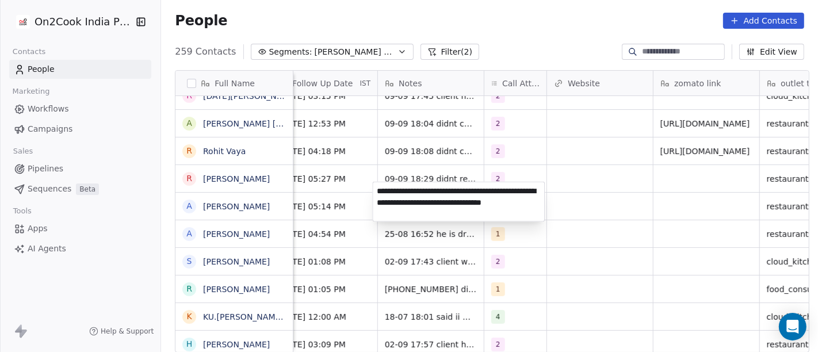
type textarea "**********"
click at [660, 289] on html "On2Cook India Pvt. Ltd. Contacts People Marketing Workflows Campaigns Sales Pip…" at bounding box center [409, 176] width 818 height 352
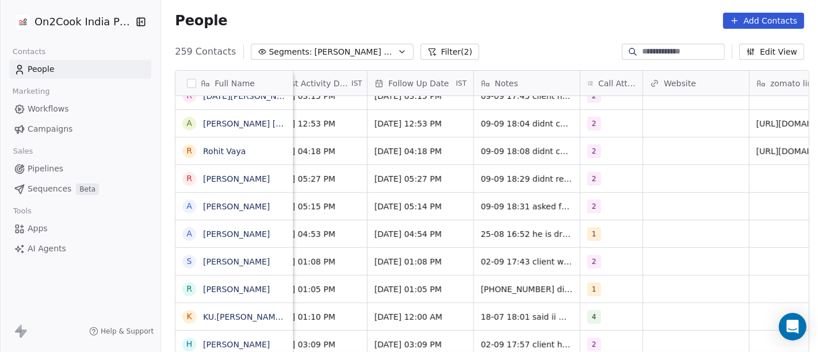
scroll to position [10, 737]
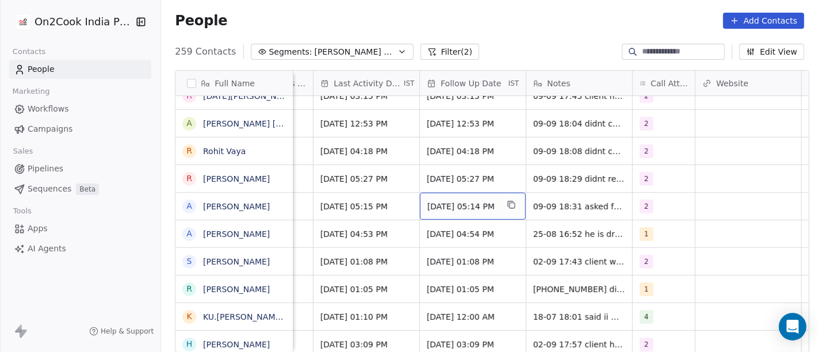
click at [466, 201] on span "01/09/2025 05:14 PM" at bounding box center [462, 206] width 70 height 11
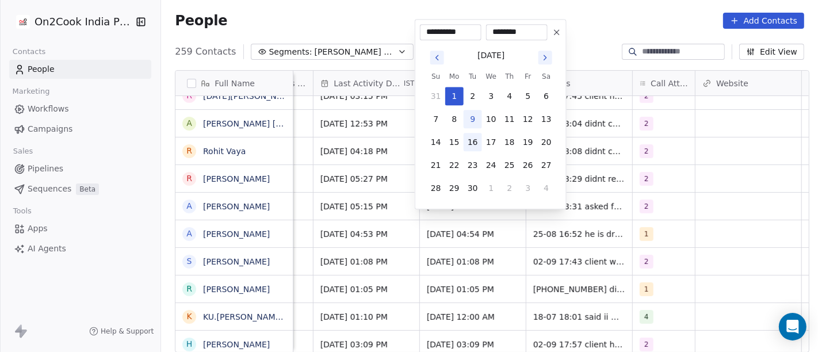
click at [470, 141] on button "16" at bounding box center [472, 142] width 18 height 18
click at [489, 120] on button "10" at bounding box center [491, 119] width 18 height 18
type input "**********"
click at [629, 211] on html "On2Cook India Pvt. Ltd. Contacts People Marketing Workflows Campaigns Sales Pip…" at bounding box center [409, 176] width 818 height 352
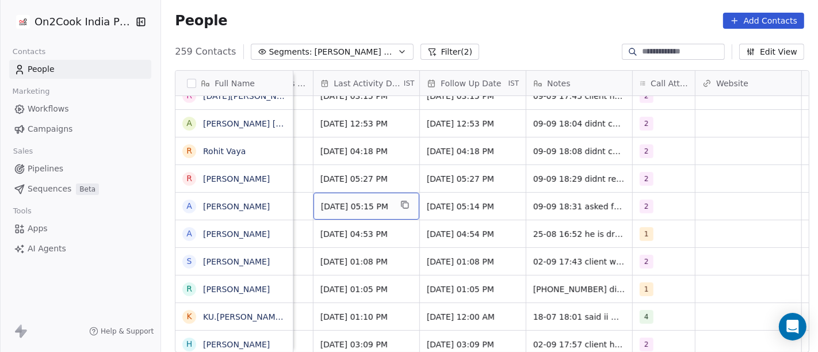
click at [359, 201] on span "Aug 25, 2025 05:15 PM" at bounding box center [356, 206] width 70 height 11
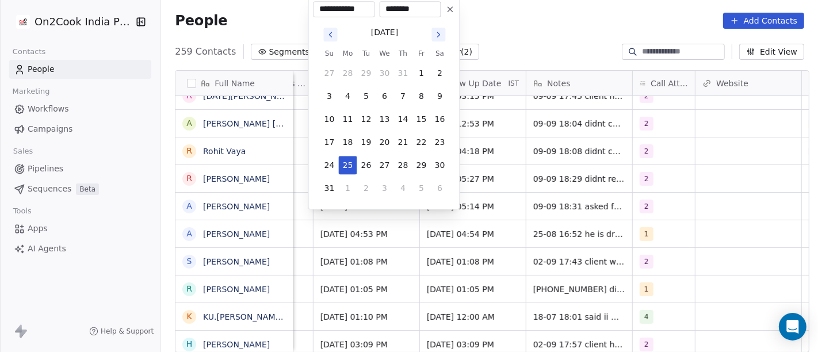
click at [438, 34] on icon "Go to next month" at bounding box center [438, 34] width 9 height 9
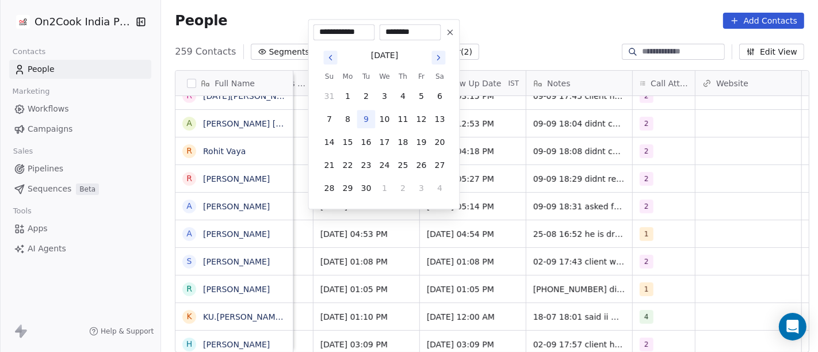
click at [359, 121] on button "9" at bounding box center [366, 119] width 18 height 18
type input "**********"
click at [494, 176] on html "On2Cook India Pvt. Ltd. Contacts People Marketing Workflows Campaigns Sales Pip…" at bounding box center [409, 176] width 818 height 352
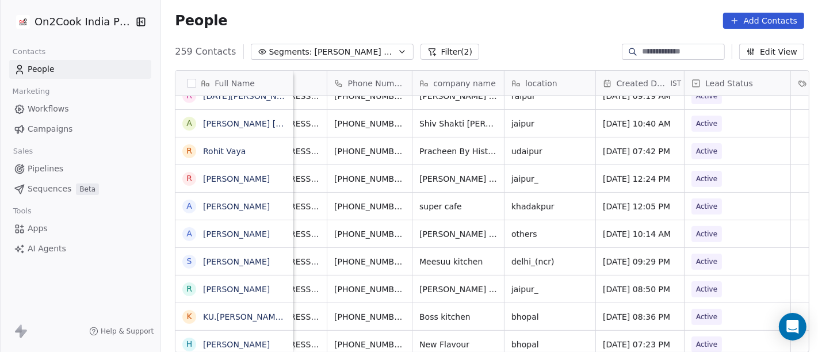
scroll to position [10, 58]
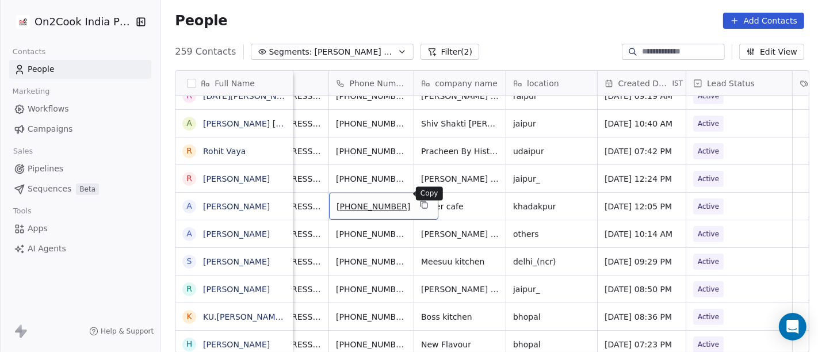
click at [419, 200] on icon "grid" at bounding box center [423, 204] width 9 height 9
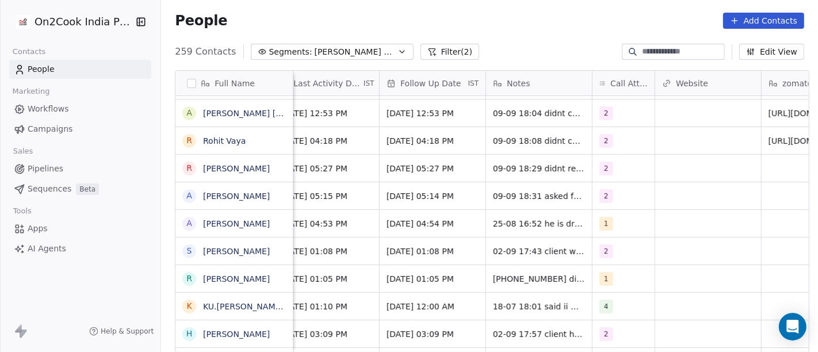
scroll to position [10, 778]
click at [612, 222] on div "1" at bounding box center [623, 223] width 62 height 27
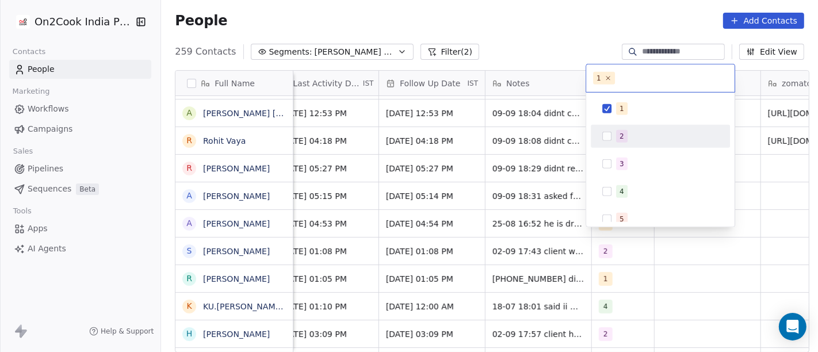
click at [614, 132] on div "2" at bounding box center [660, 136] width 130 height 18
click at [609, 108] on button "Suggestions" at bounding box center [606, 108] width 9 height 9
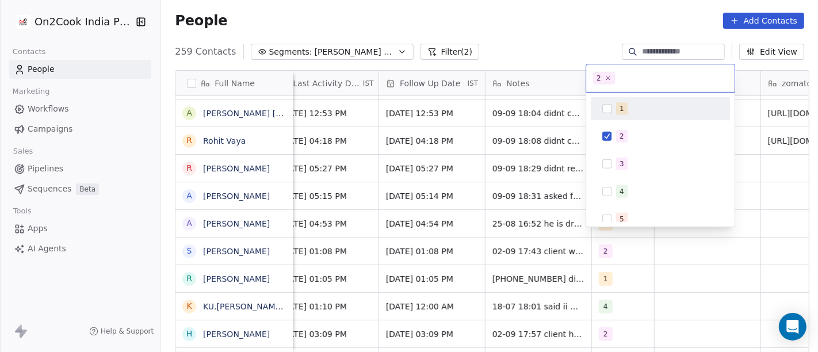
click at [562, 29] on html "On2Cook India Pvt. Ltd. Contacts People Marketing Workflows Campaigns Sales Pip…" at bounding box center [409, 176] width 818 height 352
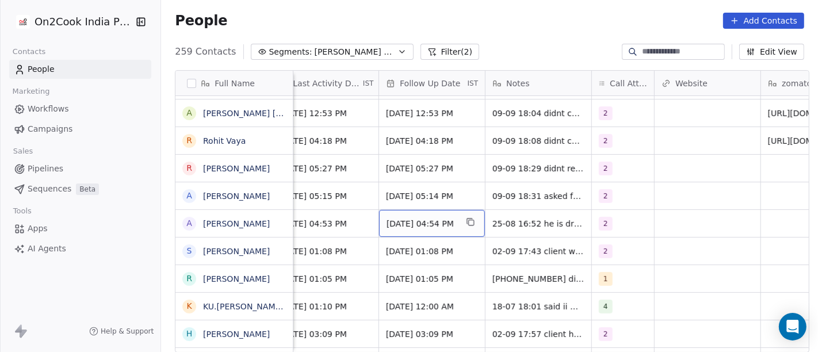
click at [435, 218] on span "01/09/2025 04:54 PM" at bounding box center [421, 223] width 70 height 11
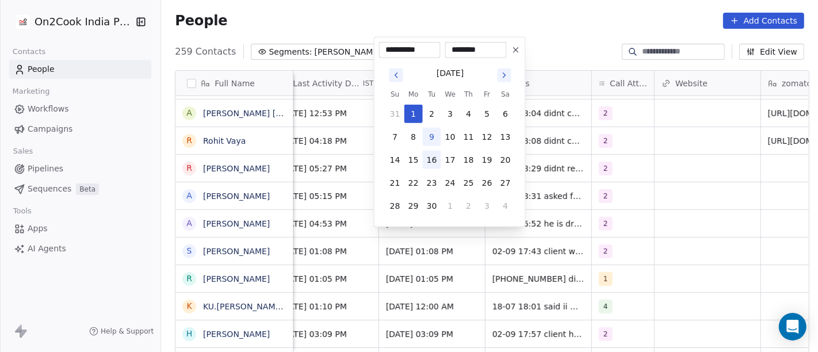
click at [433, 152] on button "16" at bounding box center [432, 160] width 18 height 18
type input "**********"
click at [566, 27] on html "On2Cook India Pvt. Ltd. Contacts People Marketing Workflows Campaigns Sales Pip…" at bounding box center [409, 176] width 818 height 352
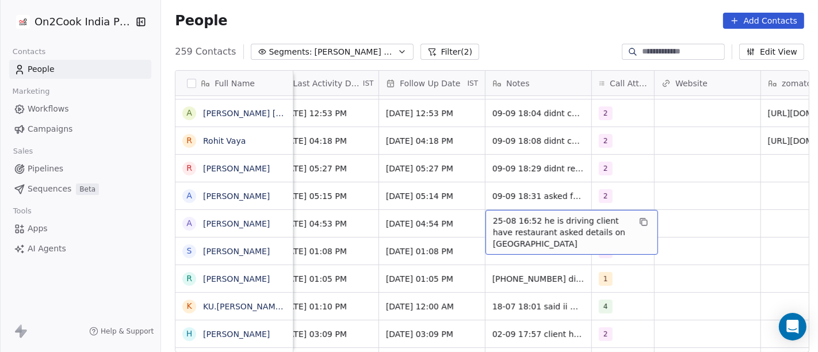
click at [503, 215] on span "25-08 16:52 he is driving client have restaurant asked details on WA" at bounding box center [561, 232] width 137 height 34
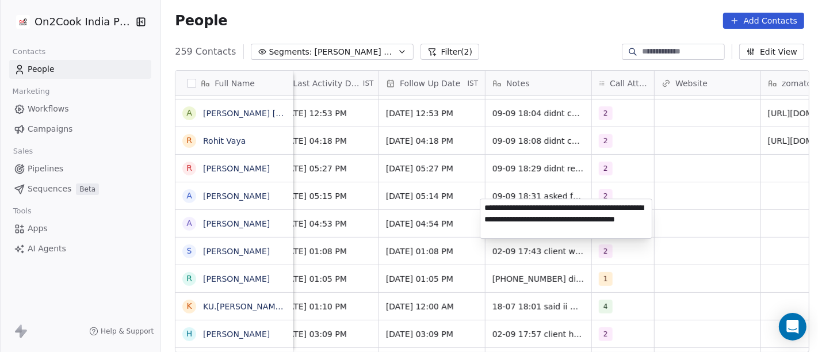
type textarea "**********"
click at [415, 216] on html "On2Cook India Pvt. Ltd. Contacts People Marketing Workflows Campaigns Sales Pip…" at bounding box center [409, 176] width 818 height 352
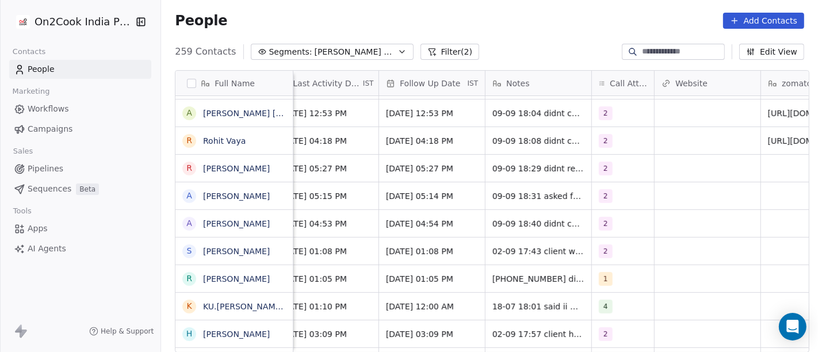
scroll to position [10, 757]
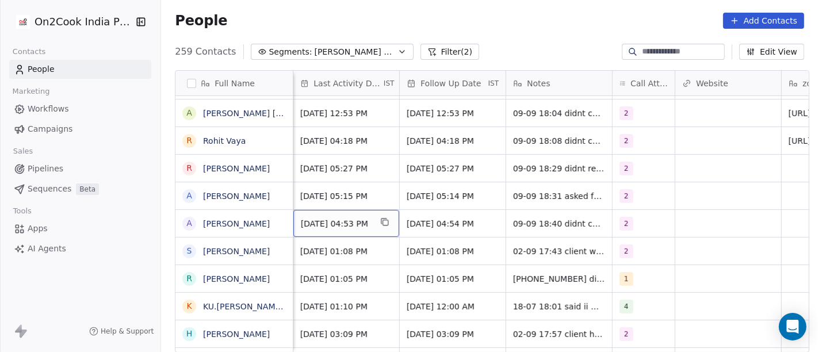
click at [335, 218] on span "Aug 25, 2025 04:53 PM" at bounding box center [336, 223] width 70 height 11
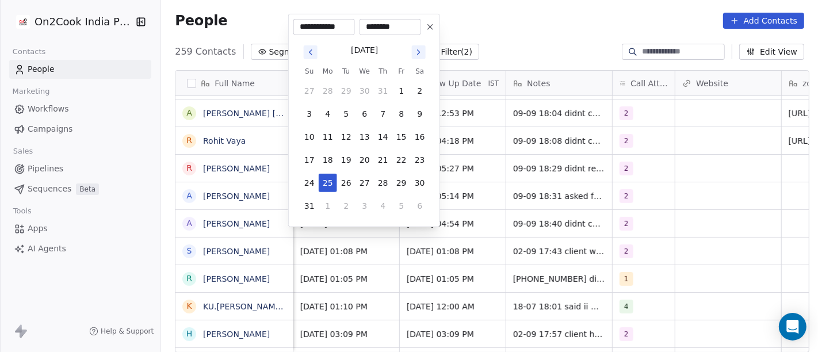
click at [415, 50] on icon "Go to next month" at bounding box center [418, 52] width 9 height 9
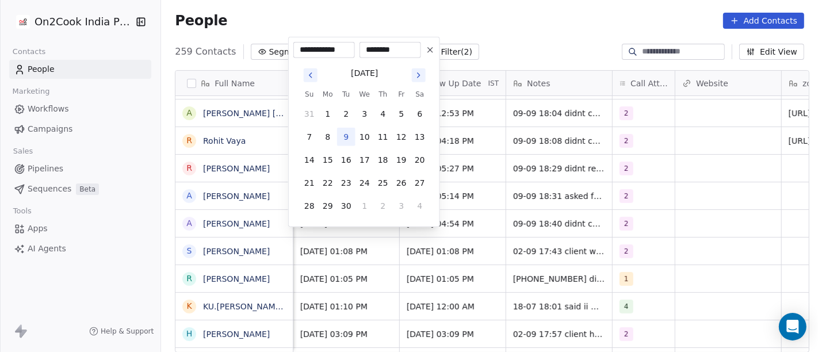
click at [345, 133] on button "9" at bounding box center [346, 137] width 18 height 18
type input "**********"
click at [735, 206] on html "On2Cook India Pvt. Ltd. Contacts People Marketing Workflows Campaigns Sales Pip…" at bounding box center [409, 176] width 818 height 352
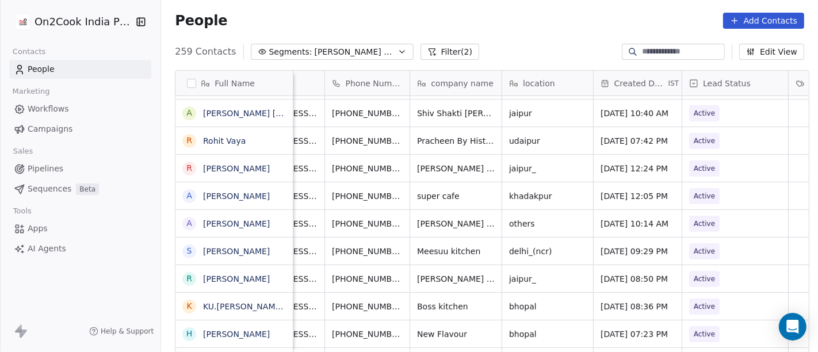
scroll to position [10, 45]
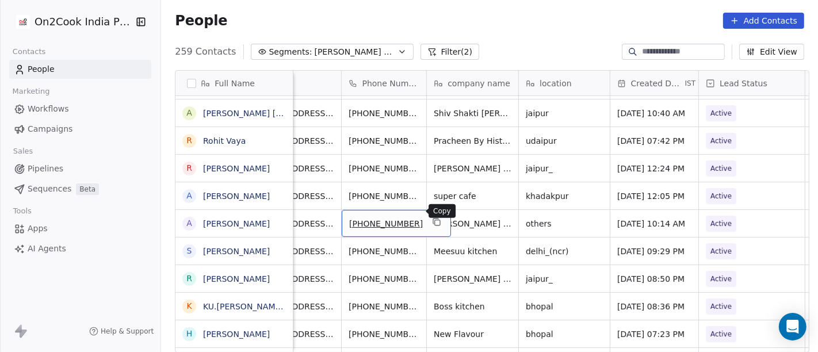
click at [432, 217] on icon "grid" at bounding box center [436, 221] width 9 height 9
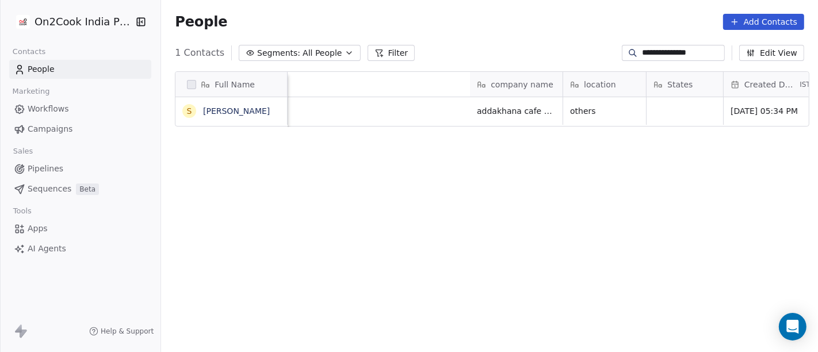
scroll to position [300, 652]
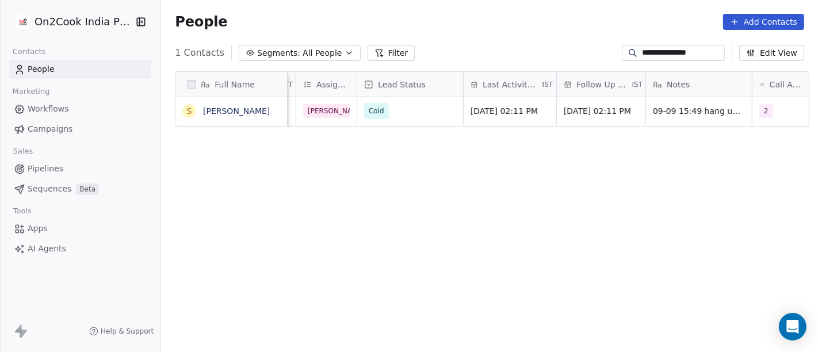
click at [642, 50] on input "**********" at bounding box center [682, 52] width 80 height 11
paste input
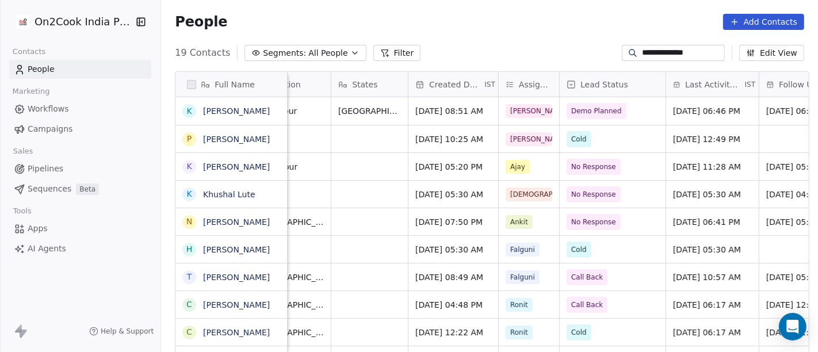
scroll to position [0, 421]
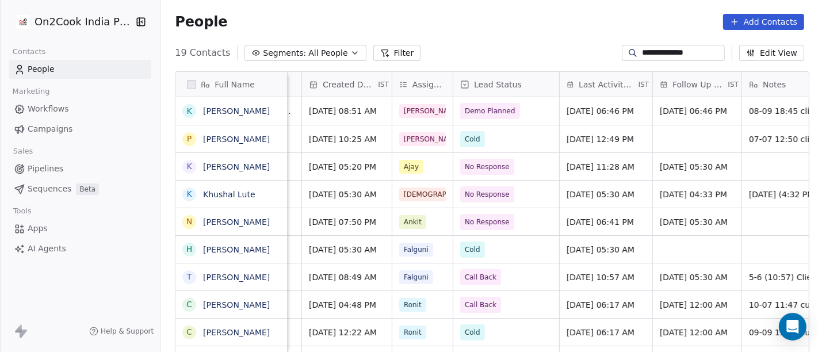
type input "**********"
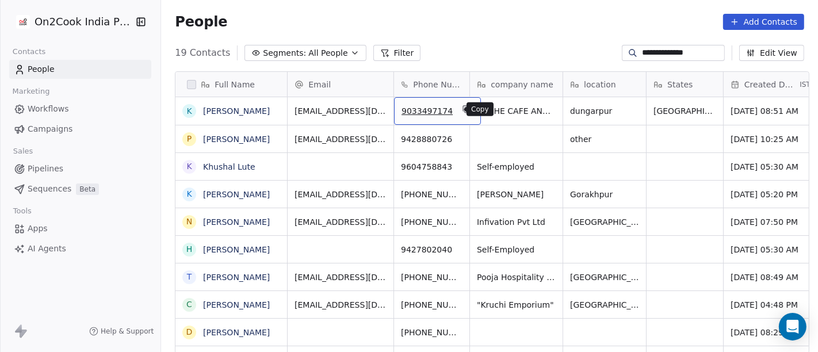
click at [459, 109] on button "grid" at bounding box center [466, 109] width 14 height 14
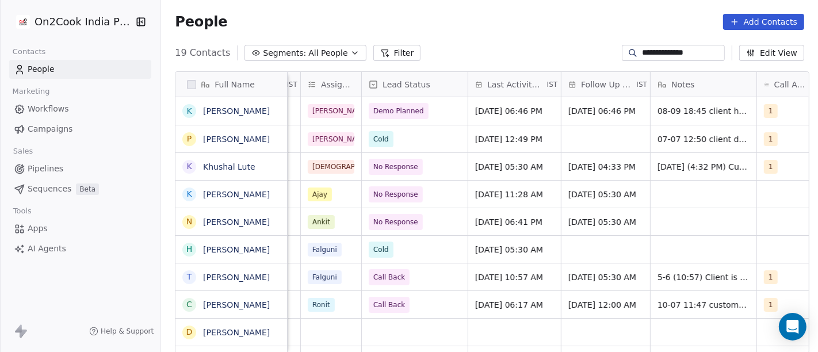
scroll to position [0, 512]
click at [533, 111] on span "Sep 08, 2025 06:46 PM" at bounding box center [509, 110] width 67 height 11
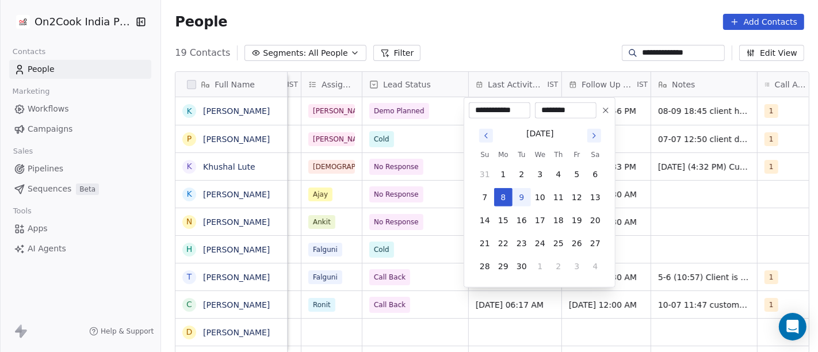
click at [526, 197] on button "9" at bounding box center [521, 197] width 18 height 18
type input "**********"
click at [531, 26] on html "**********" at bounding box center [409, 176] width 818 height 352
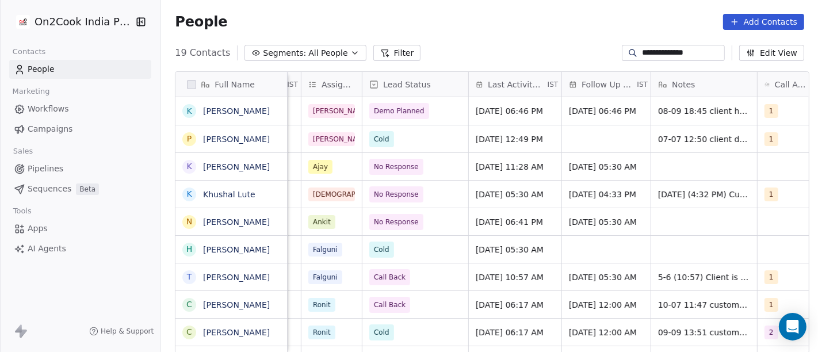
scroll to position [0, 528]
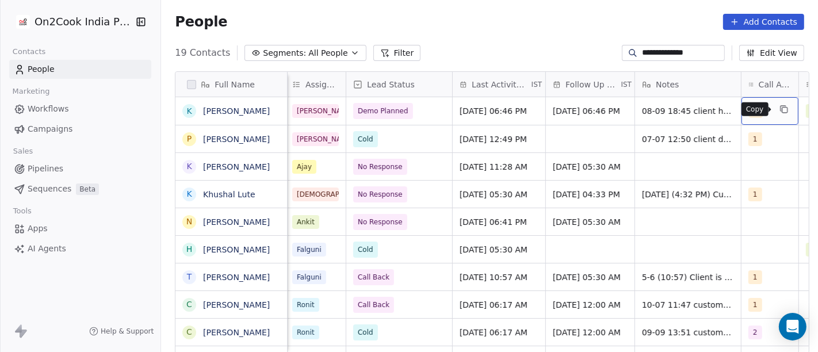
click at [779, 110] on icon "grid" at bounding box center [783, 109] width 9 height 9
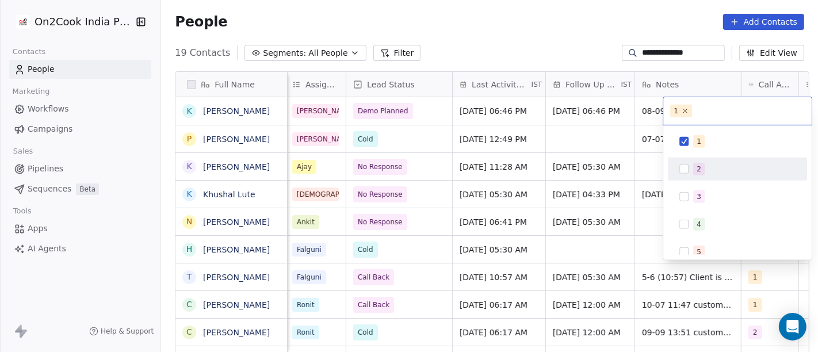
click at [716, 164] on div "2" at bounding box center [744, 169] width 102 height 13
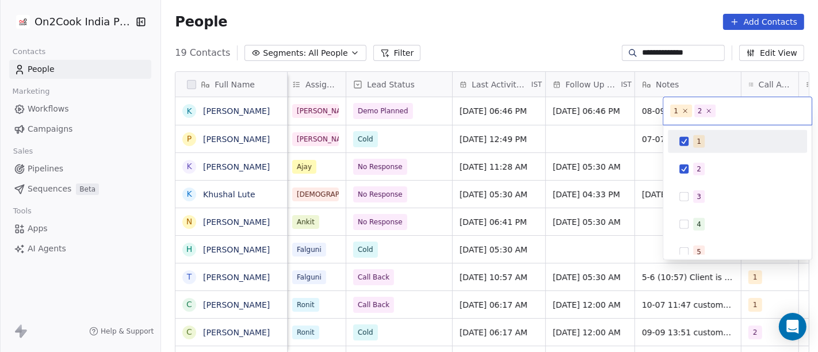
click at [701, 145] on span "1" at bounding box center [698, 141] width 11 height 13
click at [631, 44] on html "**********" at bounding box center [409, 176] width 818 height 352
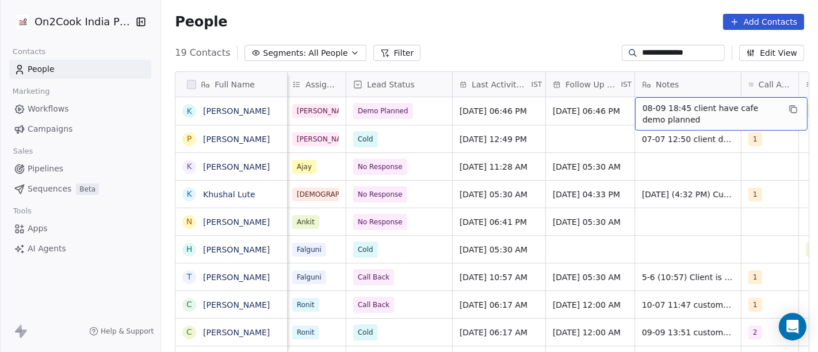
click at [671, 117] on span "08-09 18:45 client have cafe demo planned" at bounding box center [710, 113] width 137 height 23
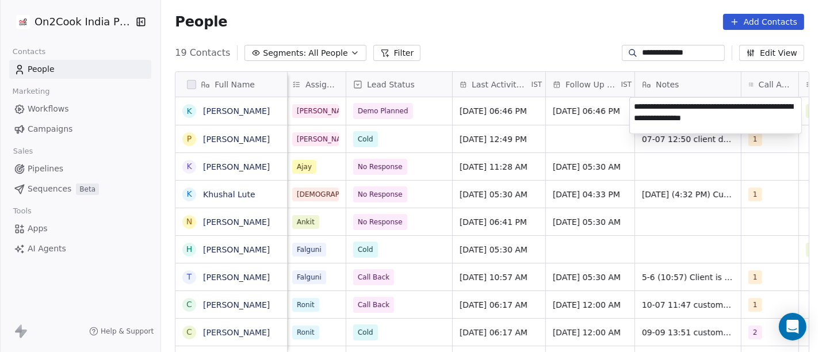
type textarea "**********"
click at [520, 221] on html "**********" at bounding box center [409, 176] width 818 height 352
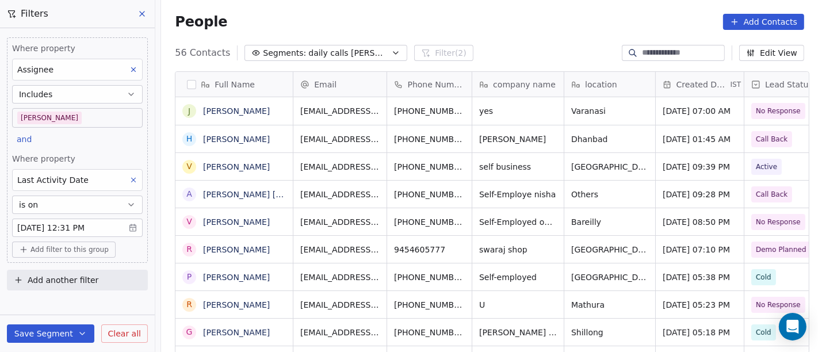
scroll to position [300, 652]
click at [497, 40] on div "People Add Contacts" at bounding box center [489, 22] width 657 height 44
drag, startPoint x: 498, startPoint y: 47, endPoint x: 457, endPoint y: 2, distance: 60.2
click at [498, 47] on div "61 Contacts Segments: daily calls [PERSON_NAME] (2) Edit View" at bounding box center [489, 53] width 657 height 18
click at [486, 12] on div "People Add Contacts" at bounding box center [489, 22] width 657 height 44
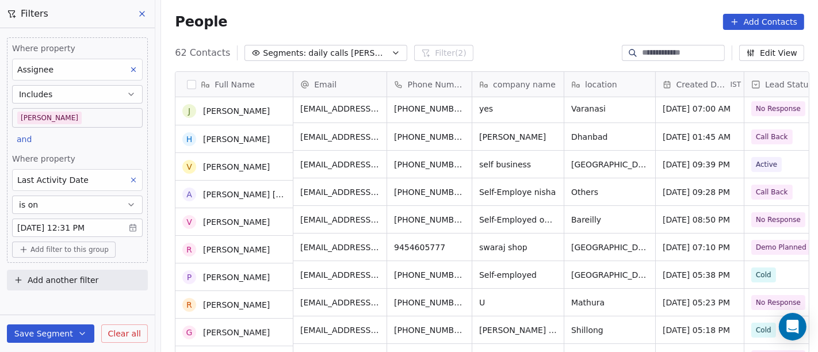
scroll to position [0, 0]
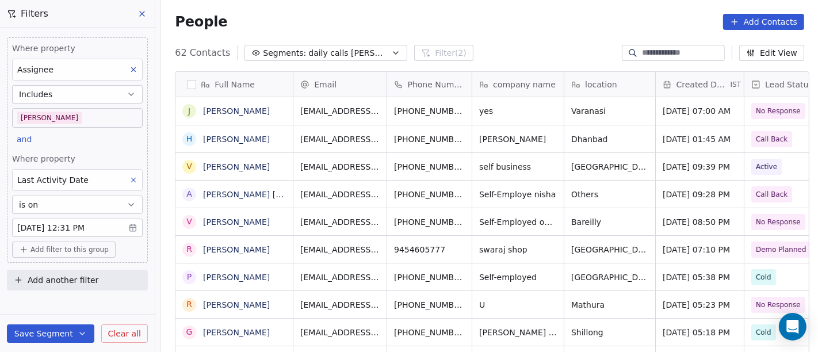
click at [76, 109] on body "On2Cook India Pvt. Ltd. Contacts People Marketing Workflows Campaigns Sales Pip…" at bounding box center [409, 176] width 818 height 352
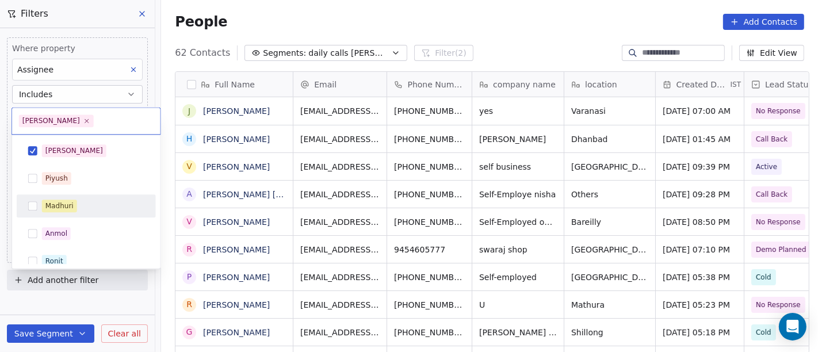
click at [95, 207] on div "Madhuri" at bounding box center [93, 205] width 102 height 13
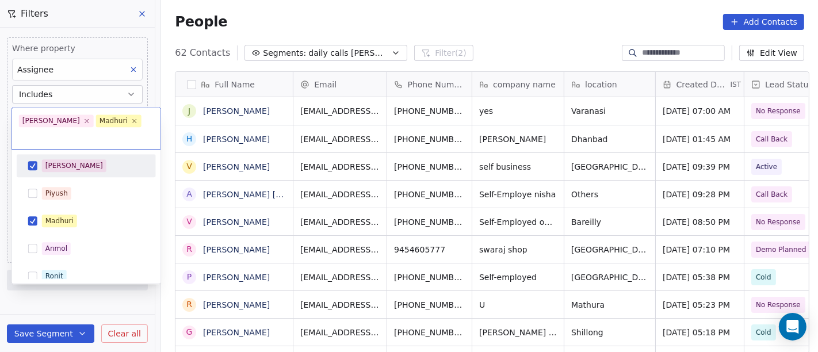
click at [85, 159] on div "[PERSON_NAME]" at bounding box center [93, 165] width 102 height 13
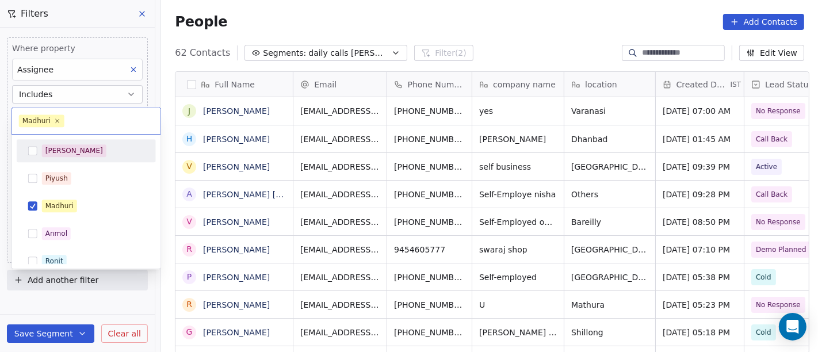
click at [459, 18] on html "On2Cook India Pvt. Ltd. Contacts People Marketing Workflows Campaigns Sales Pip…" at bounding box center [409, 176] width 818 height 352
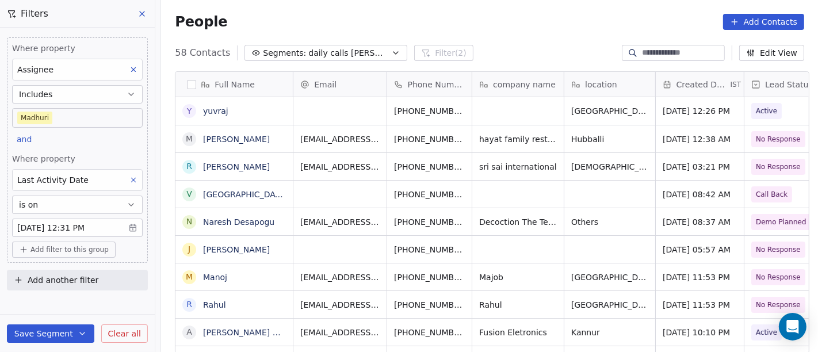
scroll to position [300, 652]
click at [83, 117] on body "On2Cook India Pvt. Ltd. Contacts People Marketing Workflows Campaigns Sales Pip…" at bounding box center [409, 176] width 818 height 352
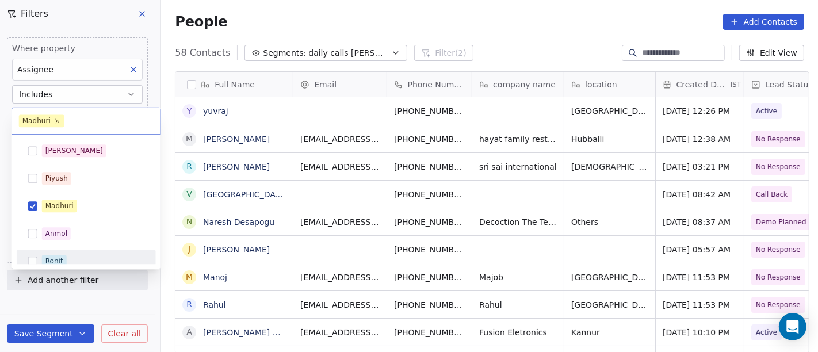
click at [86, 260] on div "Ronit" at bounding box center [93, 261] width 102 height 13
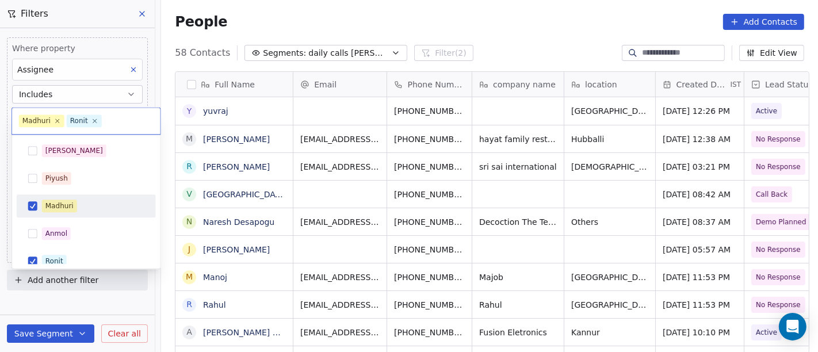
click at [82, 199] on div "Madhuri" at bounding box center [93, 205] width 102 height 13
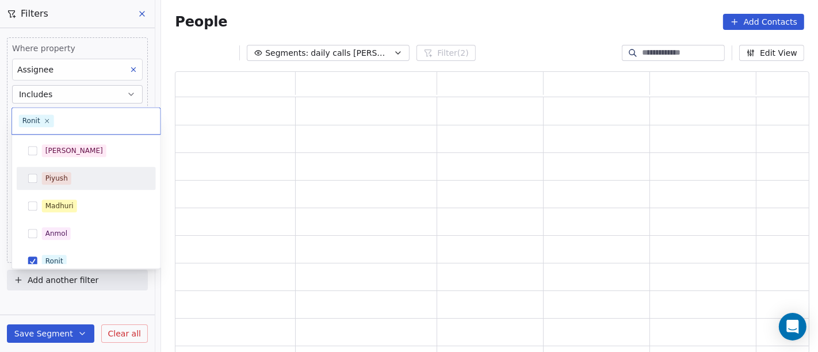
click at [474, 14] on html "On2Cook India Pvt. Ltd. Contacts People Marketing Workflows Campaigns Sales Pip…" at bounding box center [409, 176] width 818 height 352
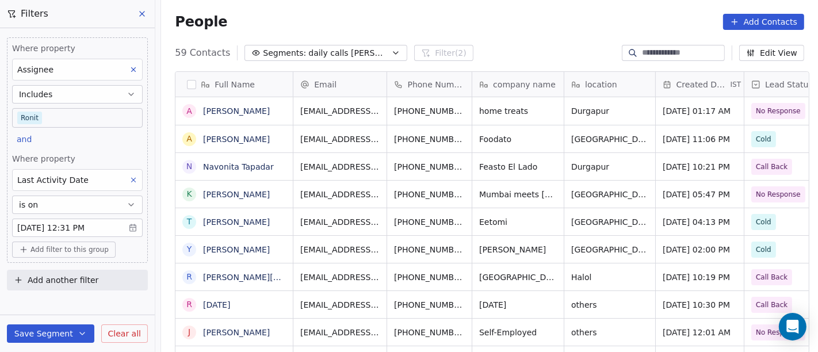
click at [105, 119] on body "On2Cook India Pvt. Ltd. Contacts People Marketing Workflows Campaigns Sales Pip…" at bounding box center [409, 176] width 818 height 352
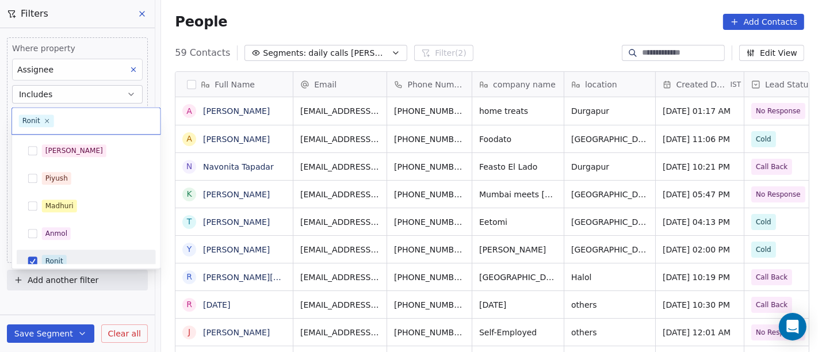
scroll to position [8, 0]
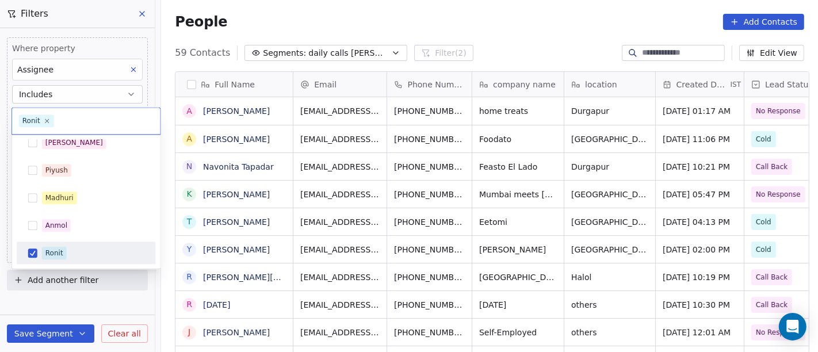
click at [309, 22] on html "On2Cook India Pvt. Ltd. Contacts People Marketing Workflows Campaigns Sales Pip…" at bounding box center [409, 176] width 818 height 352
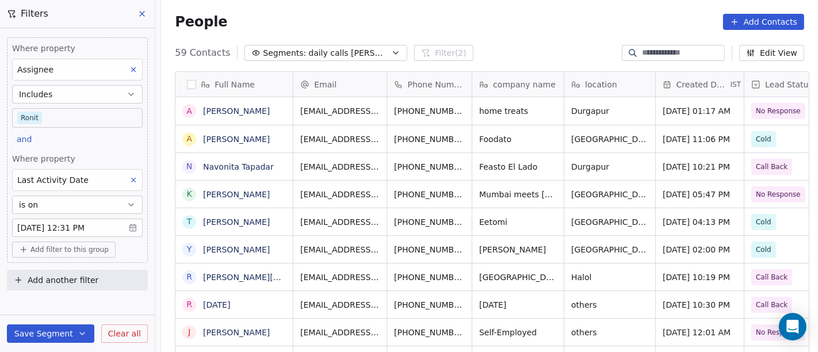
click at [79, 245] on span "Add filter to this group" at bounding box center [69, 249] width 78 height 9
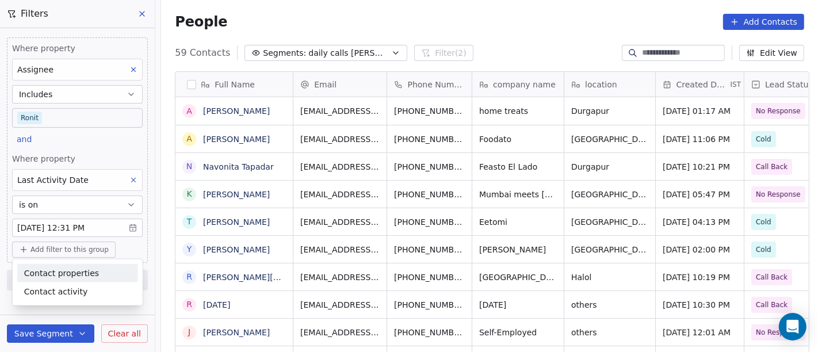
click at [67, 271] on span "Contact properties" at bounding box center [61, 273] width 75 height 12
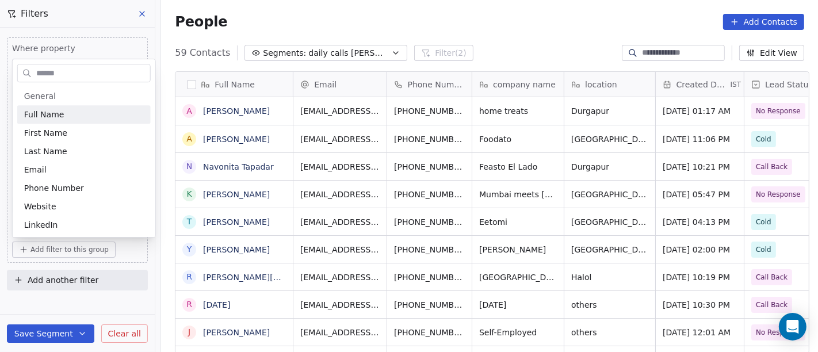
click at [57, 76] on input "text" at bounding box center [92, 73] width 116 height 17
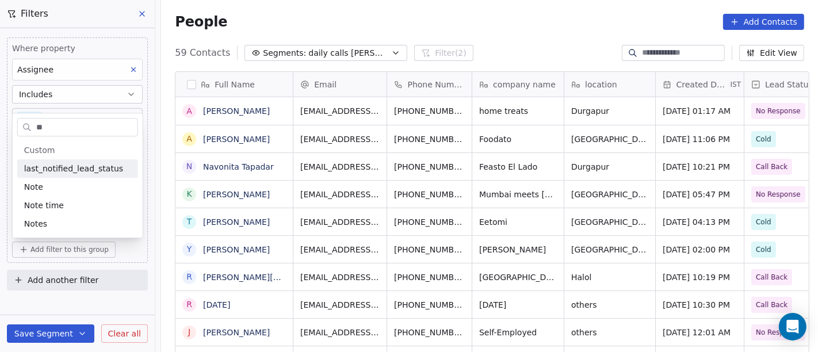
type input "*"
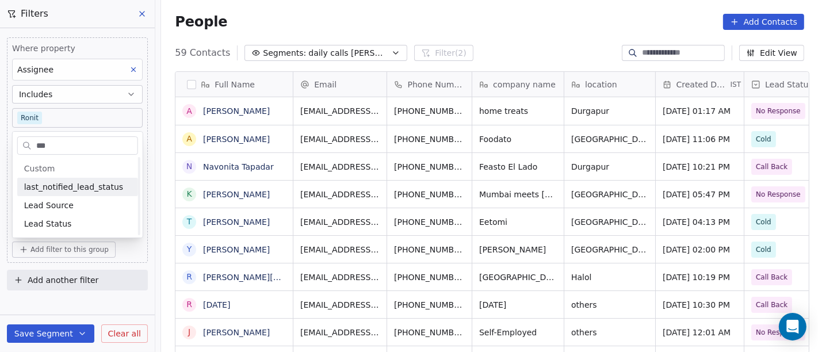
scroll to position [0, 0]
type input "***"
click at [67, 222] on div "Lead Status" at bounding box center [77, 223] width 107 height 11
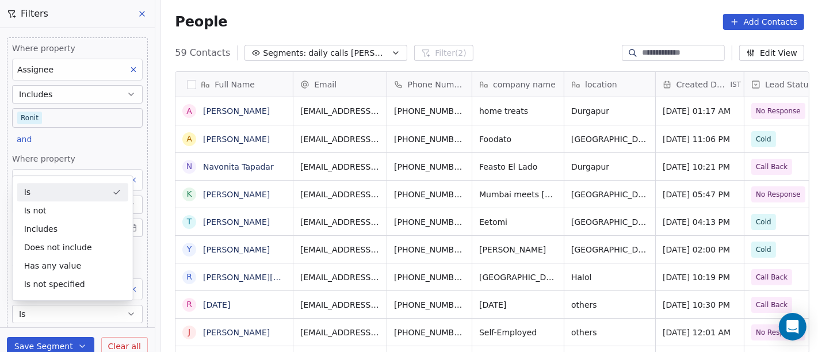
click at [354, 1] on div "People Add Contacts" at bounding box center [489, 22] width 657 height 44
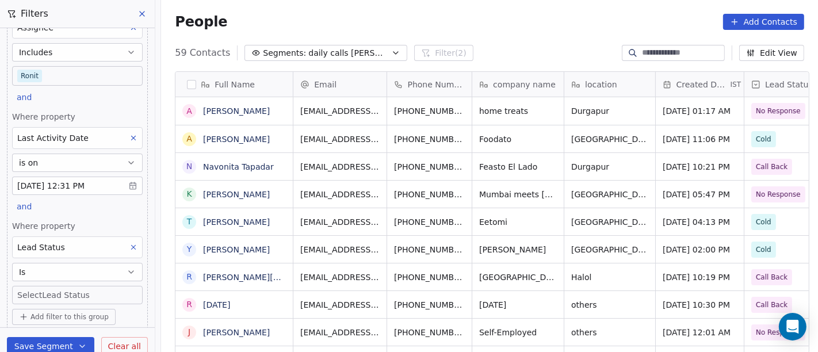
scroll to position [74, 0]
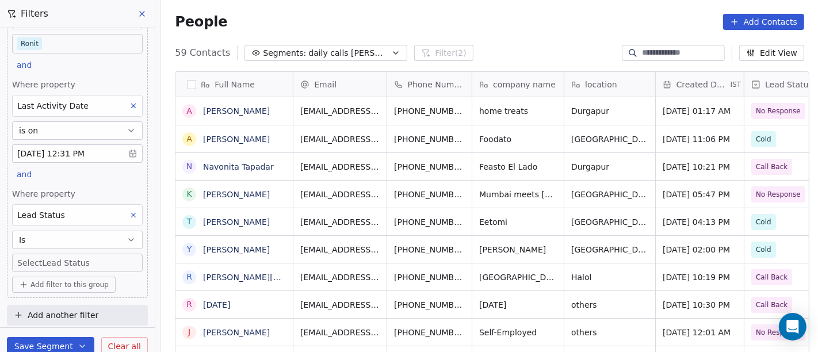
click at [75, 258] on body "On2Cook India Pvt. Ltd. Contacts People Marketing Workflows Campaigns Sales Pip…" at bounding box center [409, 176] width 818 height 352
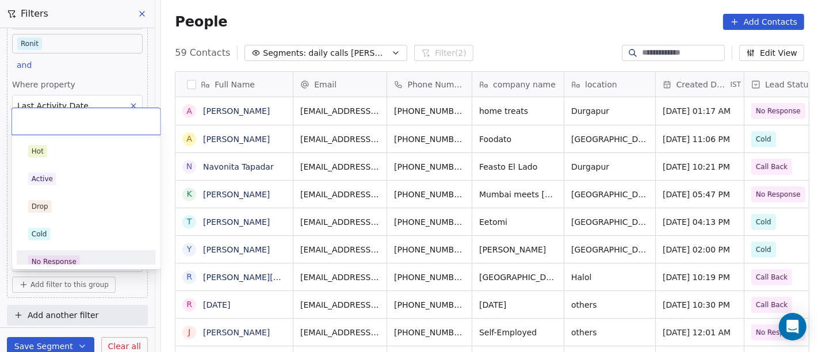
click at [85, 255] on div "No Response" at bounding box center [86, 261] width 116 height 13
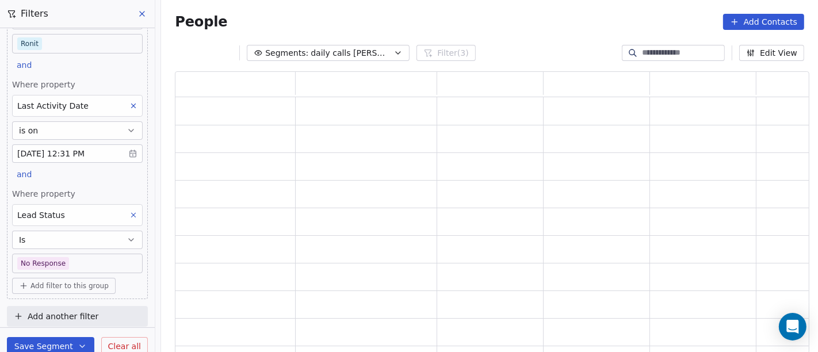
scroll to position [273, 624]
click at [466, 32] on div "People Add Contacts" at bounding box center [489, 22] width 657 height 44
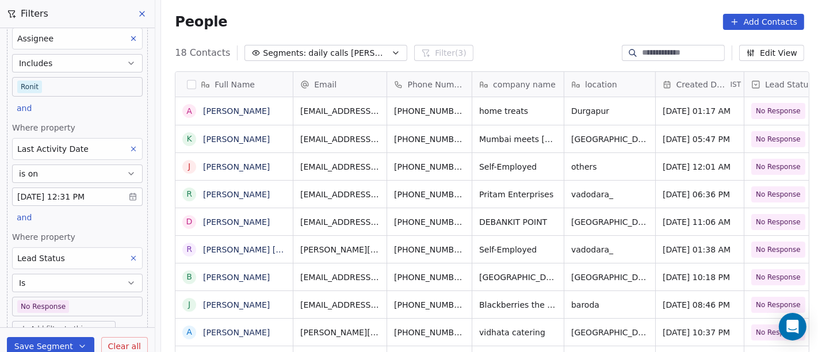
scroll to position [0, 0]
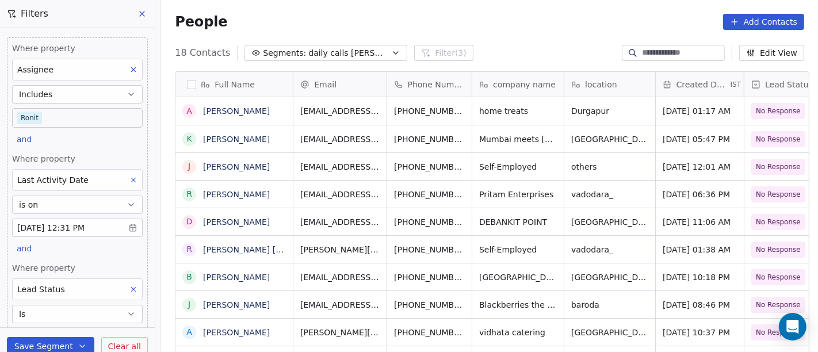
click at [63, 117] on body "On2Cook India Pvt. Ltd. Contacts People Marketing Workflows Campaigns Sales Pip…" at bounding box center [409, 176] width 818 height 352
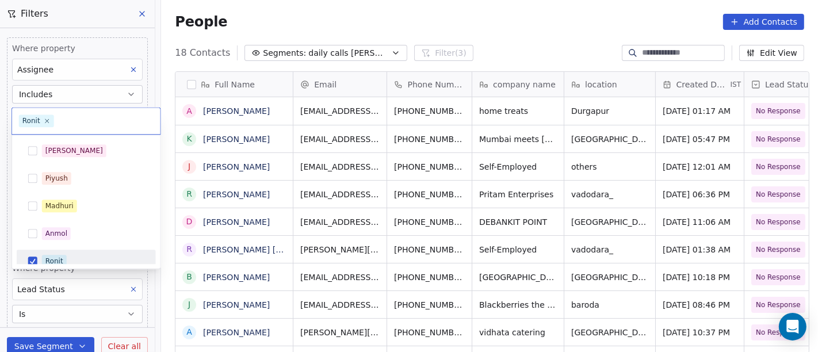
scroll to position [8, 0]
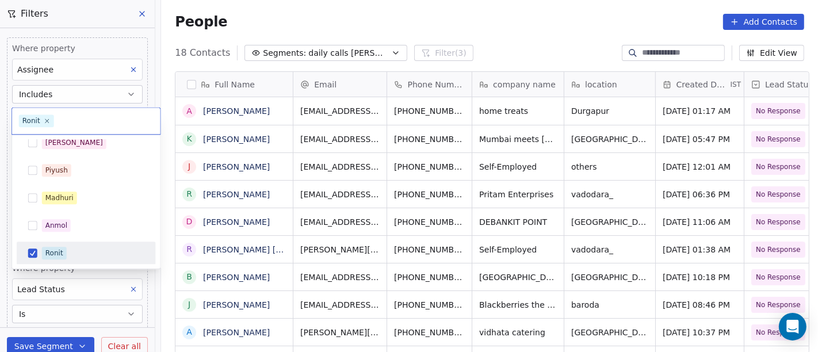
click at [72, 248] on div "Ronit" at bounding box center [93, 253] width 102 height 13
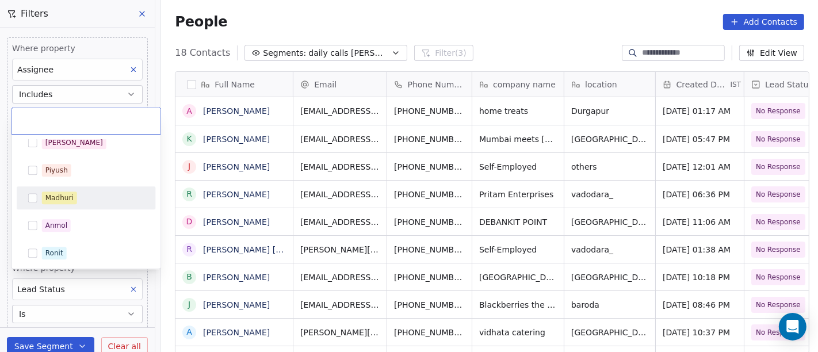
click at [67, 189] on div "Madhuri" at bounding box center [86, 198] width 130 height 18
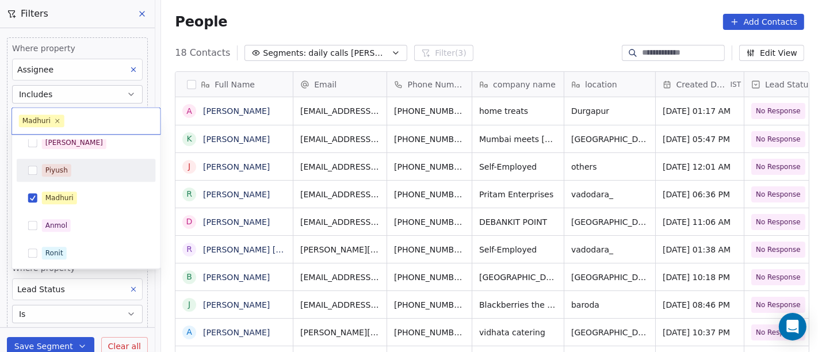
click at [467, 2] on html "On2Cook India Pvt. Ltd. Contacts People Marketing Workflows Campaigns Sales Pip…" at bounding box center [409, 176] width 818 height 352
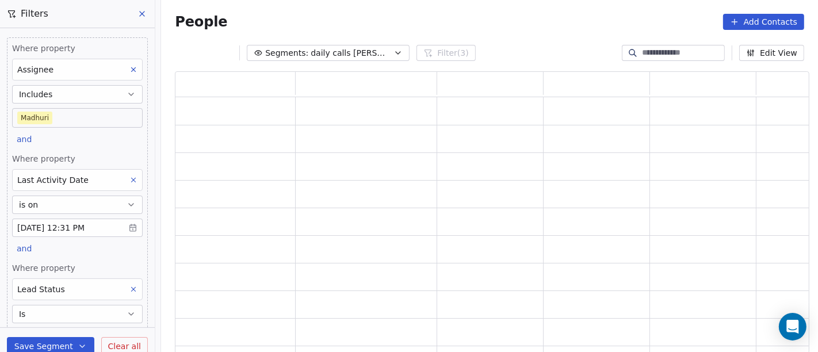
scroll to position [0, 0]
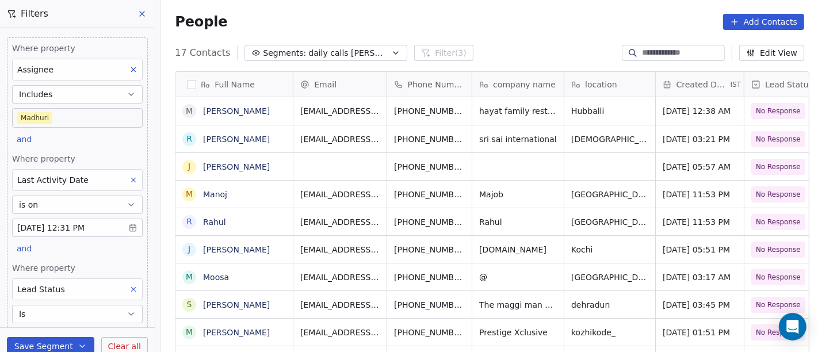
click at [82, 116] on body "On2Cook India Pvt. Ltd. Contacts People Marketing Workflows Campaigns Sales Pip…" at bounding box center [409, 176] width 818 height 352
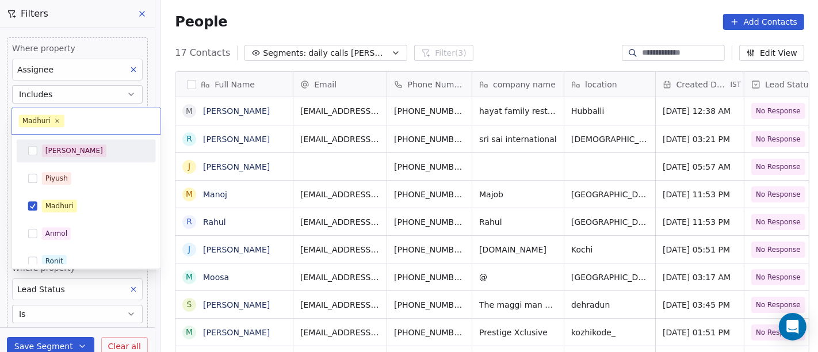
click at [83, 147] on div "[PERSON_NAME]" at bounding box center [93, 150] width 102 height 13
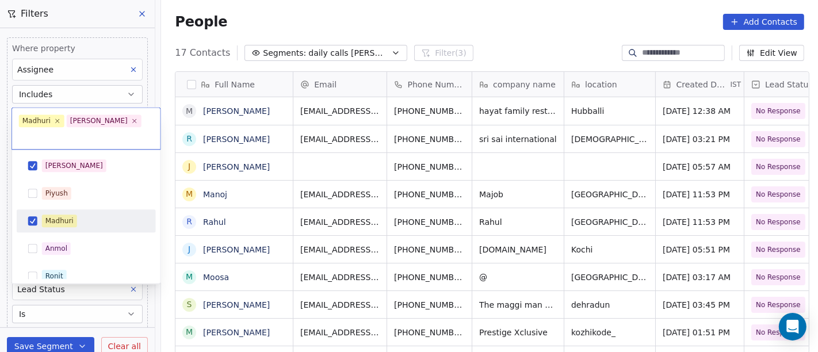
click at [109, 214] on div "Madhuri" at bounding box center [93, 220] width 102 height 13
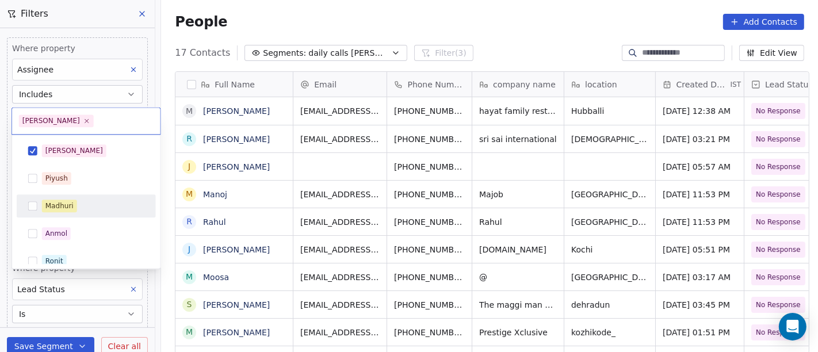
click at [548, 26] on html "On2Cook India Pvt. Ltd. Contacts People Marketing Workflows Campaigns Sales Pip…" at bounding box center [409, 176] width 818 height 352
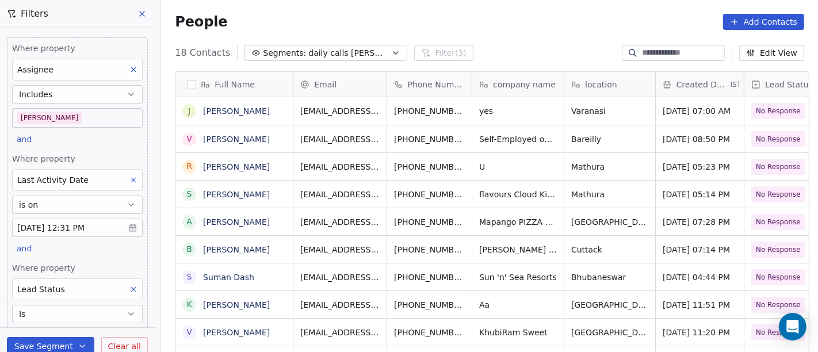
click at [521, 32] on div "People Add Contacts" at bounding box center [489, 22] width 657 height 44
click at [126, 185] on button at bounding box center [133, 179] width 15 height 15
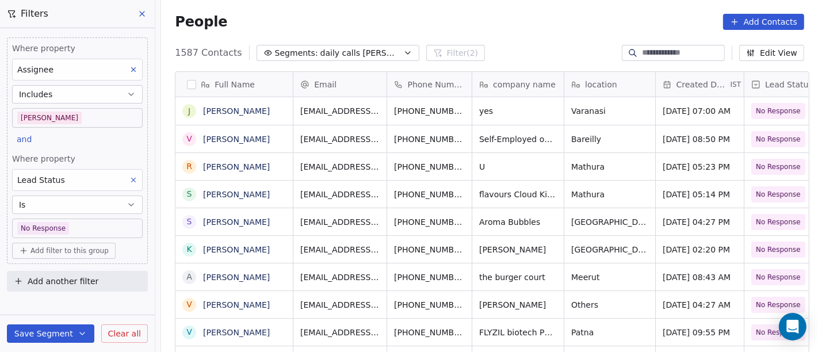
scroll to position [300, 652]
click at [497, 48] on div "1587 Contacts Segments: daily calls [PERSON_NAME] (2) Edit View" at bounding box center [489, 53] width 657 height 18
click at [320, 47] on span "daily calls [PERSON_NAME]" at bounding box center [360, 53] width 80 height 12
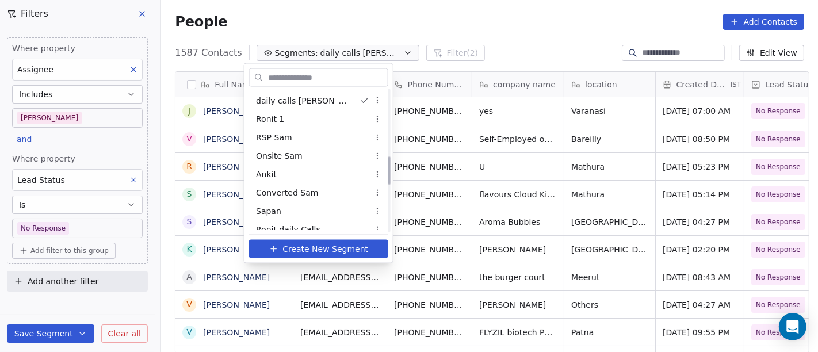
scroll to position [304, 0]
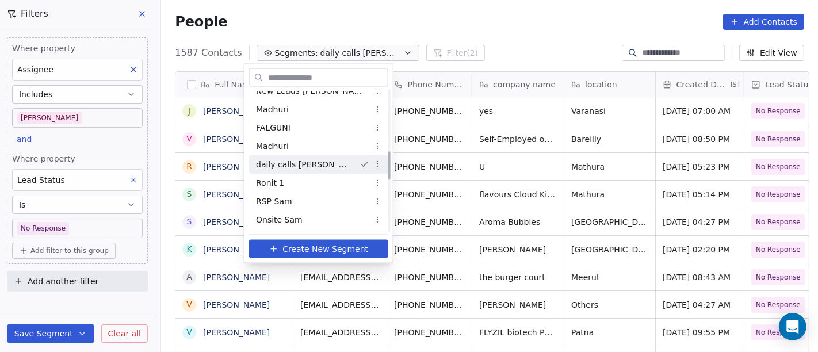
click at [313, 164] on div "daily calls [PERSON_NAME]" at bounding box center [318, 164] width 139 height 18
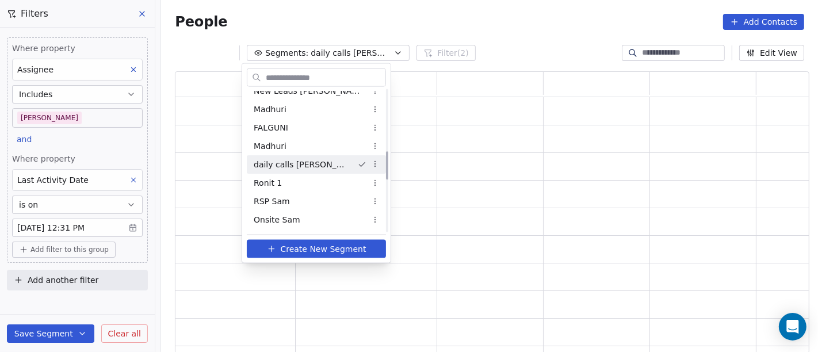
scroll to position [273, 624]
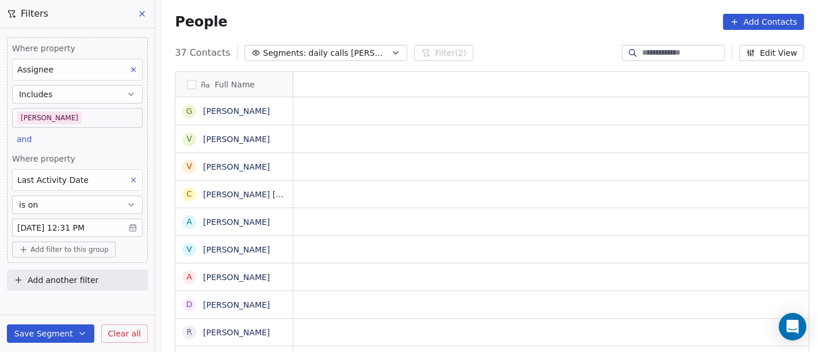
click at [82, 228] on body "On2Cook India Pvt. Ltd. Contacts People Marketing Workflows Campaigns Sales Pip…" at bounding box center [409, 176] width 818 height 352
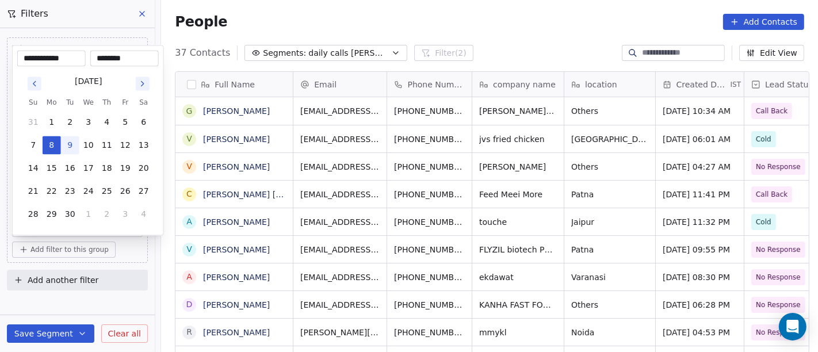
scroll to position [300, 652]
click at [68, 147] on button "9" at bounding box center [70, 145] width 18 height 18
type input "**********"
click at [80, 302] on html "On2Cook India Pvt. Ltd. Contacts People Marketing Workflows Campaigns Sales Pip…" at bounding box center [409, 176] width 818 height 352
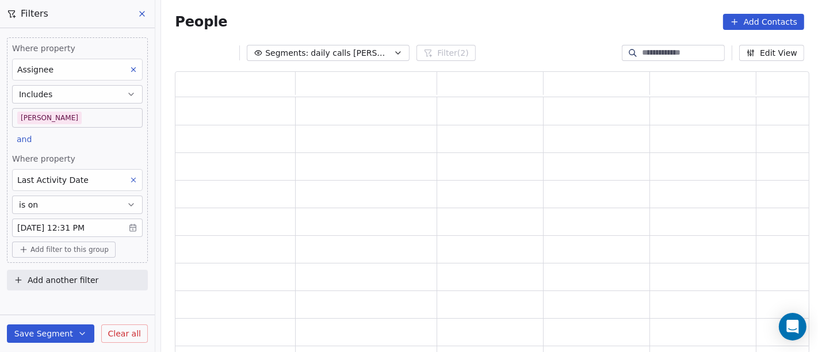
scroll to position [273, 624]
click at [59, 337] on button "Save Segment" at bounding box center [50, 333] width 87 height 18
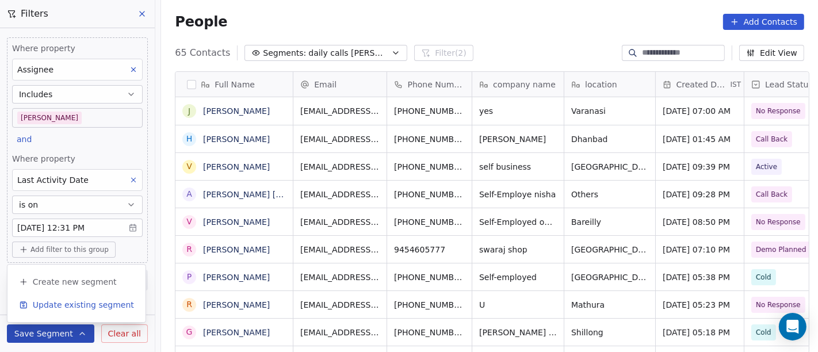
scroll to position [300, 652]
click at [63, 302] on span "Update existing segment" at bounding box center [83, 304] width 101 height 11
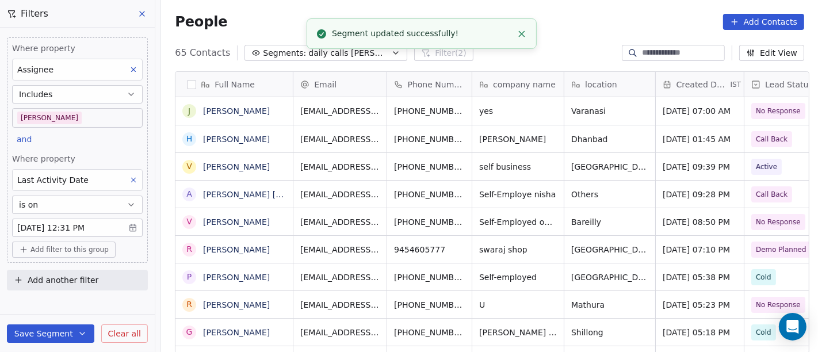
click at [481, 29] on div "Segment updated successfully!" at bounding box center [422, 34] width 180 height 12
click at [578, 28] on div "People Add Contacts" at bounding box center [489, 22] width 629 height 16
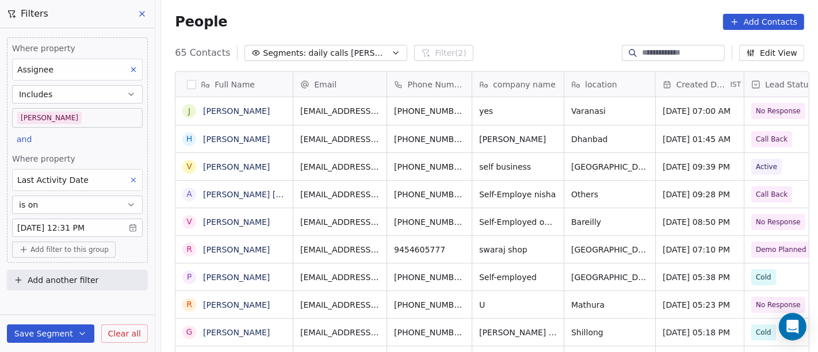
click at [541, 28] on div "People Add Contacts" at bounding box center [489, 22] width 629 height 16
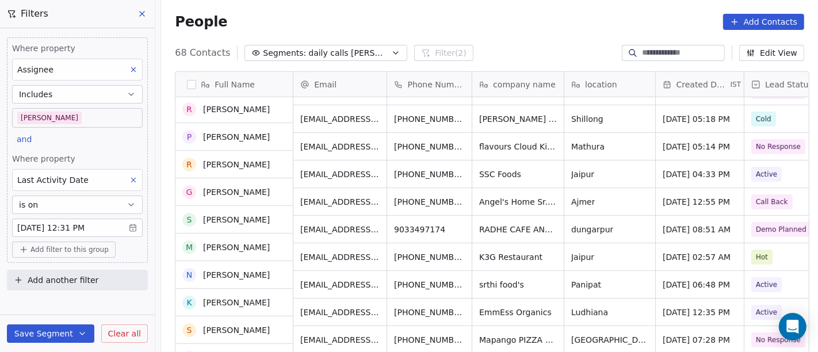
scroll to position [0, 0]
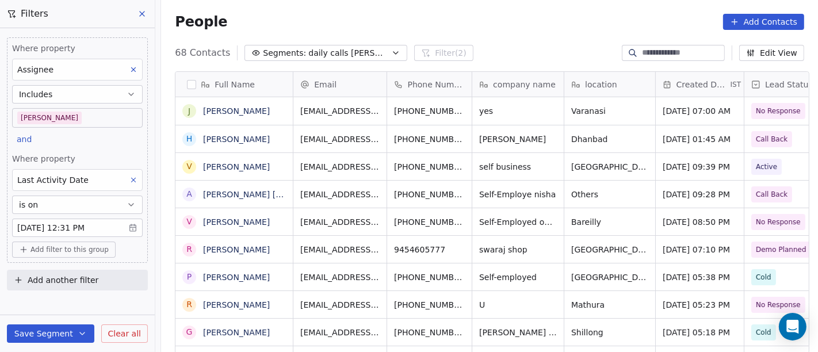
click at [535, 29] on div "People Add Contacts" at bounding box center [489, 22] width 629 height 16
click at [470, 35] on div "People Add Contacts" at bounding box center [489, 22] width 657 height 44
click at [494, 47] on div "69 Contacts Segments: daily calls [PERSON_NAME] (2) Edit View" at bounding box center [489, 53] width 657 height 18
click at [461, 10] on div "People Add Contacts" at bounding box center [489, 22] width 657 height 44
click at [461, 26] on div "People Add Contacts" at bounding box center [489, 22] width 629 height 16
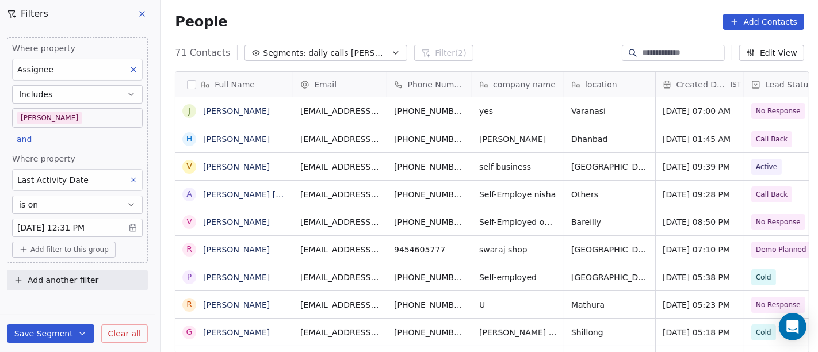
click at [485, 16] on div "People Add Contacts" at bounding box center [489, 22] width 629 height 16
click at [91, 275] on span "Add another filter" at bounding box center [63, 280] width 71 height 12
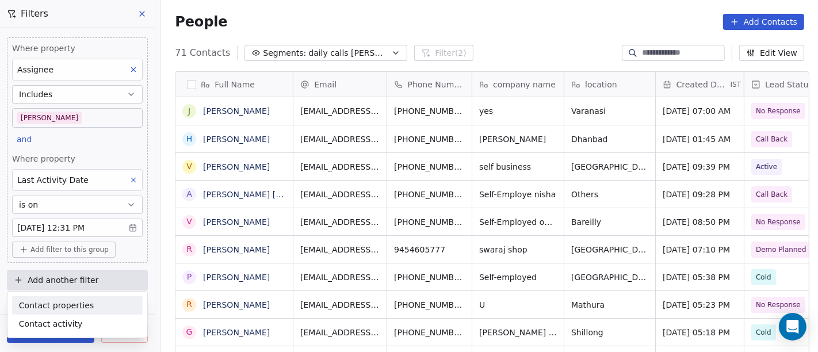
click at [62, 307] on span "Contact properties" at bounding box center [56, 305] width 75 height 12
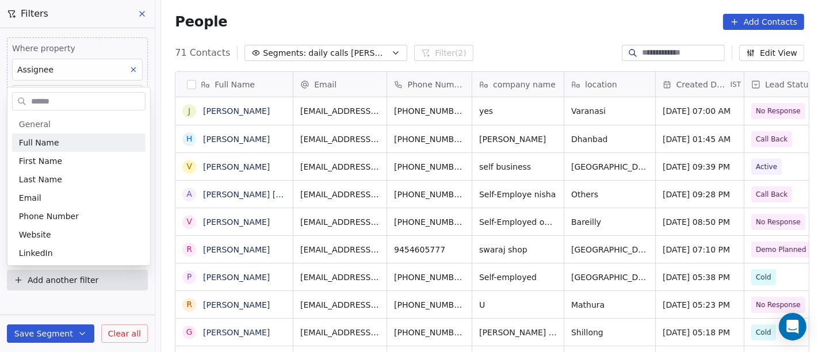
click at [48, 102] on input "text" at bounding box center [87, 101] width 116 height 17
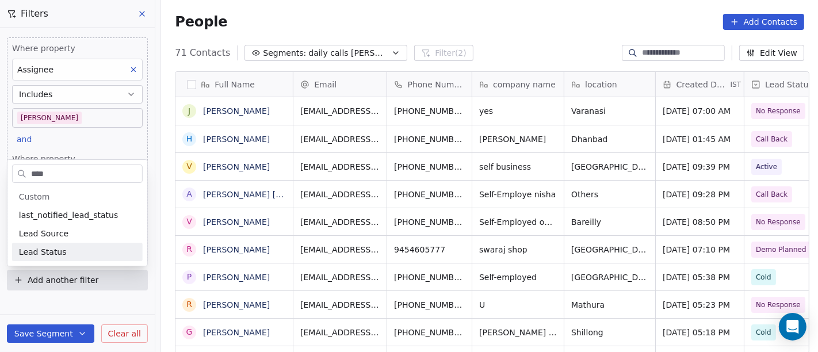
type input "****"
click at [93, 246] on div "Lead Status" at bounding box center [77, 251] width 117 height 11
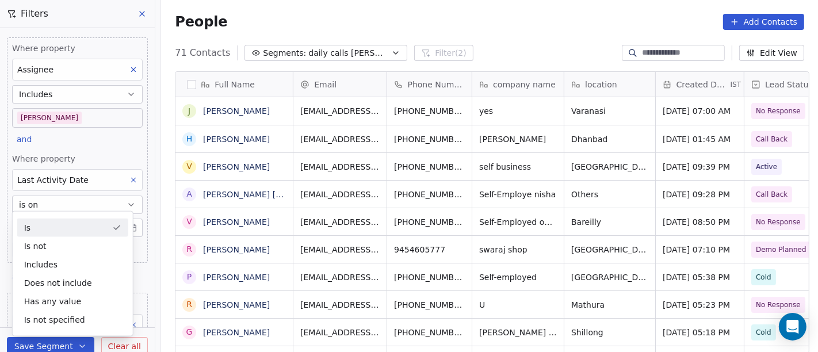
click at [440, 23] on div "People Add Contacts" at bounding box center [489, 22] width 629 height 16
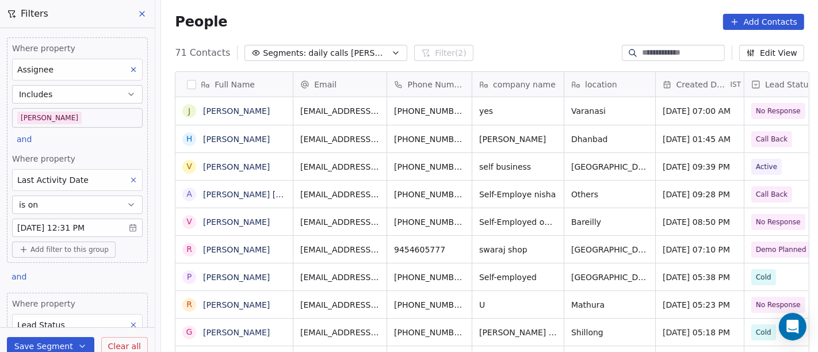
scroll to position [110, 0]
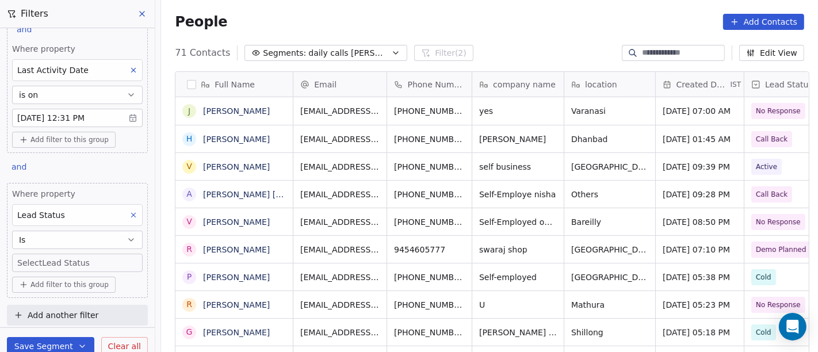
click at [65, 241] on button "Is" at bounding box center [77, 240] width 131 height 18
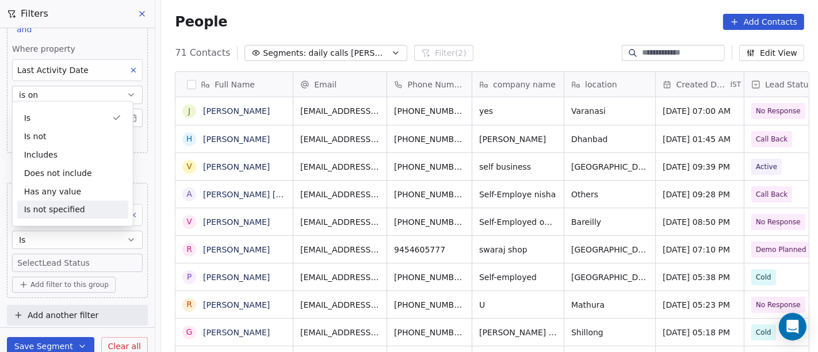
click at [482, 21] on div "People Add Contacts" at bounding box center [489, 22] width 629 height 16
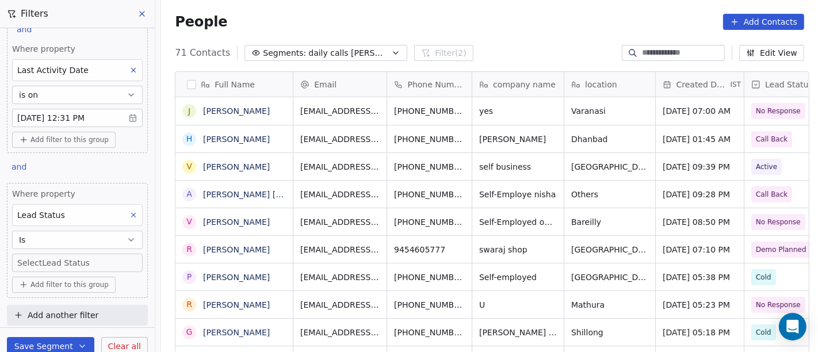
click at [80, 261] on body "On2Cook India Pvt. Ltd. Contacts People Marketing Workflows Campaigns Sales Pip…" at bounding box center [409, 176] width 818 height 352
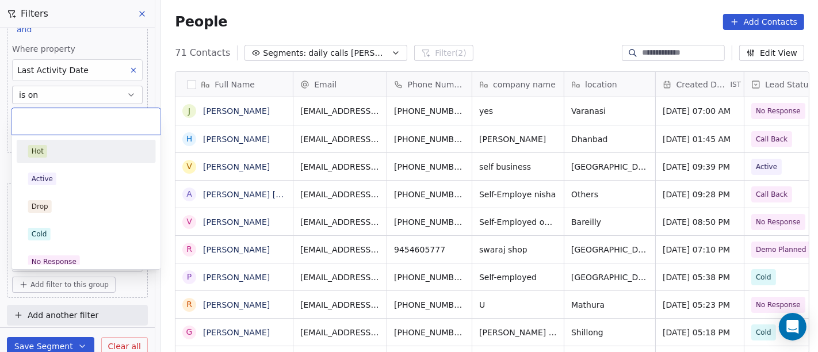
click at [71, 158] on div "Hot" at bounding box center [86, 151] width 130 height 18
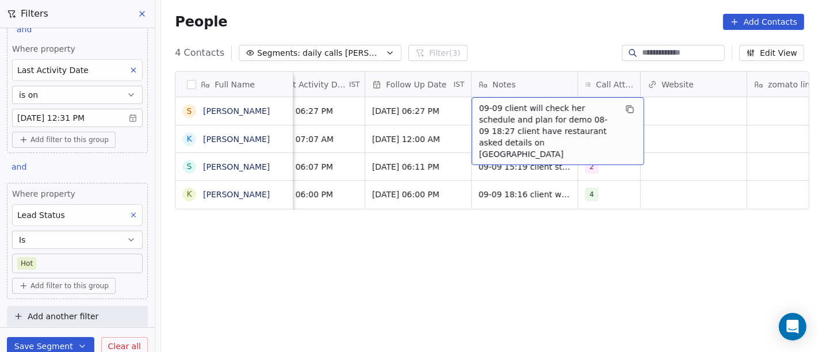
scroll to position [0, 807]
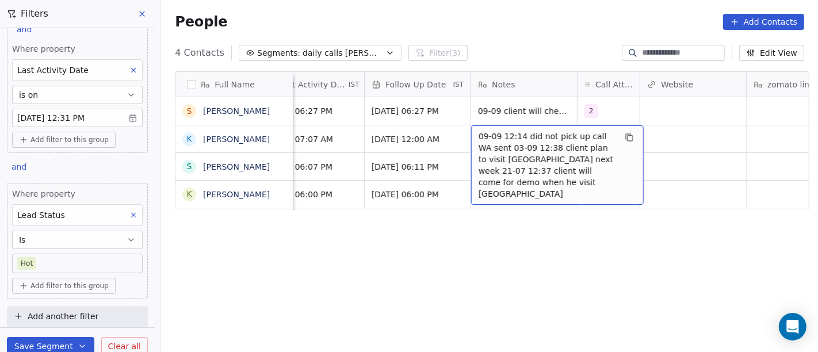
click at [505, 247] on div "Full Name S [PERSON_NAME] K [PERSON_NAME] S [PERSON_NAME] k [PERSON_NAME] Tags …" at bounding box center [489, 217] width 657 height 310
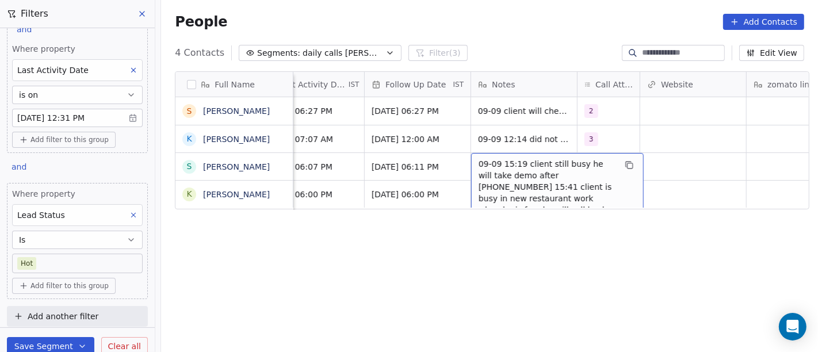
click at [496, 247] on div "Full Name S [PERSON_NAME] K [PERSON_NAME] S [PERSON_NAME] k [PERSON_NAME] Tags …" at bounding box center [489, 217] width 657 height 310
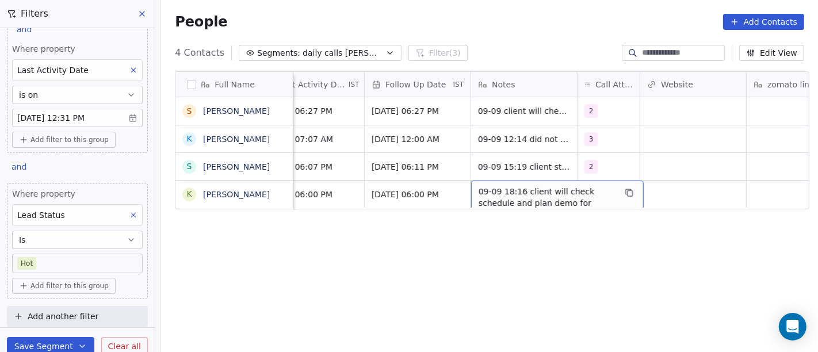
click at [462, 252] on div "Full Name S [PERSON_NAME] K [PERSON_NAME] S [PERSON_NAME] k [PERSON_NAME] Tags …" at bounding box center [489, 217] width 657 height 310
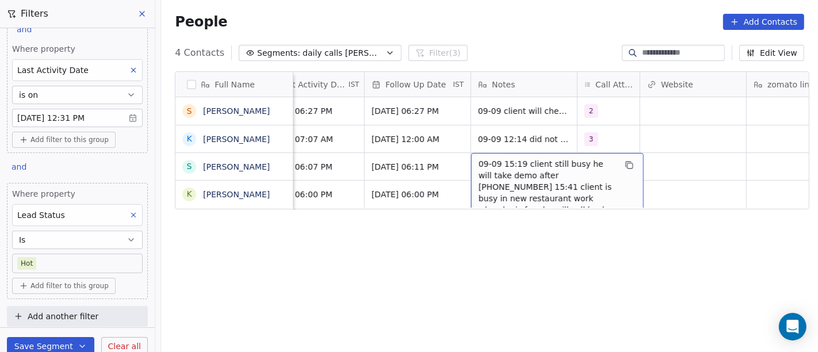
click at [464, 259] on div "Full Name S [PERSON_NAME] K [PERSON_NAME] S [PERSON_NAME] k [PERSON_NAME] Tags …" at bounding box center [489, 217] width 657 height 310
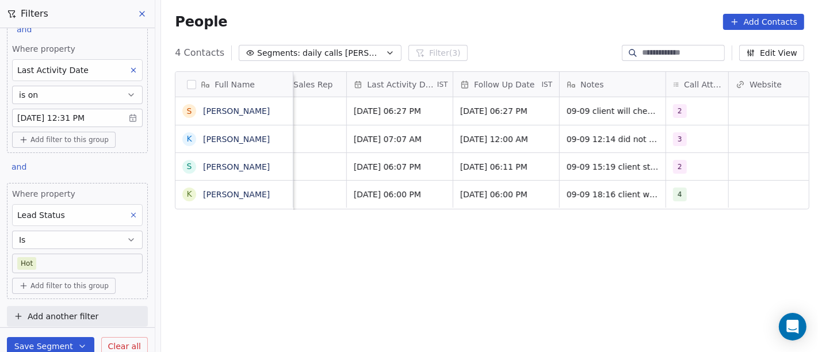
scroll to position [1, 717]
click at [64, 258] on body "On2Cook India Pvt. Ltd. Contacts People Marketing Workflows Campaigns Sales Pip…" at bounding box center [409, 176] width 818 height 352
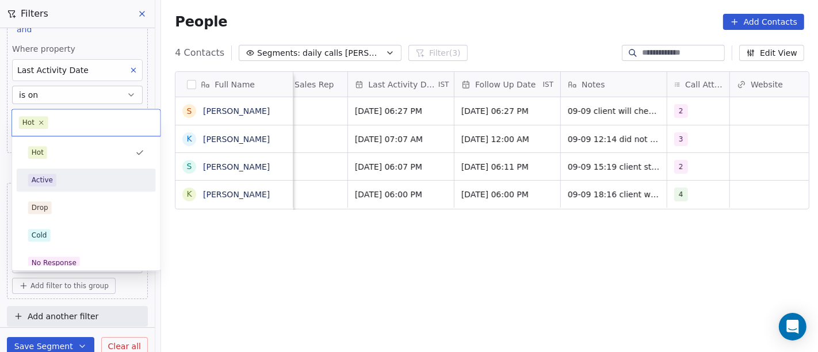
click at [82, 185] on div "Active" at bounding box center [86, 180] width 116 height 13
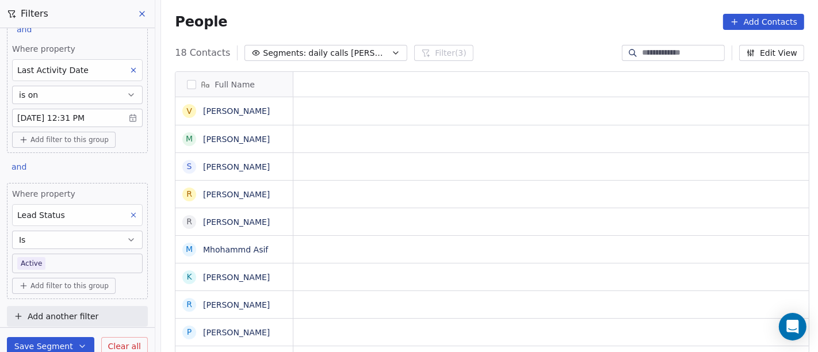
scroll to position [300, 652]
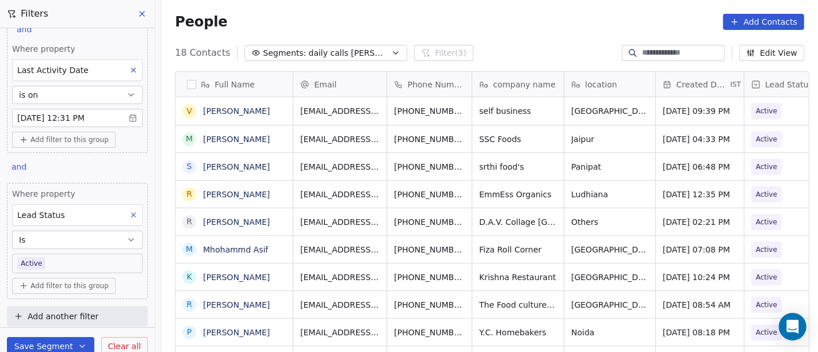
click at [95, 263] on body "On2Cook India Pvt. Ltd. Contacts People Marketing Workflows Campaigns Sales Pip…" at bounding box center [409, 176] width 818 height 352
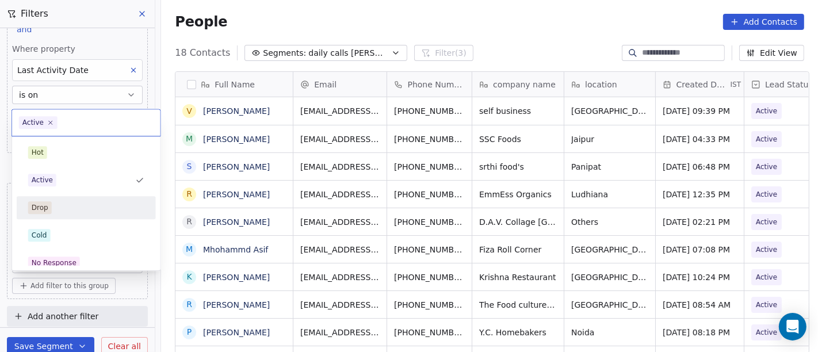
click at [95, 196] on div "Drop" at bounding box center [86, 207] width 139 height 23
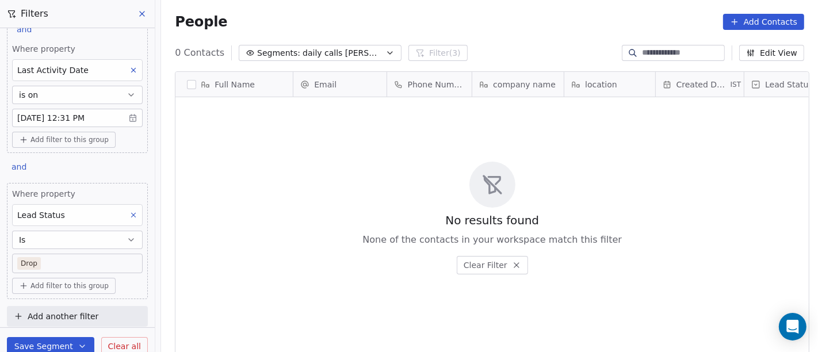
click at [89, 262] on body "On2Cook India Pvt. Ltd. Contacts People Marketing Workflows Campaigns Sales Pip…" at bounding box center [409, 176] width 818 height 352
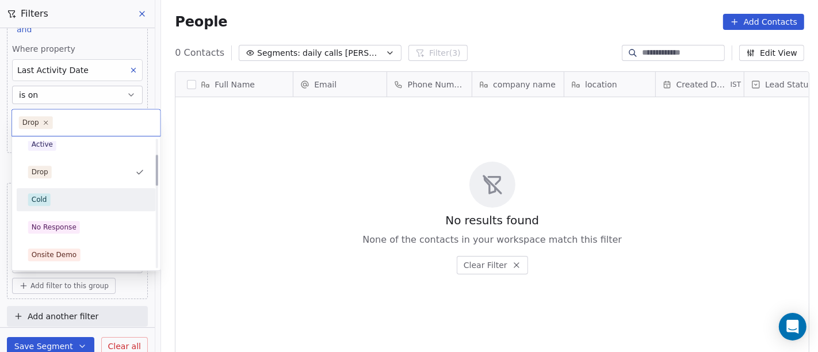
scroll to position [64, 0]
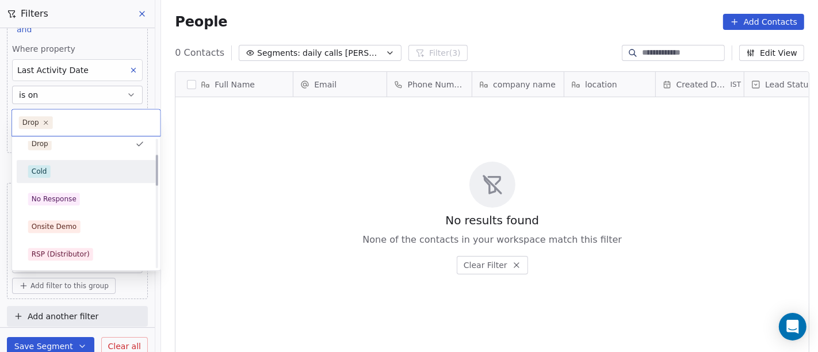
click at [85, 163] on div "Cold" at bounding box center [86, 171] width 130 height 18
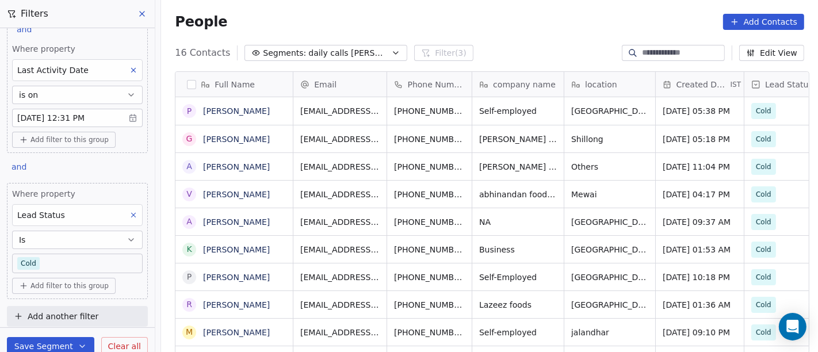
scroll to position [110, 0]
click at [86, 259] on body "On2Cook India Pvt. Ltd. Contacts People Marketing Workflows Campaigns Sales Pip…" at bounding box center [409, 176] width 818 height 352
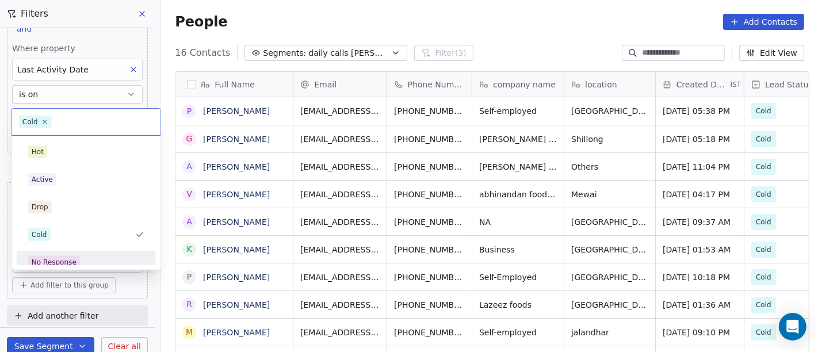
click at [98, 262] on div "No Response" at bounding box center [86, 262] width 116 height 13
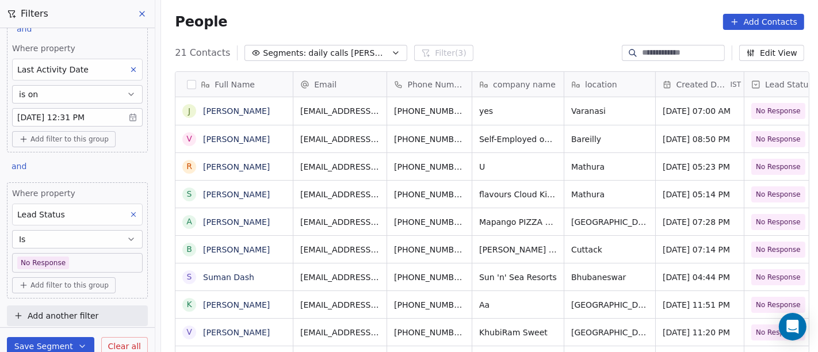
scroll to position [300, 652]
click at [85, 261] on body "On2Cook India Pvt. Ltd. Contacts People Marketing Workflows Campaigns Sales Pip…" at bounding box center [409, 176] width 818 height 352
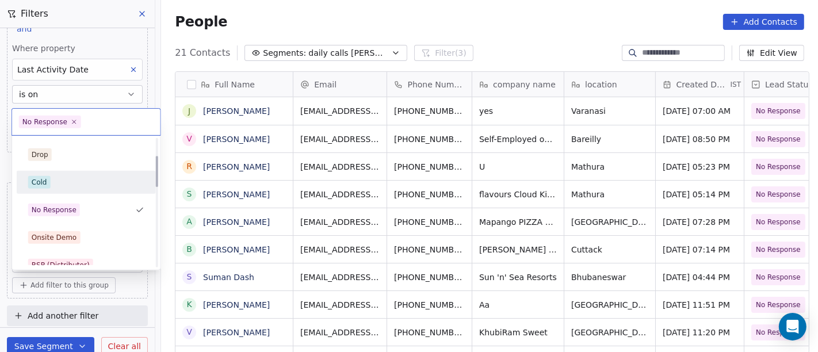
scroll to position [72, 0]
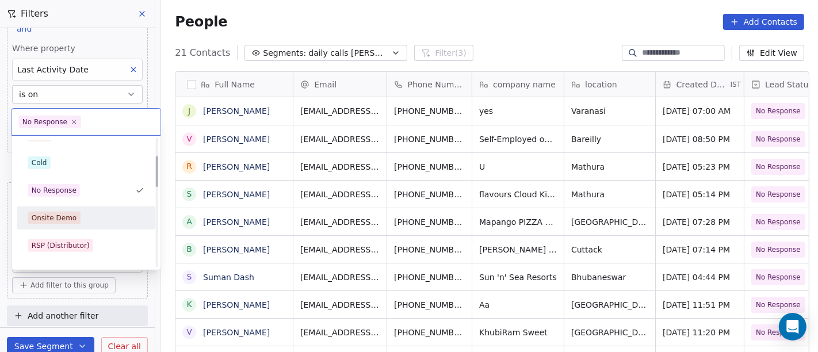
click at [87, 214] on div "Onsite Demo" at bounding box center [86, 218] width 116 height 13
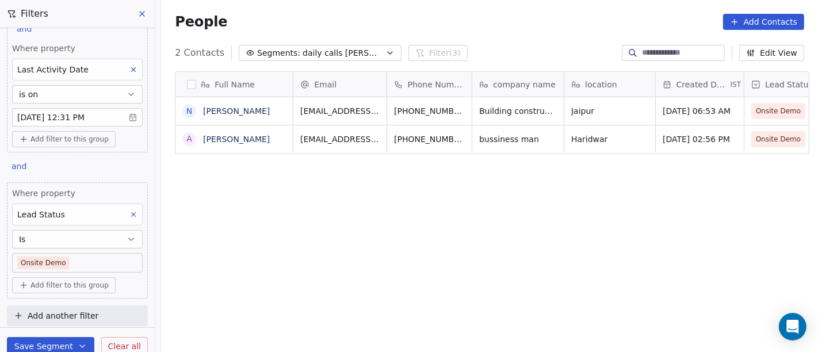
scroll to position [300, 652]
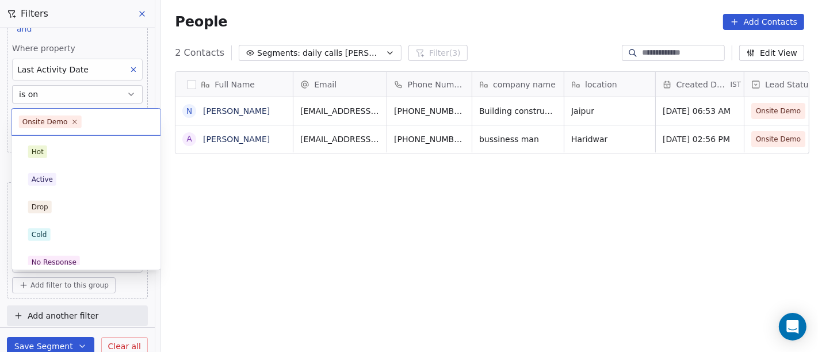
click at [87, 262] on body "On2Cook India Pvt. Ltd. Contacts People Marketing Workflows Campaigns Sales Pip…" at bounding box center [409, 176] width 818 height 352
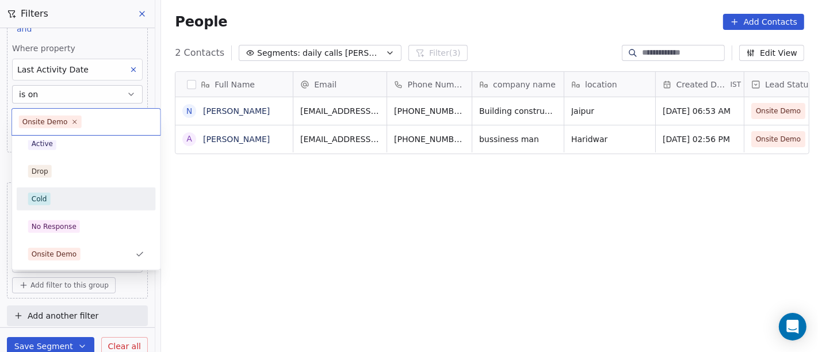
scroll to position [100, 0]
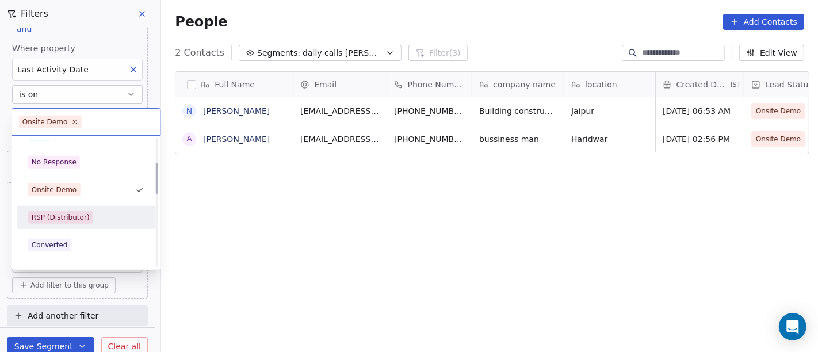
click at [80, 211] on span "RSP (Distributor)" at bounding box center [60, 217] width 65 height 13
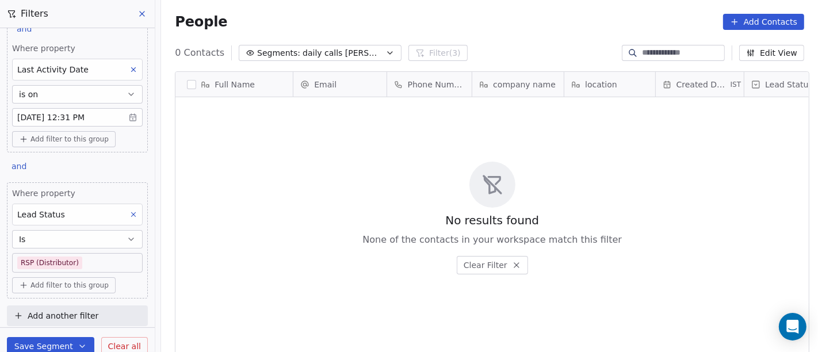
scroll to position [300, 652]
click at [93, 265] on body "On2Cook India Pvt. Ltd. Contacts People Marketing Workflows Campaigns Sales Pip…" at bounding box center [409, 176] width 818 height 352
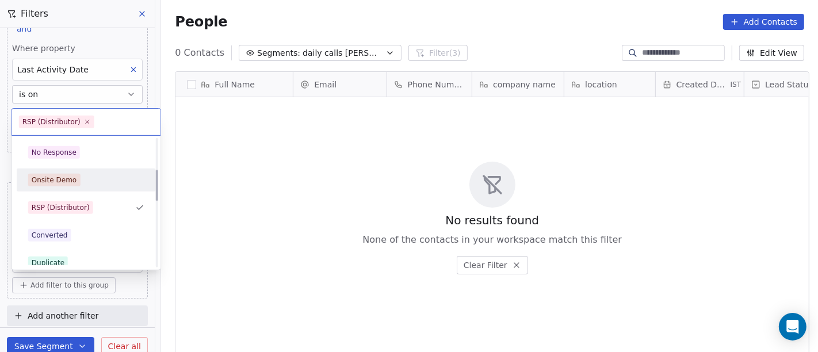
scroll to position [128, 0]
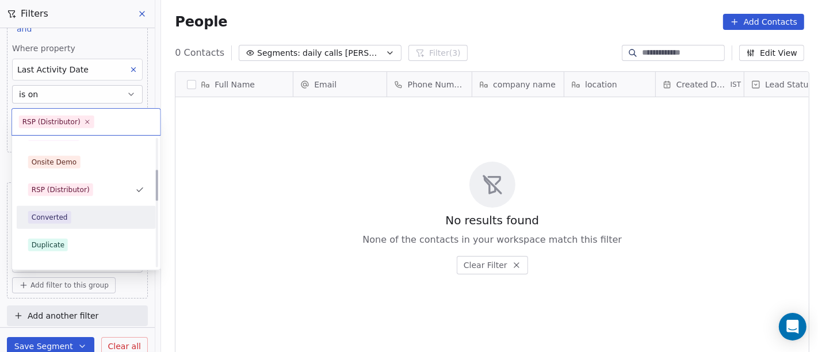
click at [82, 217] on div "Converted" at bounding box center [86, 217] width 116 height 13
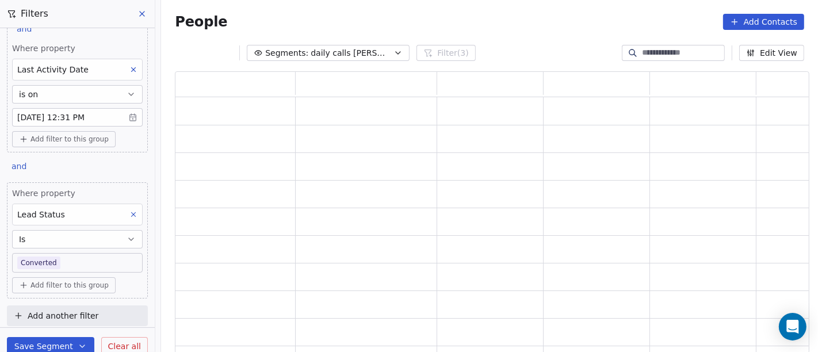
click at [82, 256] on body "On2Cook India Pvt. Ltd. Contacts People Marketing Workflows Campaigns Sales Pip…" at bounding box center [409, 176] width 818 height 352
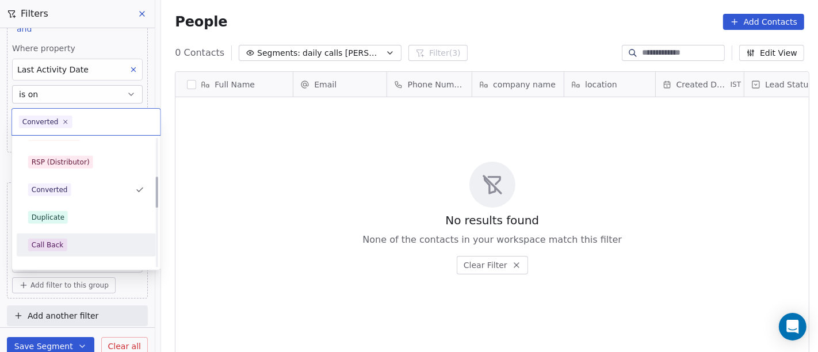
click at [87, 239] on div "Call Back" at bounding box center [86, 245] width 116 height 13
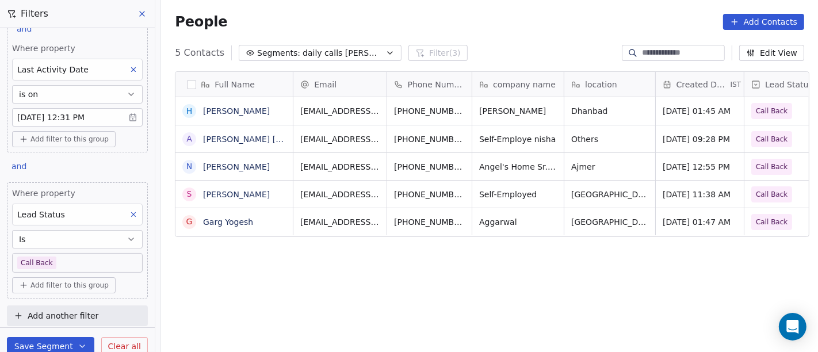
click at [53, 266] on body "On2Cook India Pvt. Ltd. Contacts People Marketing Workflows Campaigns Sales Pip…" at bounding box center [409, 176] width 818 height 352
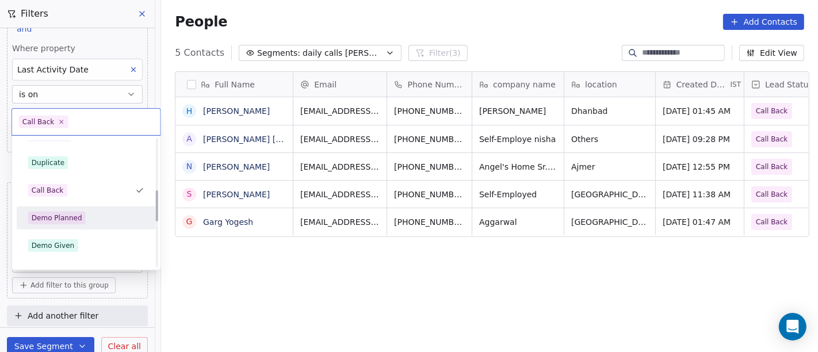
click at [67, 220] on div "Demo Planned" at bounding box center [57, 218] width 51 height 10
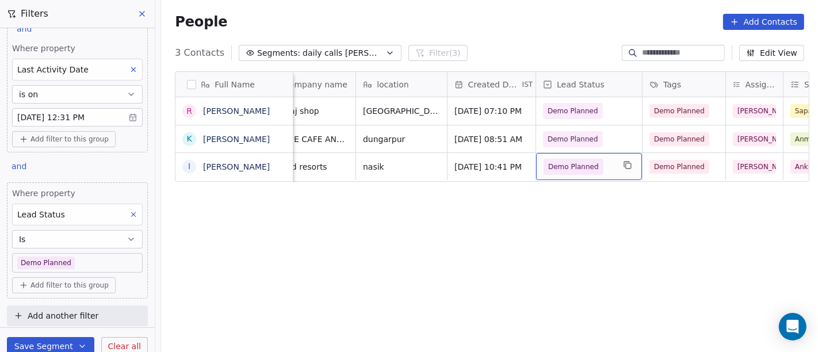
click at [582, 163] on span "Demo Planned" at bounding box center [573, 166] width 51 height 11
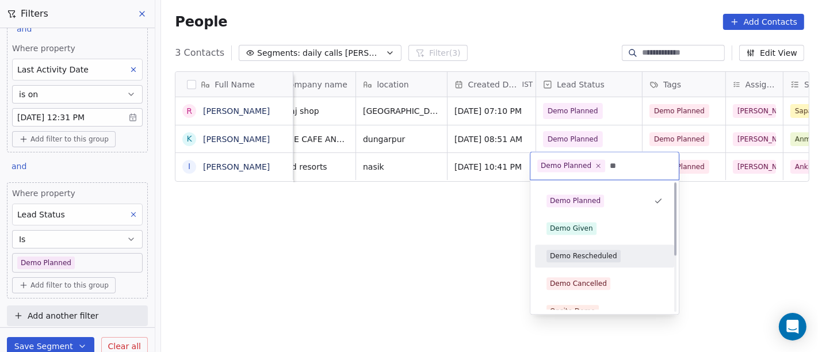
type input "**"
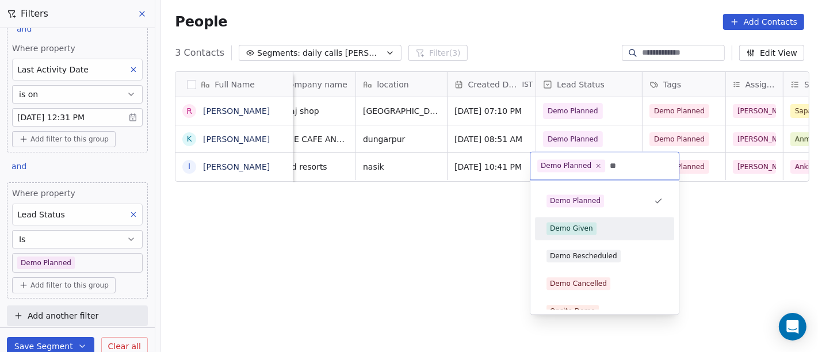
click at [594, 231] on div "Demo Given" at bounding box center [604, 228] width 116 height 13
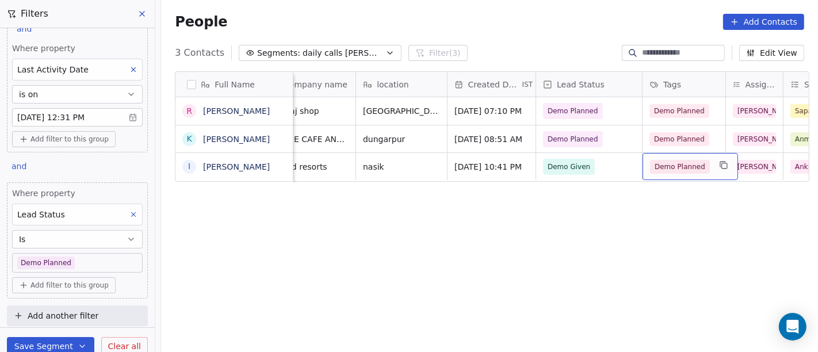
click at [696, 167] on span "Demo Planned" at bounding box center [680, 167] width 60 height 14
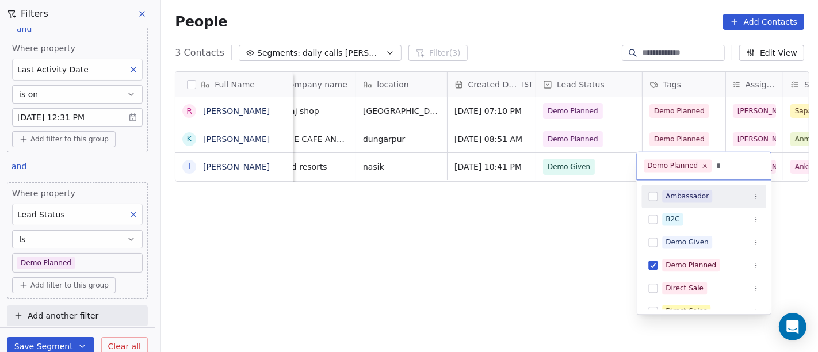
type input "**"
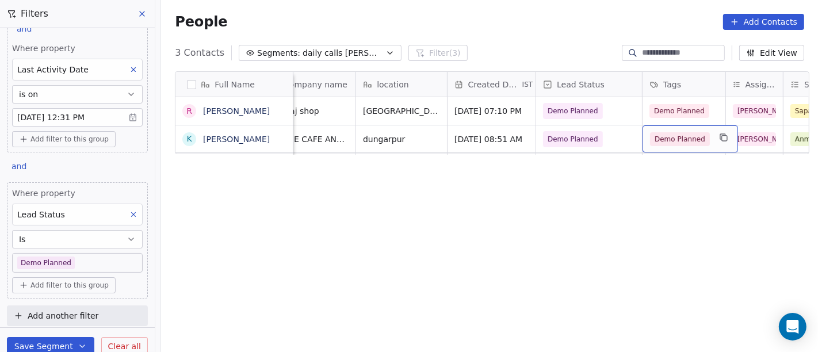
click at [688, 145] on div "Demo Planned" at bounding box center [689, 138] width 95 height 27
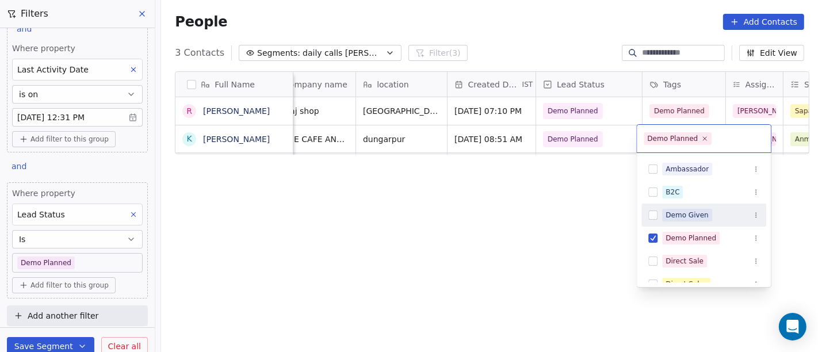
click at [674, 206] on div "Demo Given" at bounding box center [703, 215] width 125 height 18
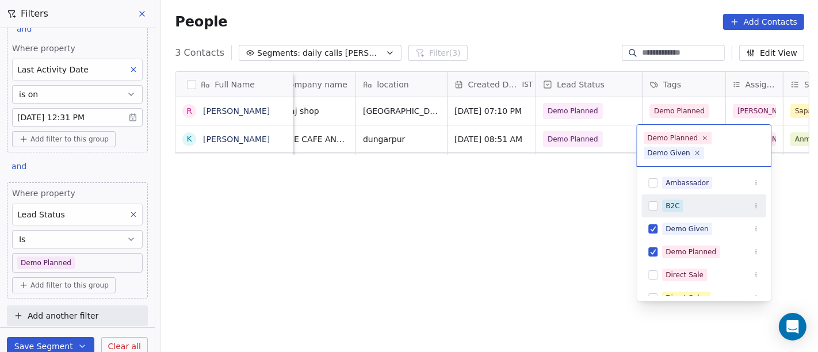
click at [466, 195] on html "On2Cook India Pvt. Ltd. Contacts People Marketing Workflows Campaigns Sales Pip…" at bounding box center [409, 176] width 818 height 352
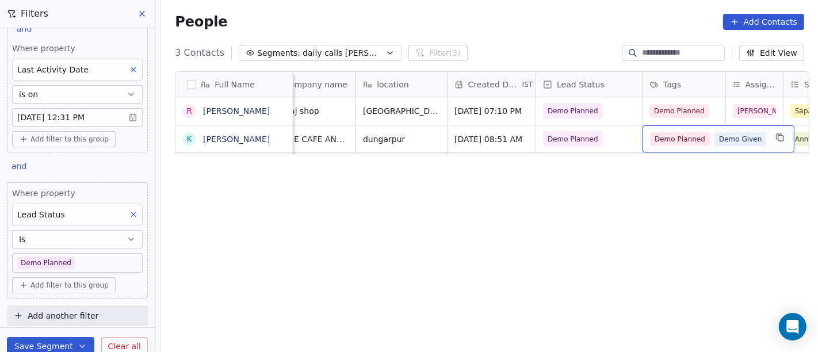
click at [680, 139] on span "Demo Planned" at bounding box center [680, 139] width 60 height 14
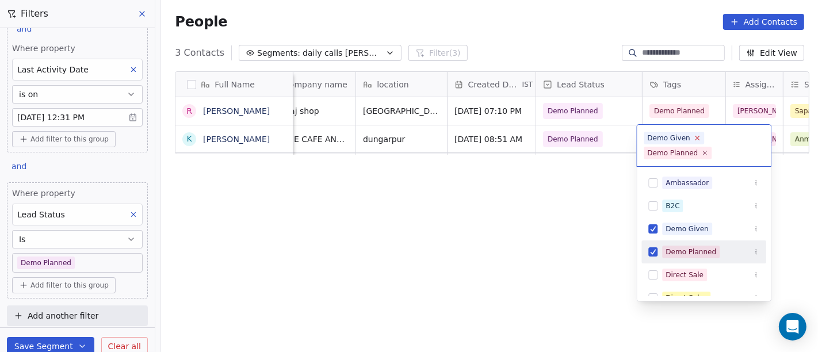
click at [693, 140] on icon at bounding box center [696, 137] width 7 height 7
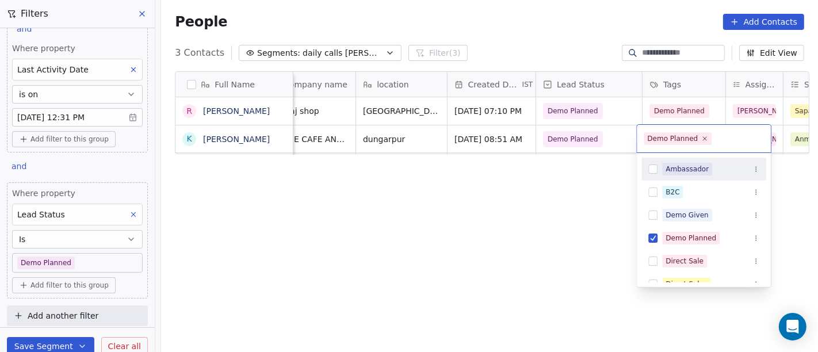
click at [549, 196] on html "On2Cook India Pvt. Ltd. Contacts People Marketing Workflows Campaigns Sales Pip…" at bounding box center [409, 176] width 818 height 352
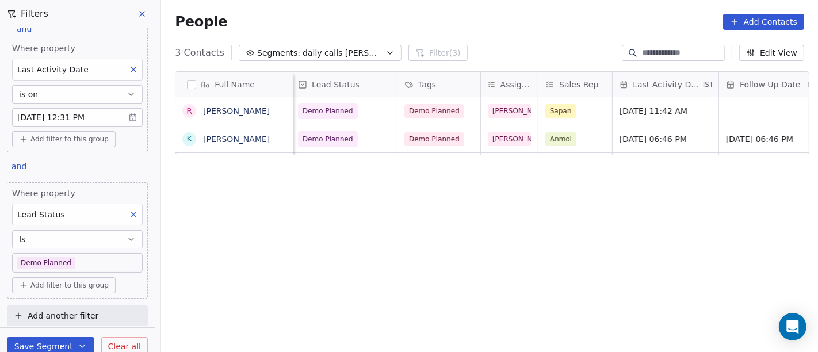
click at [79, 260] on body "On2Cook India Pvt. Ltd. Contacts People Marketing Workflows Campaigns Sales Pip…" at bounding box center [409, 176] width 818 height 352
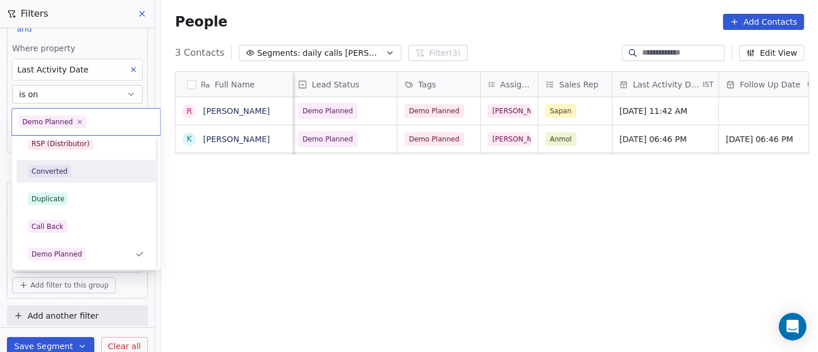
scroll to position [238, 0]
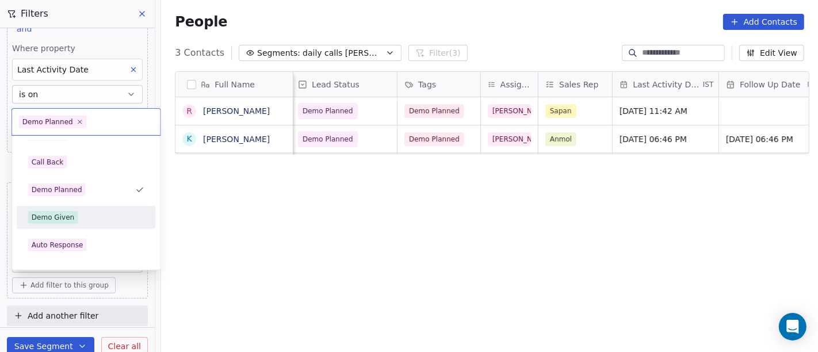
click at [108, 219] on div "Demo Given" at bounding box center [86, 217] width 116 height 13
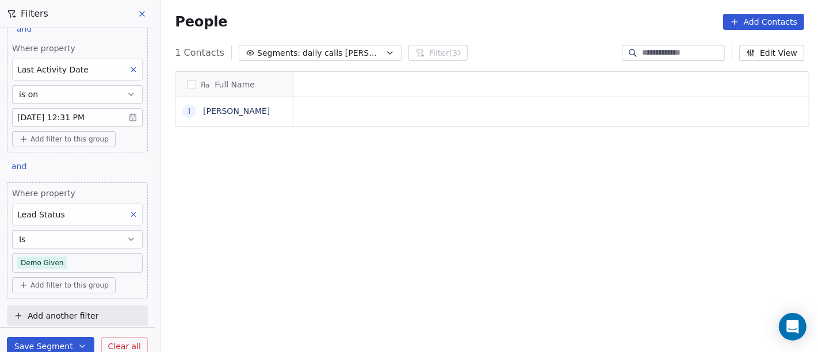
scroll to position [300, 652]
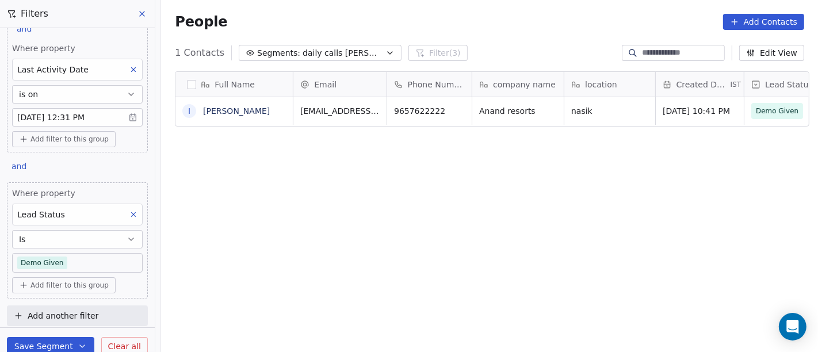
click at [81, 259] on body "On2Cook India Pvt. Ltd. Contacts People Marketing Workflows Campaigns Sales Pip…" at bounding box center [409, 176] width 818 height 352
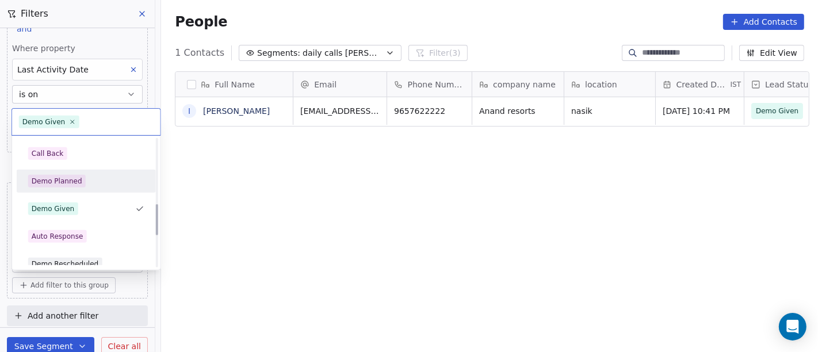
scroll to position [266, 0]
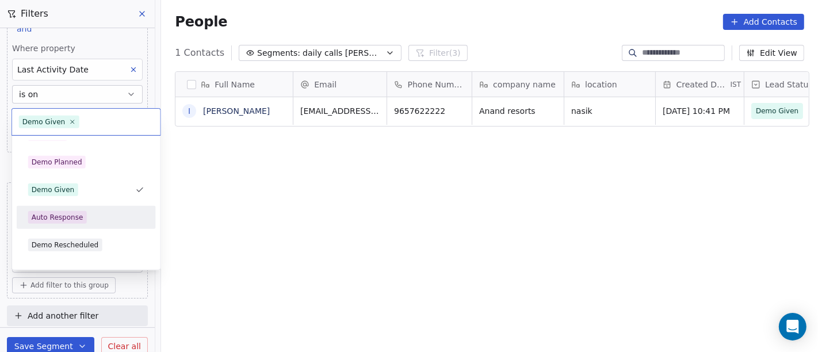
click at [97, 216] on div "Auto Response" at bounding box center [86, 217] width 116 height 13
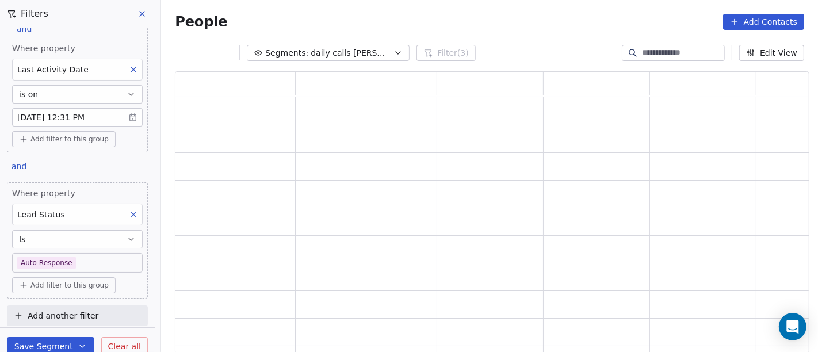
scroll to position [273, 624]
click at [79, 259] on body "On2Cook India Pvt. Ltd. Contacts People Marketing Workflows Campaigns Sales Pip…" at bounding box center [409, 176] width 818 height 352
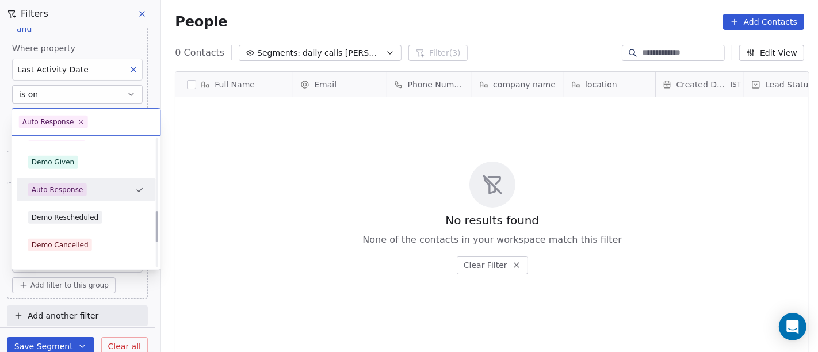
scroll to position [300, 652]
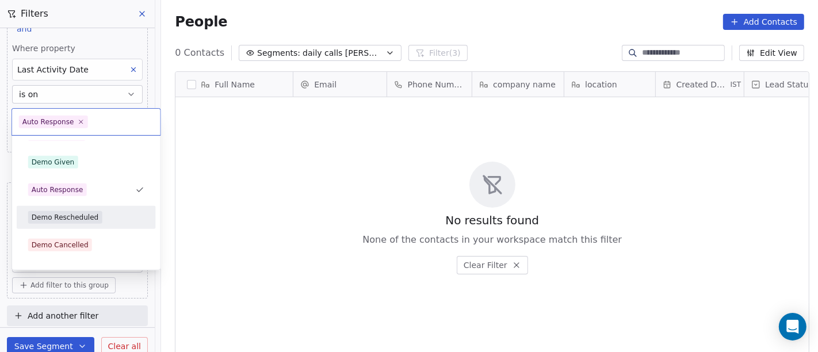
click at [90, 213] on div "Demo Rescheduled" at bounding box center [65, 217] width 67 height 10
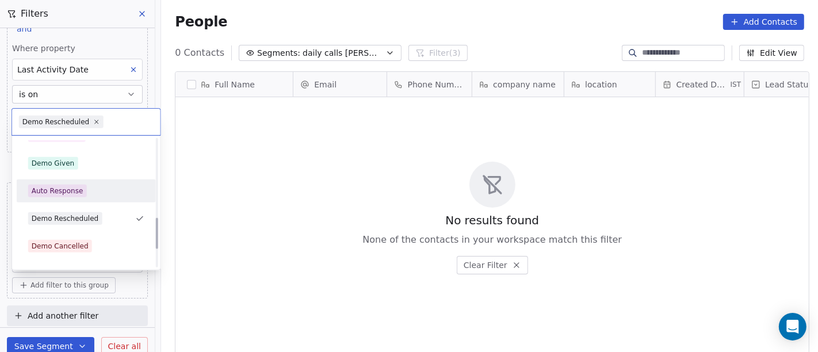
scroll to position [320, 0]
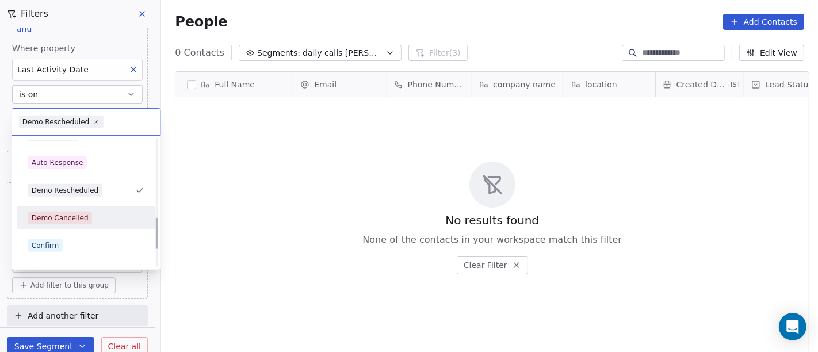
click at [83, 223] on div "Demo Cancelled" at bounding box center [86, 218] width 130 height 18
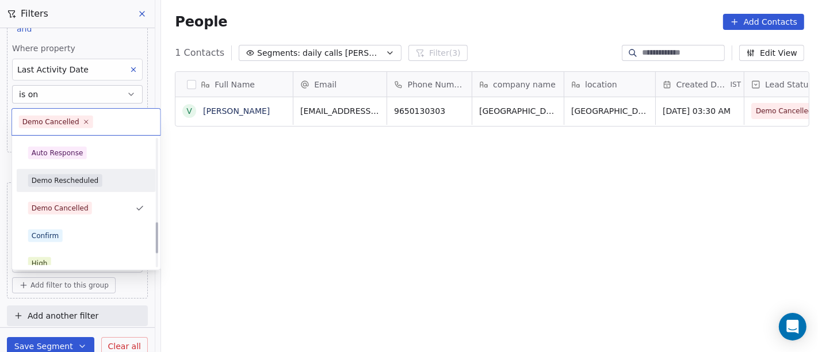
scroll to position [348, 0]
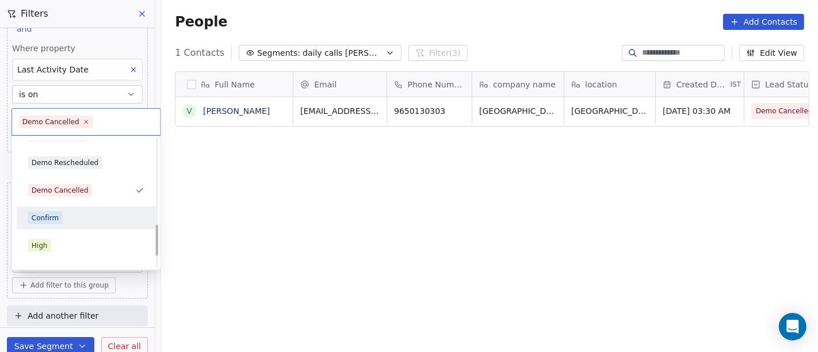
click at [64, 214] on div "Confirm" at bounding box center [86, 218] width 116 height 13
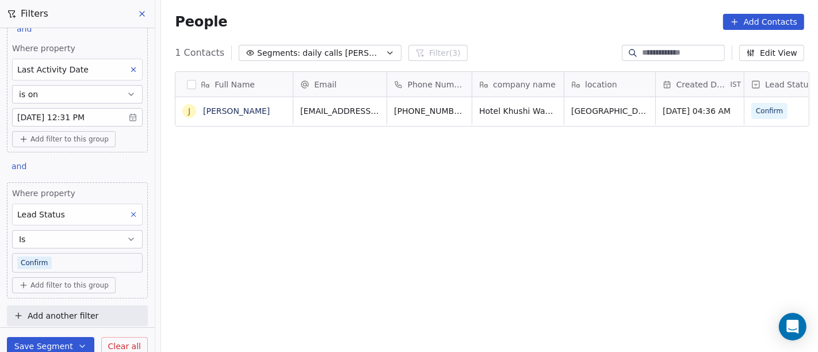
scroll to position [10, 10]
click at [89, 254] on body "On2Cook India Pvt. Ltd. Contacts People Marketing Workflows Campaigns Sales Pip…" at bounding box center [409, 176] width 818 height 352
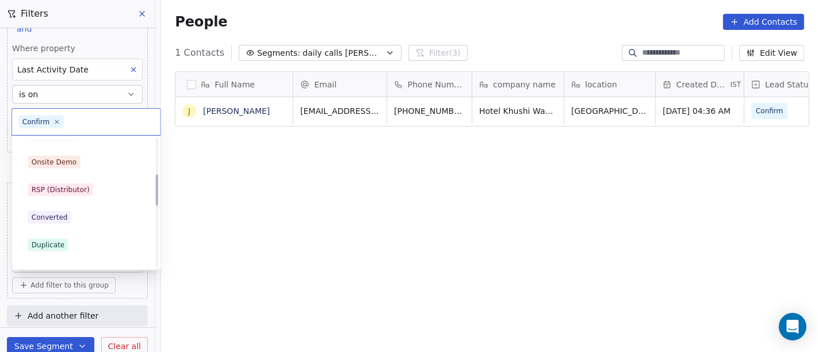
scroll to position [191, 0]
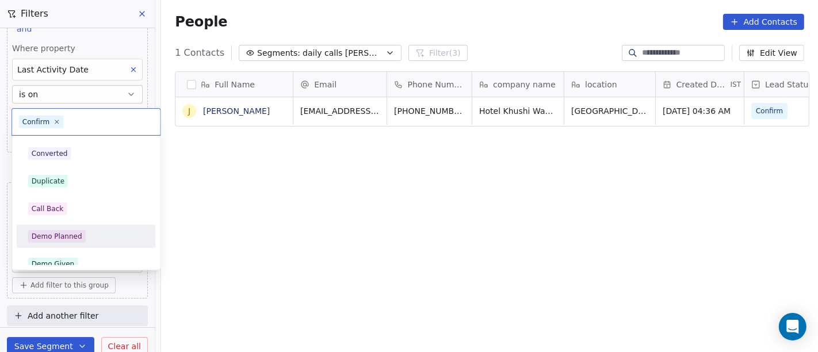
click at [87, 236] on div "Demo Planned" at bounding box center [86, 236] width 116 height 13
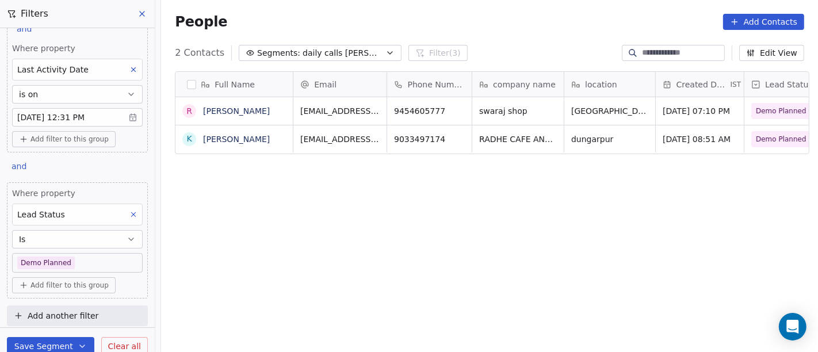
click at [762, 242] on div "Full Name R [PERSON_NAME] K [PERSON_NAME] Email Phone Number company name locat…" at bounding box center [489, 217] width 657 height 310
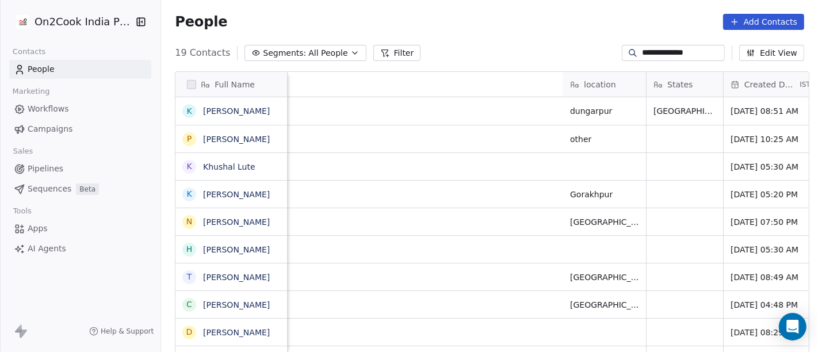
scroll to position [300, 652]
